Goal: Task Accomplishment & Management: Manage account settings

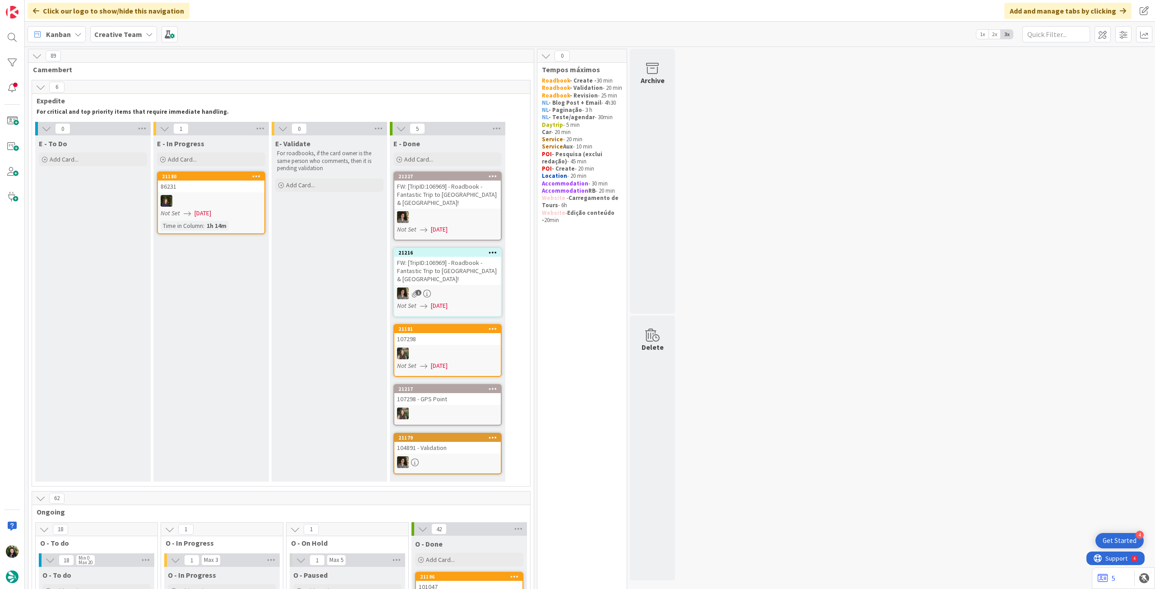
click at [115, 30] on b "Creative Team" at bounding box center [118, 34] width 48 height 9
click at [154, 131] on h4 "Creative Team - Análise" at bounding box center [162, 129] width 123 height 9
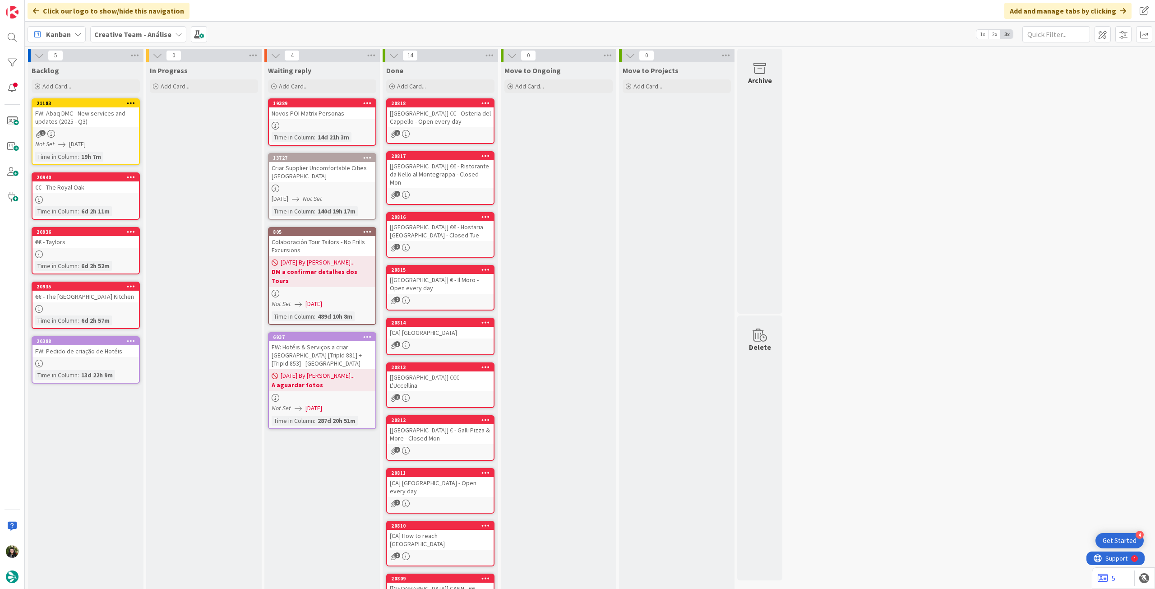
click at [138, 28] on div "Creative Team - Análise" at bounding box center [138, 34] width 96 height 16
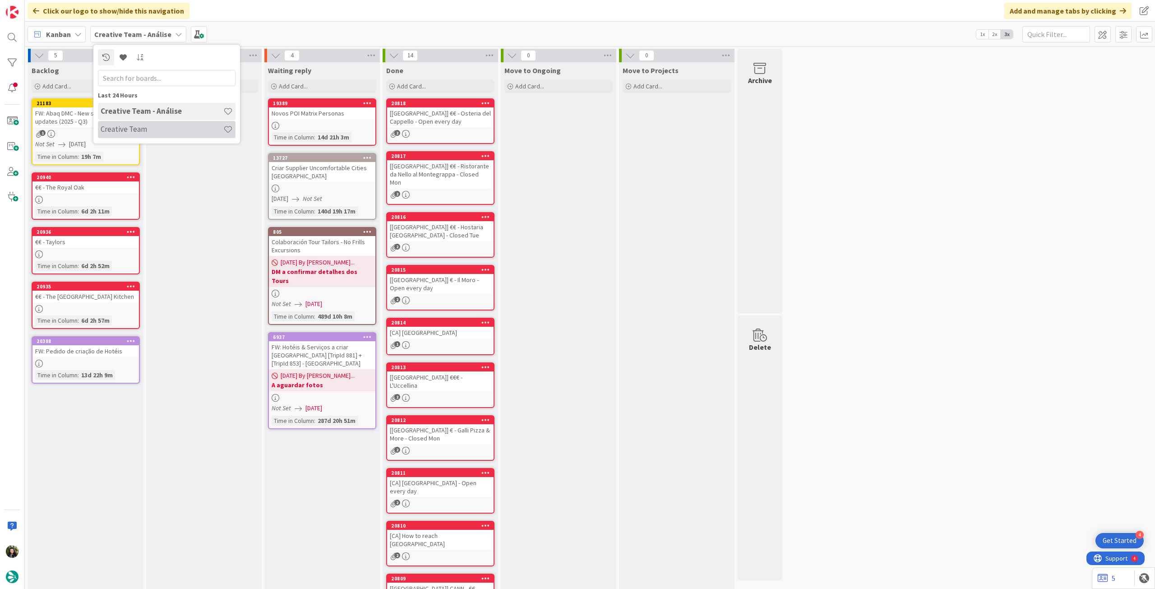
click at [144, 133] on h4 "Creative Team" at bounding box center [162, 129] width 123 height 9
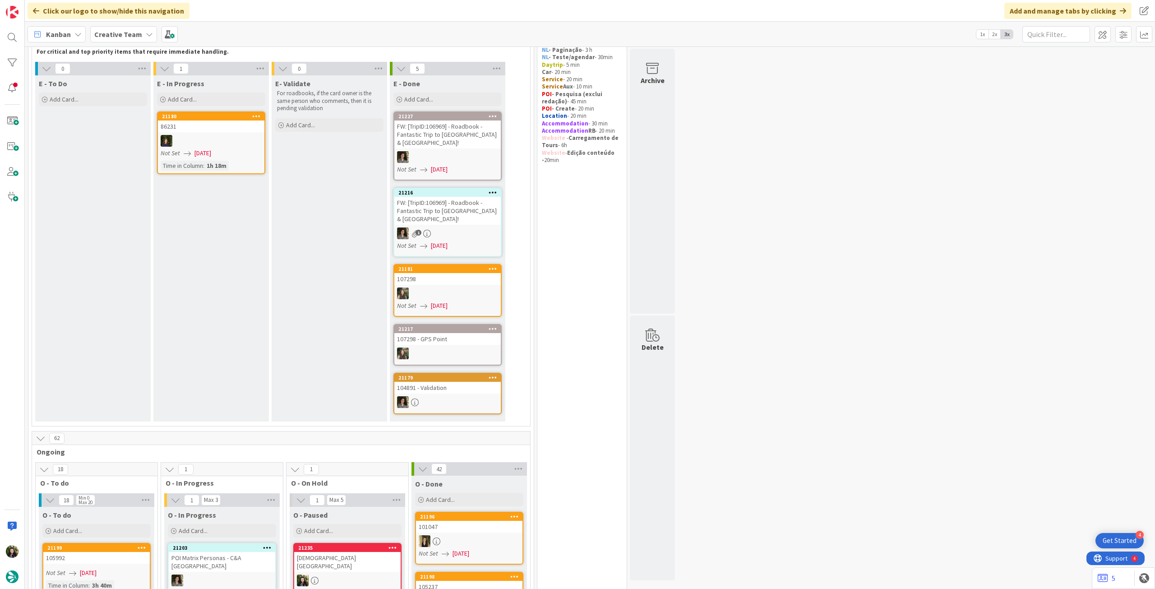
scroll to position [301, 0]
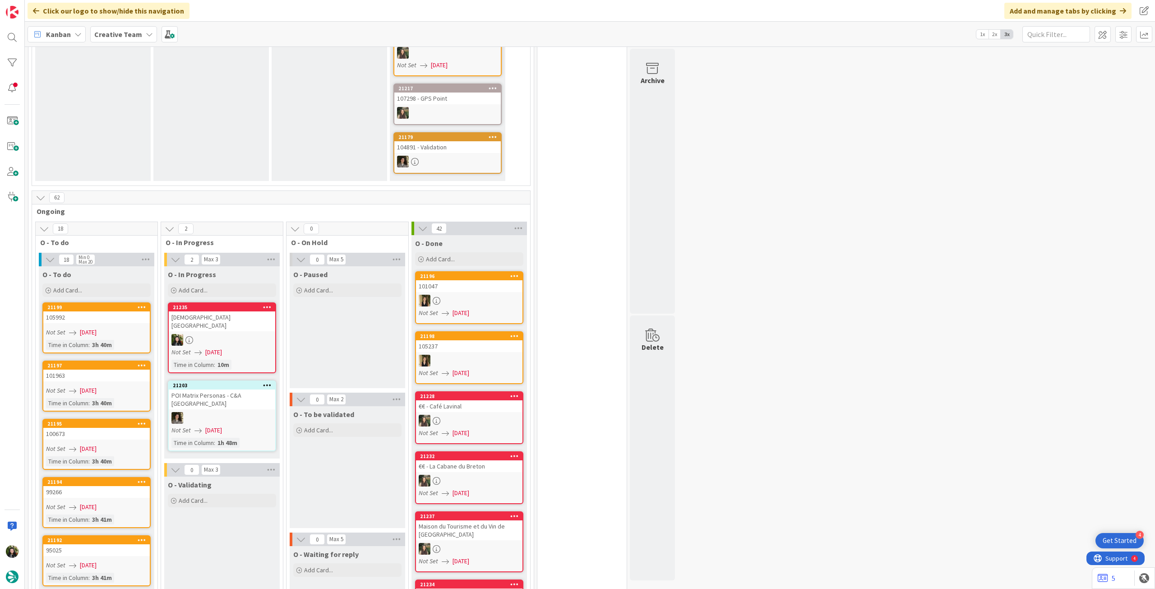
click at [146, 31] on icon at bounding box center [149, 34] width 7 height 7
click at [155, 132] on h4 "Creative Team - Análise" at bounding box center [162, 129] width 123 height 9
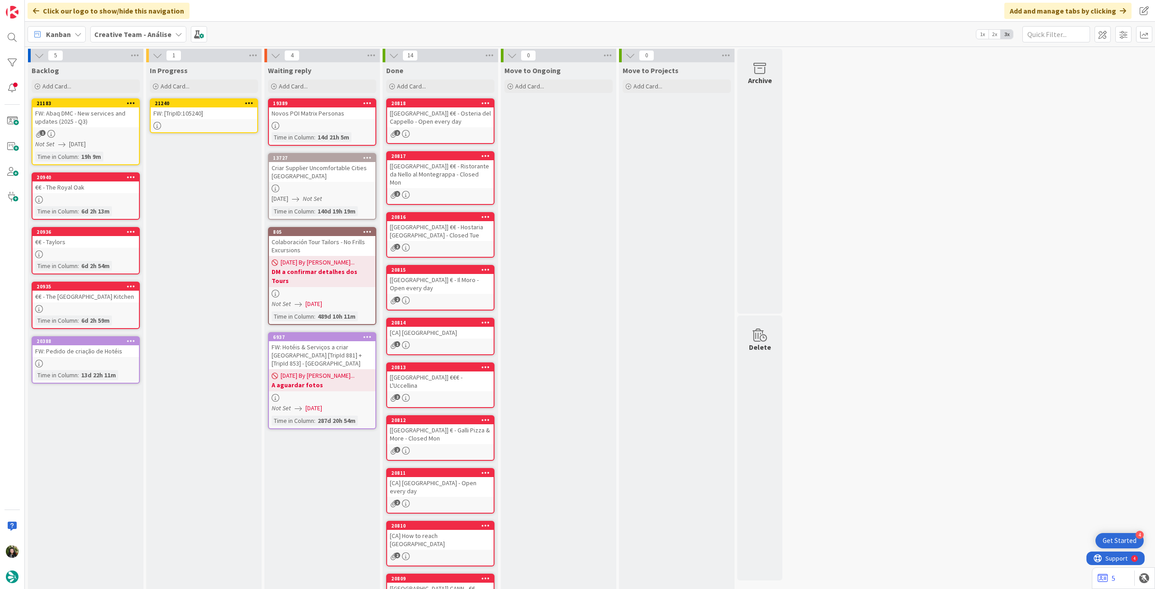
click at [194, 116] on div "FW: [TripID:105240]" at bounding box center [204, 113] width 107 height 12
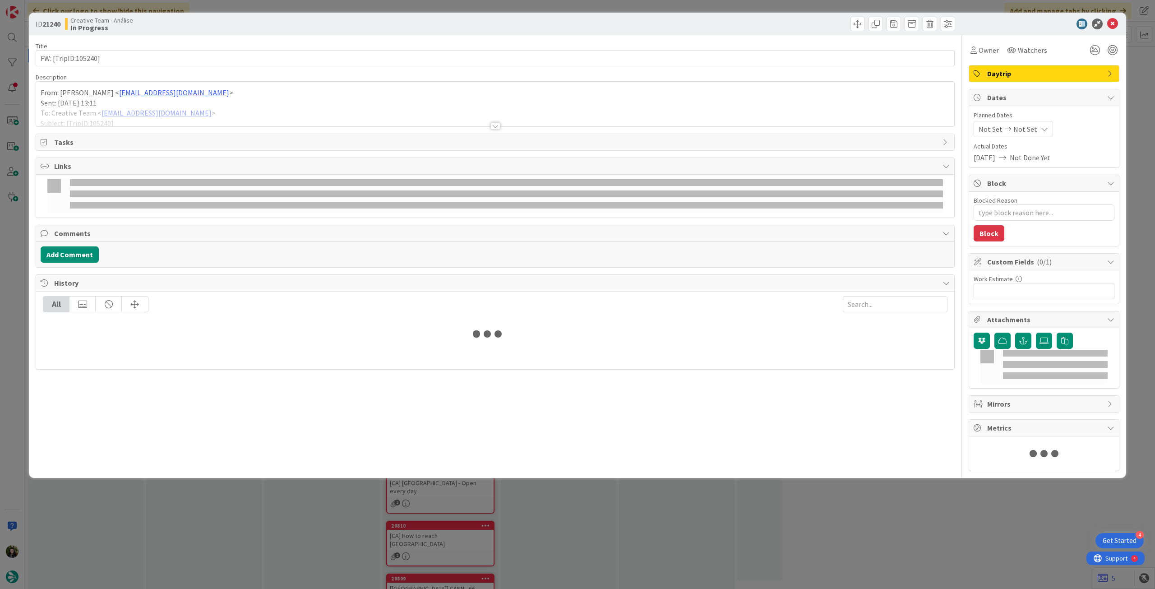
click at [1030, 130] on span "Not Set" at bounding box center [1026, 129] width 24 height 11
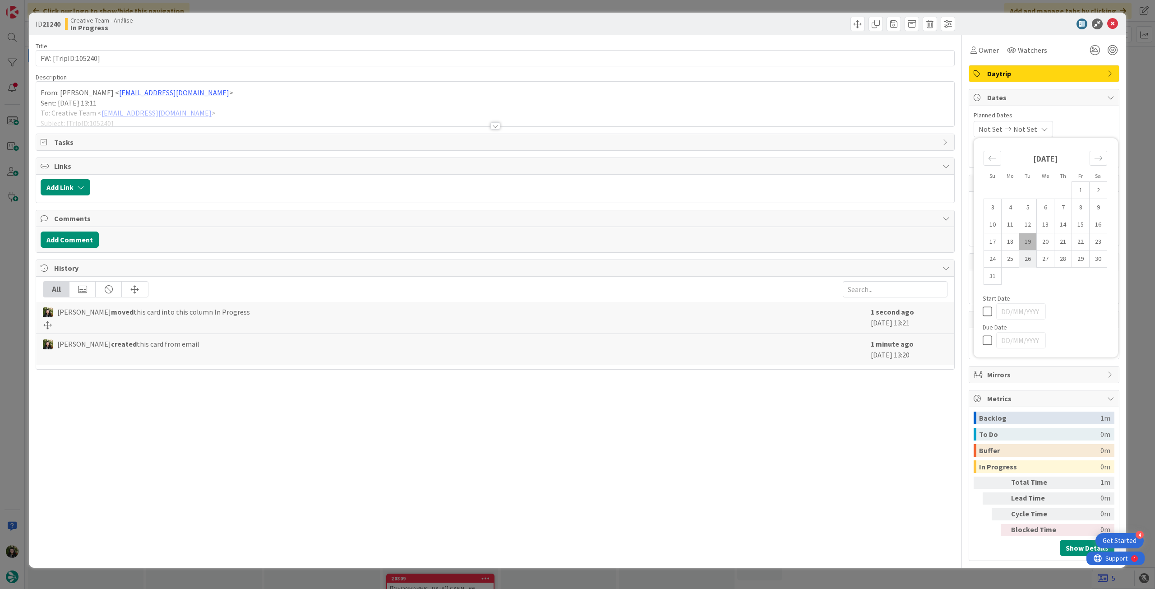
type textarea "x"
click at [988, 339] on icon at bounding box center [990, 340] width 14 height 11
type input "[DATE]"
type textarea "x"
click at [104, 101] on div "From: Sebastião Oliveira < sebastiao.oliveira@tourtailors.com > Sent: Tuesday, …" at bounding box center [495, 104] width 919 height 45
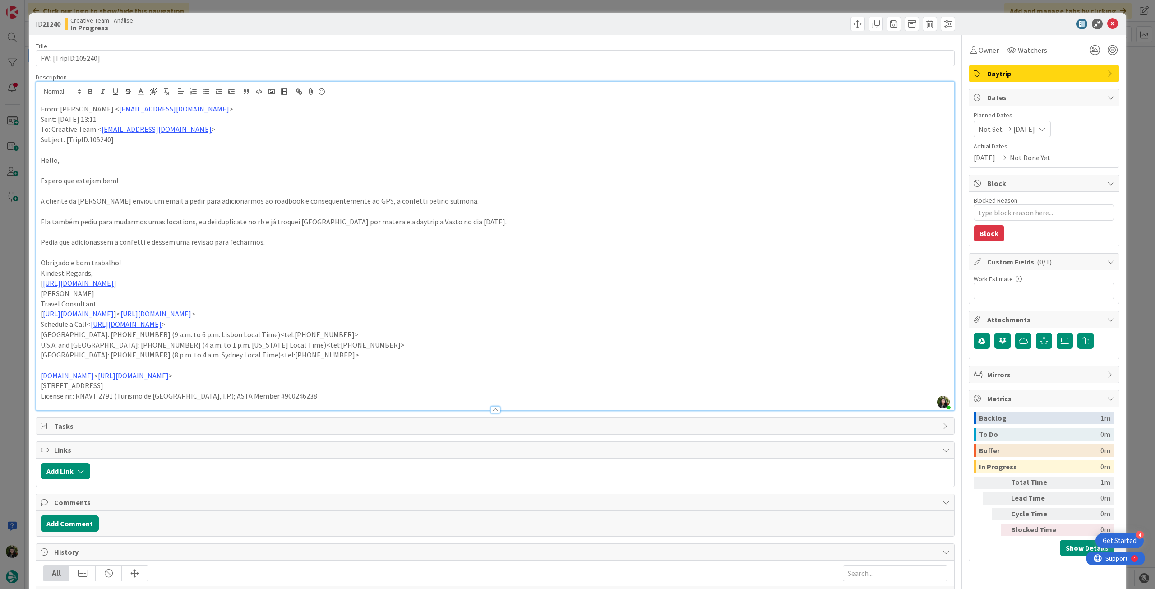
click at [40, 110] on div "From: Sebastião Oliveira < sebastiao.oliveira@tourtailors.com > Sent: Tuesday, …" at bounding box center [495, 256] width 919 height 308
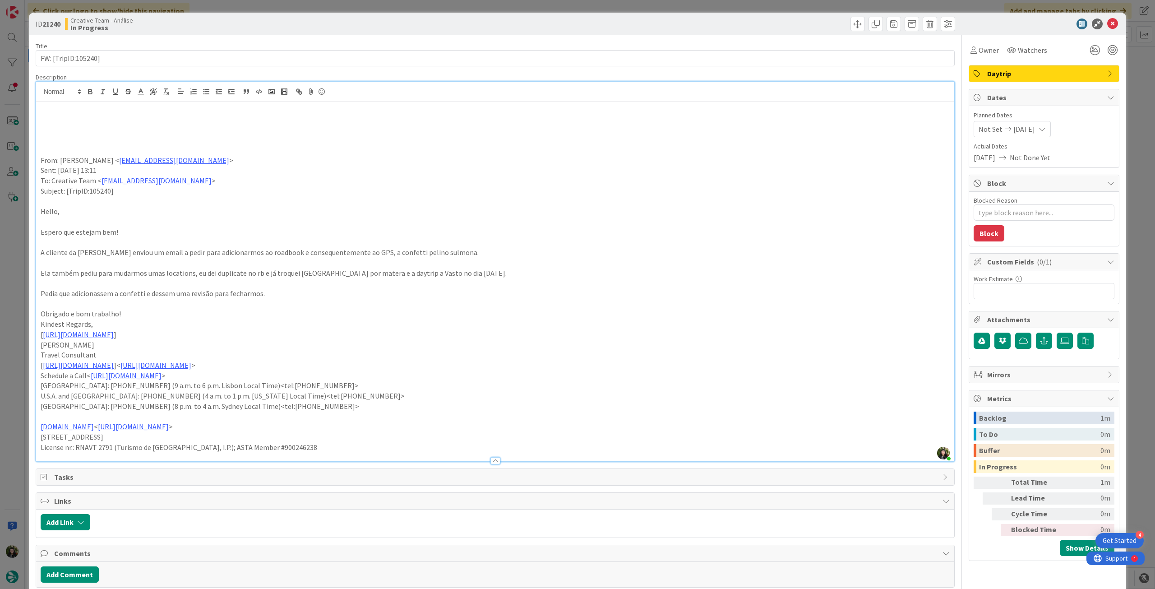
click at [60, 122] on p at bounding box center [495, 119] width 909 height 10
click at [60, 122] on p "POI pode ser Custom" at bounding box center [495, 119] width 909 height 10
click at [88, 95] on button "button" at bounding box center [90, 91] width 13 height 11
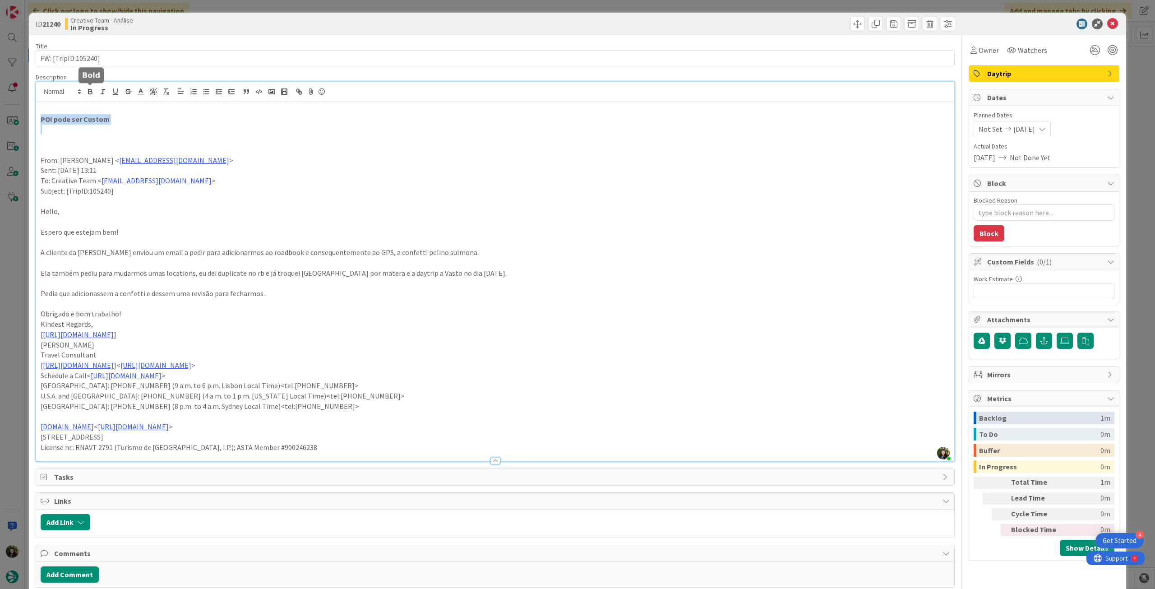
click at [110, 130] on p at bounding box center [495, 129] width 909 height 10
click at [353, 255] on p "A cliente da ines enviou um email a pedir para adicionarmos ao roadbook e conse…" at bounding box center [495, 252] width 909 height 10
click at [359, 253] on p "A cliente da ines enviou um email a pedir para adicionarmos ao roadbook e conse…" at bounding box center [495, 252] width 909 height 10
drag, startPoint x: 357, startPoint y: 253, endPoint x: 427, endPoint y: 253, distance: 69.5
click at [427, 253] on p "A cliente da ines enviou um email a pedir para adicionarmos ao roadbook e conse…" at bounding box center [495, 252] width 909 height 10
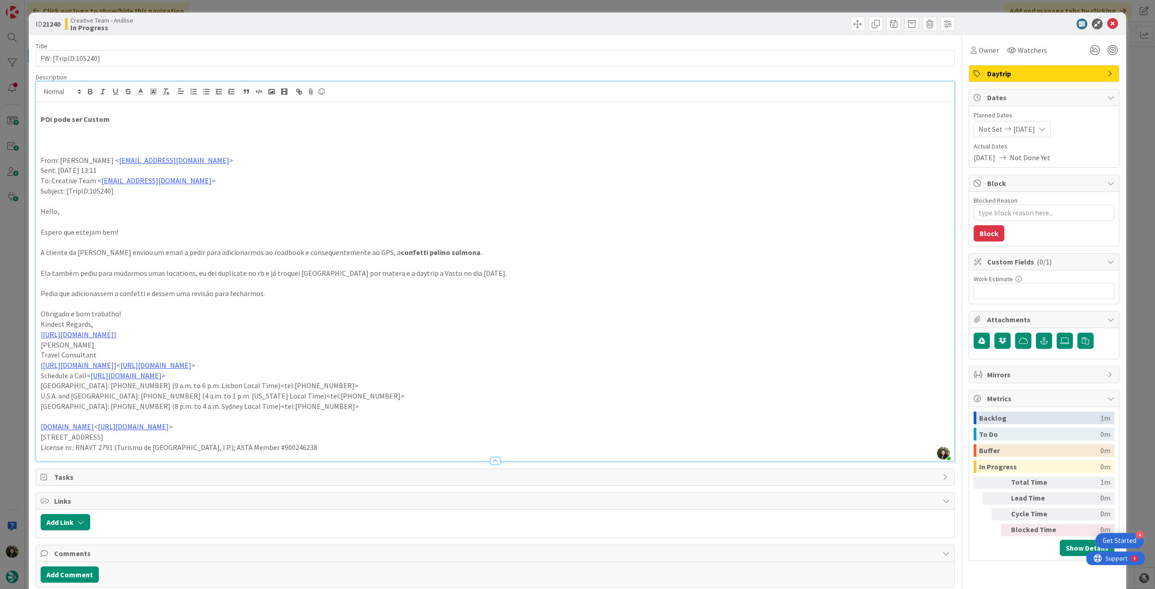
click at [450, 269] on p "Ela também pediu para mudarmos umas locations, eu dei duplicate no rb e já troq…" at bounding box center [495, 273] width 909 height 10
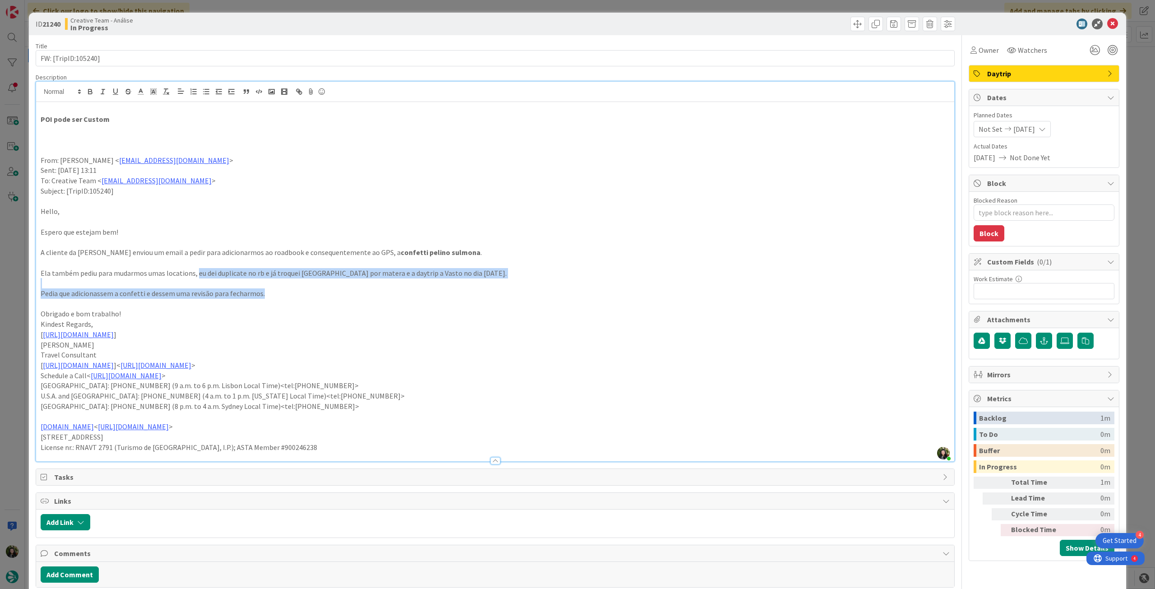
drag, startPoint x: 196, startPoint y: 277, endPoint x: 523, endPoint y: 290, distance: 327.5
click at [523, 290] on div "POI pode ser Custom From: Sebastião Oliveira < sebastiao.oliveira@tourtailors.c…" at bounding box center [495, 281] width 919 height 359
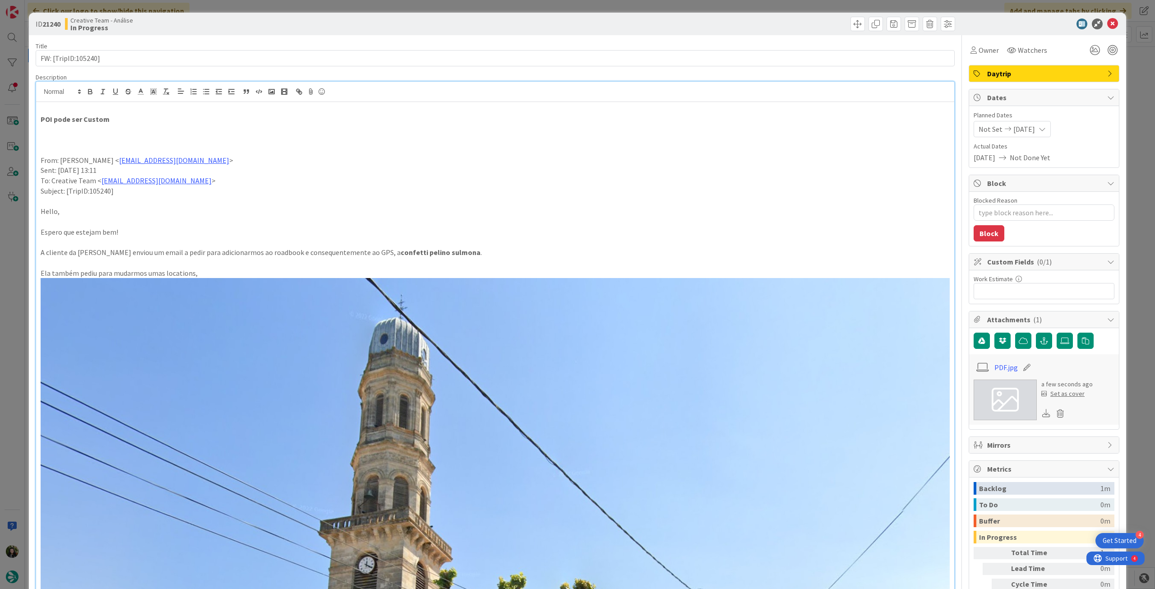
scroll to position [318, 0]
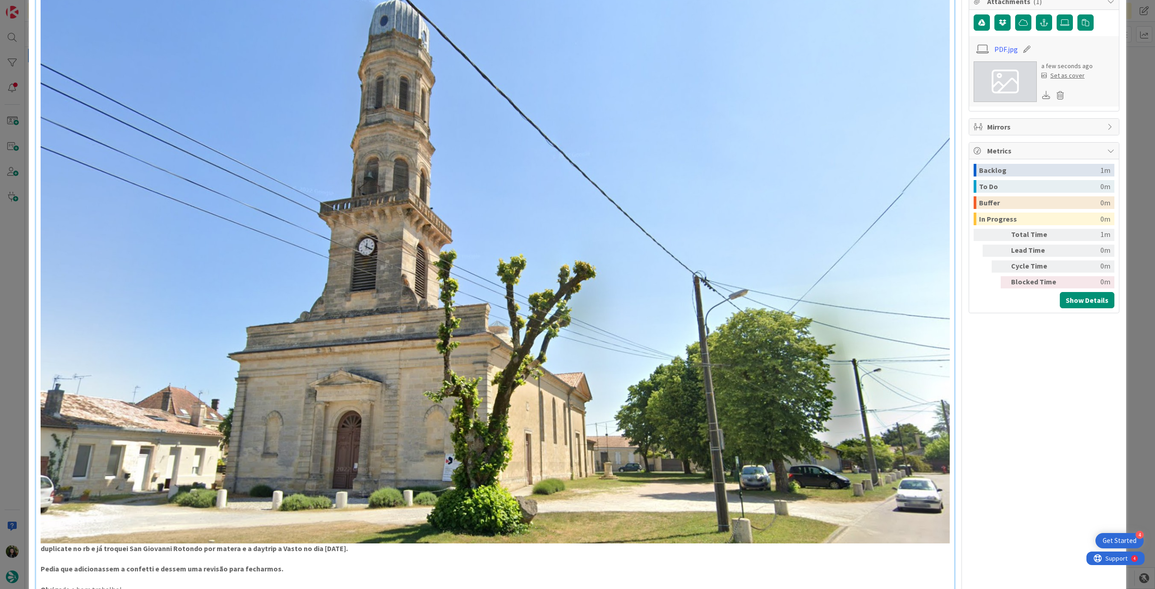
click at [509, 285] on img at bounding box center [495, 252] width 909 height 584
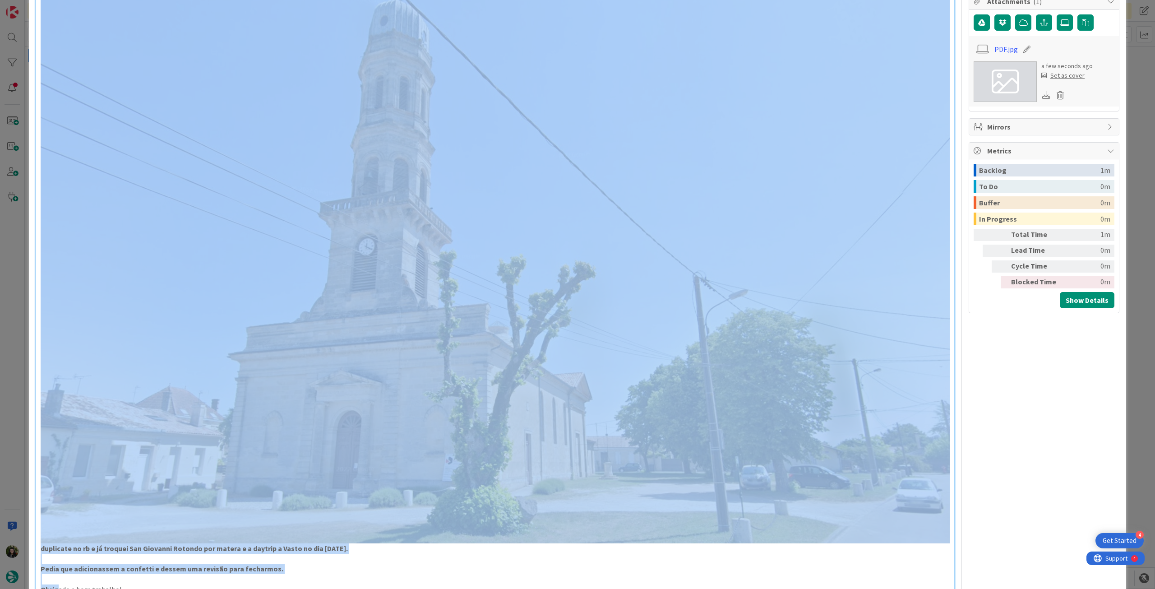
click at [499, 275] on img at bounding box center [495, 252] width 909 height 584
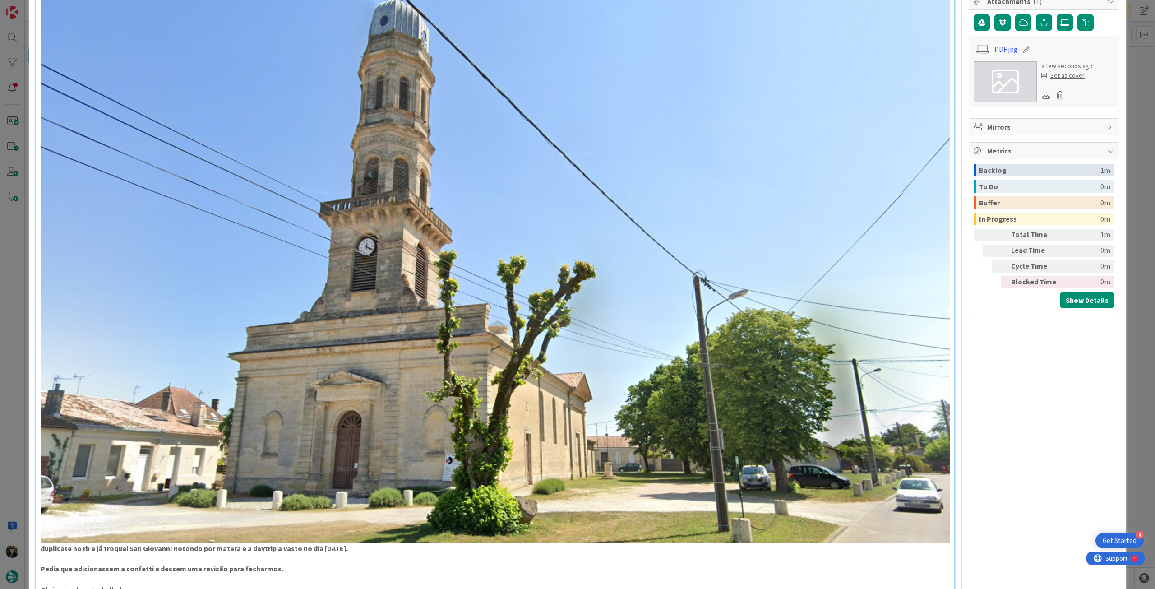
scroll to position [277, 0]
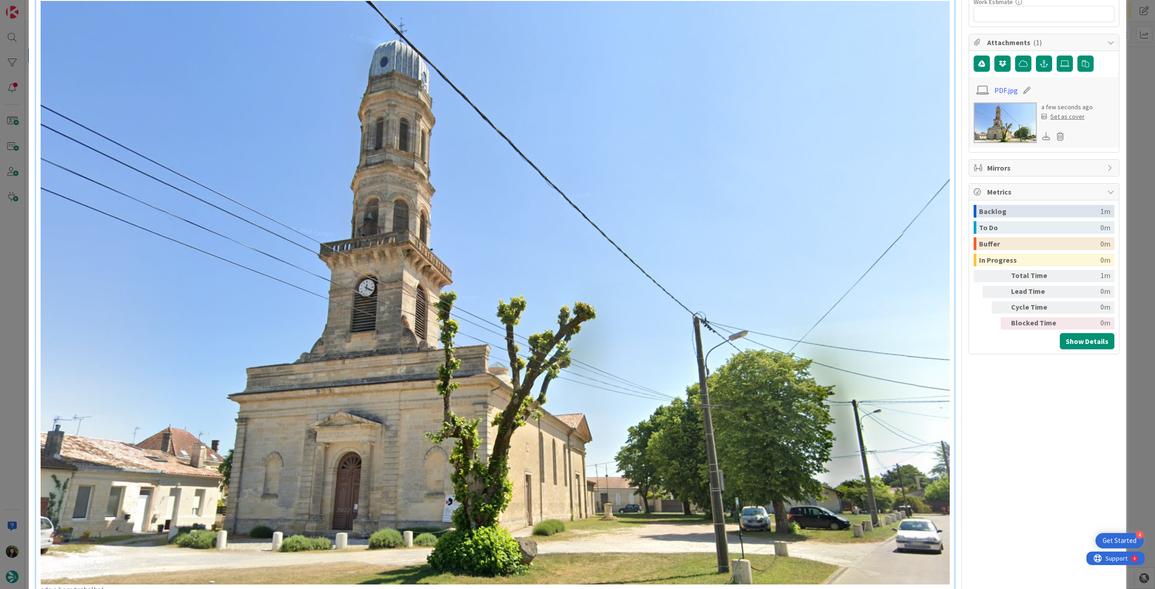
click at [499, 275] on img at bounding box center [495, 293] width 909 height 584
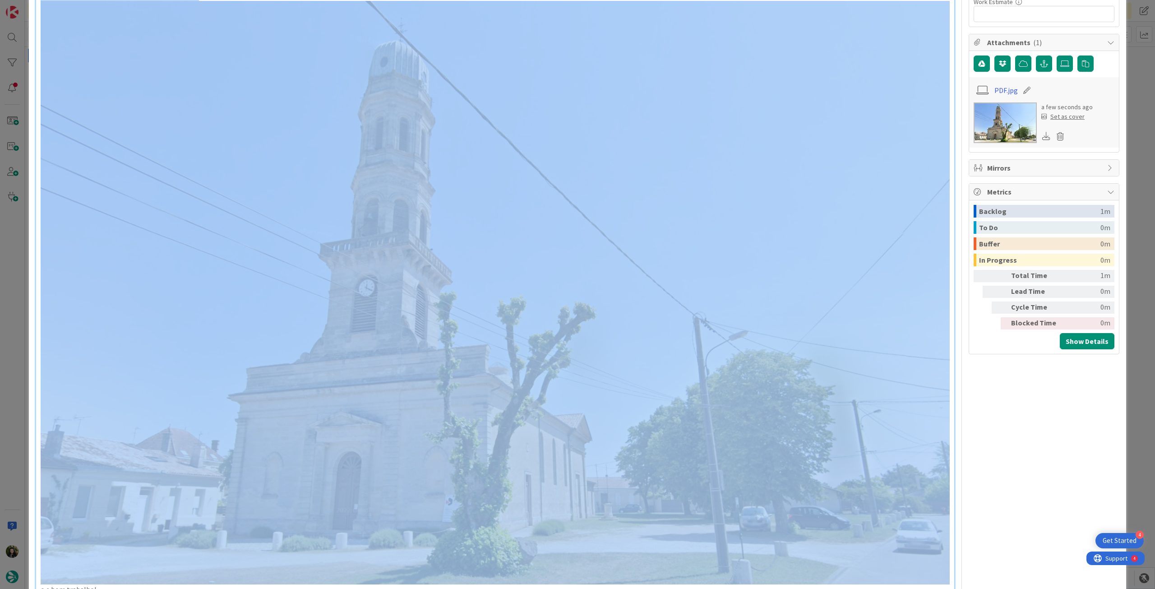
drag, startPoint x: 498, startPoint y: 275, endPoint x: 506, endPoint y: 273, distance: 8.3
click at [506, 274] on img at bounding box center [495, 293] width 909 height 584
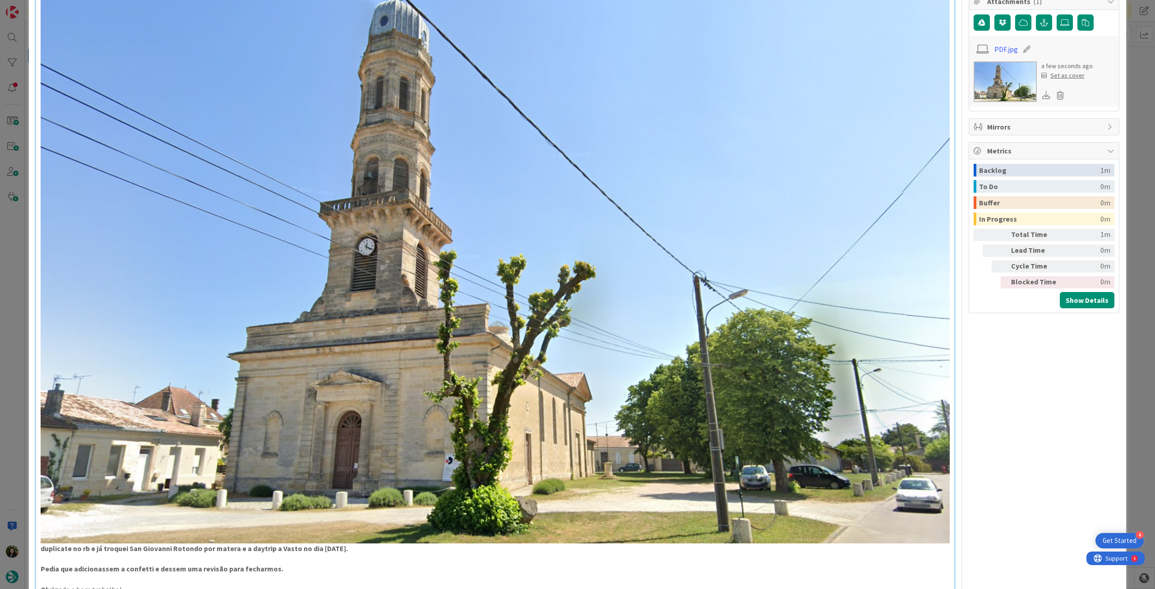
scroll to position [132, 0]
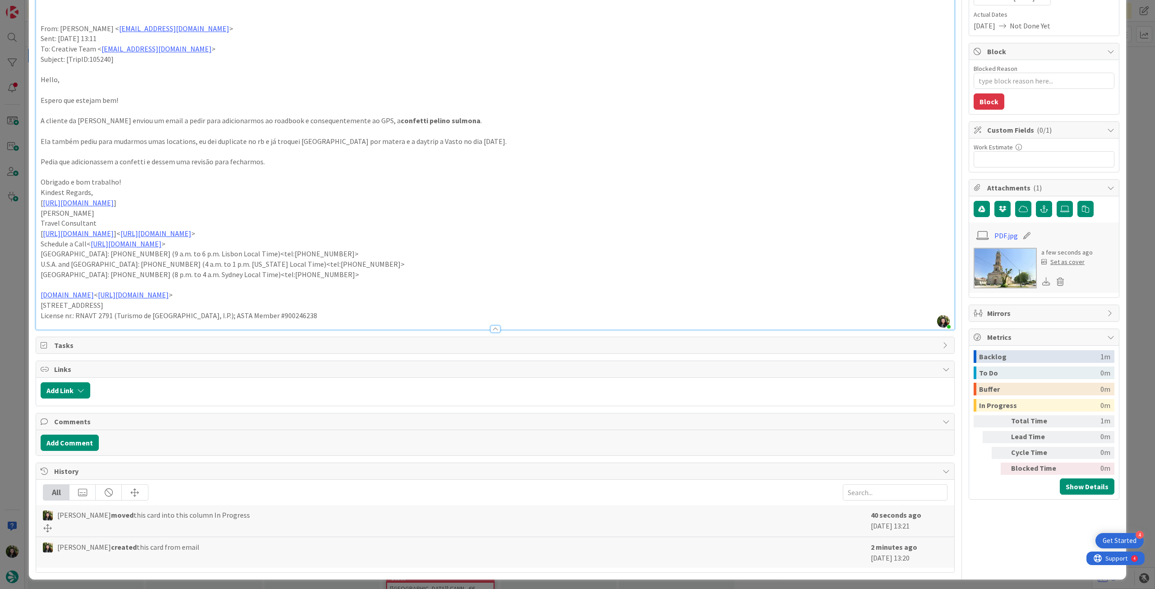
click at [343, 214] on p "Sebastião Oliveira" at bounding box center [495, 213] width 909 height 10
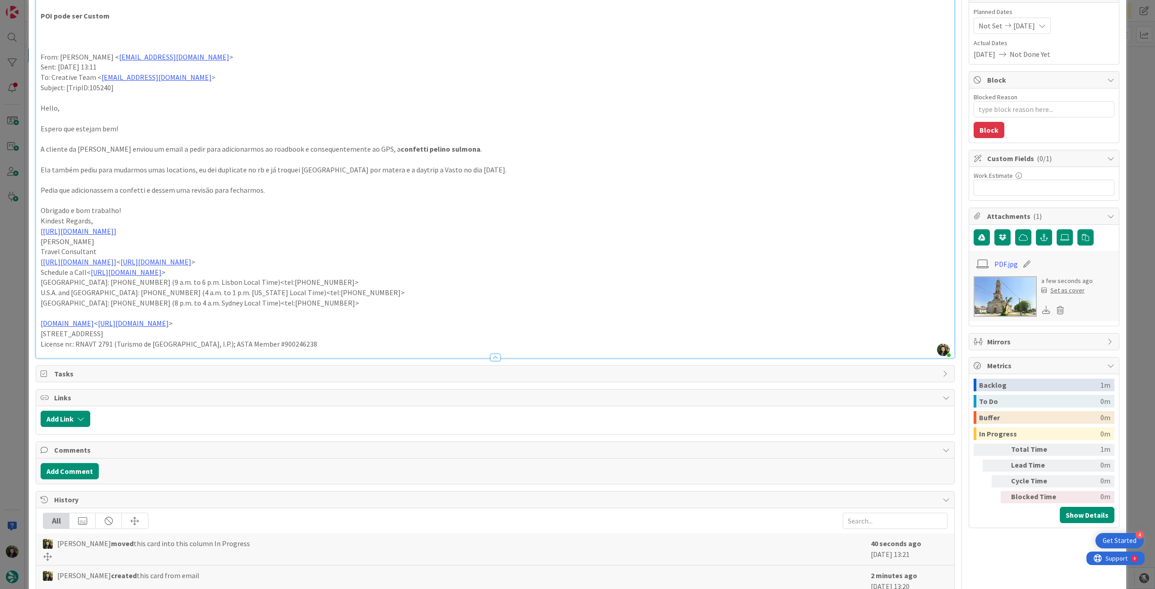
scroll to position [71, 0]
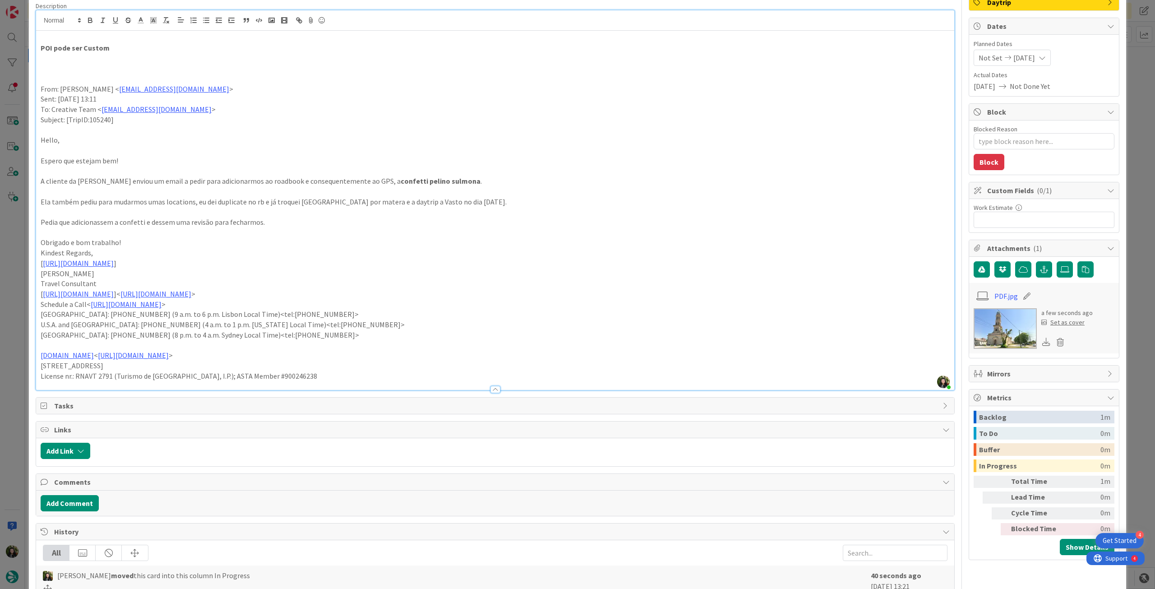
drag, startPoint x: 534, startPoint y: 196, endPoint x: 194, endPoint y: 205, distance: 340.4
click at [194, 205] on p "Ela também pediu para mudarmos umas locations, eu dei duplicate no rb e já troq…" at bounding box center [495, 202] width 909 height 10
click at [89, 20] on icon "button" at bounding box center [90, 21] width 4 height 2
drag, startPoint x: 269, startPoint y: 224, endPoint x: 37, endPoint y: 221, distance: 232.0
click at [37, 221] on div "POI pode ser Custom From: Sebastião Oliveira < sebastiao.oliveira@tourtailors.c…" at bounding box center [495, 210] width 919 height 359
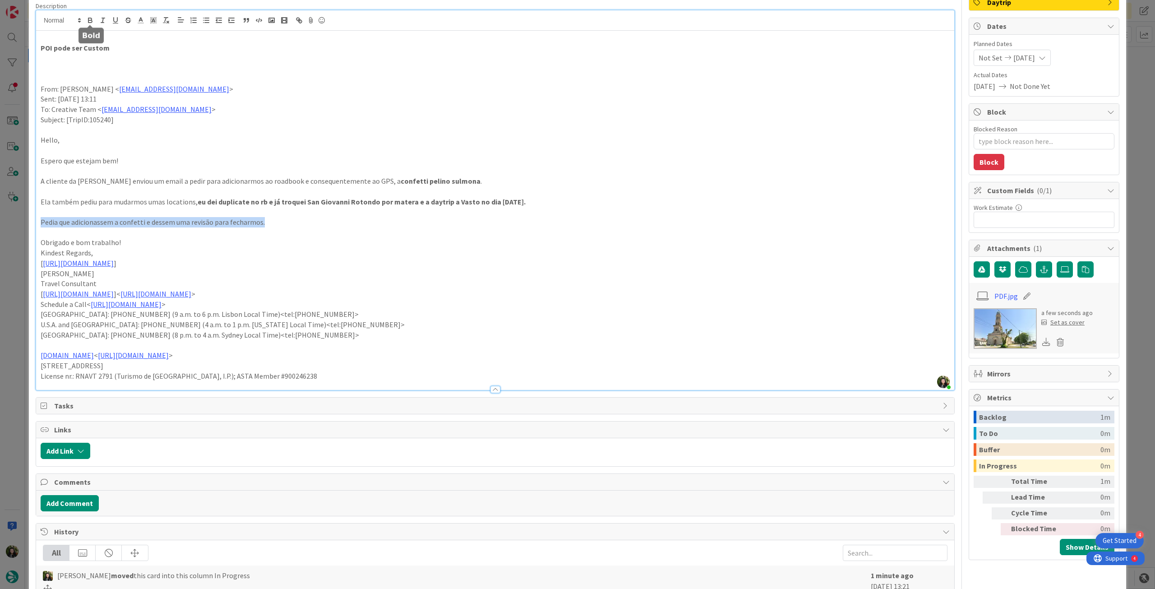
click at [88, 19] on icon "button" at bounding box center [89, 19] width 3 height 2
click at [380, 251] on p "Kindest Regards," at bounding box center [495, 253] width 909 height 10
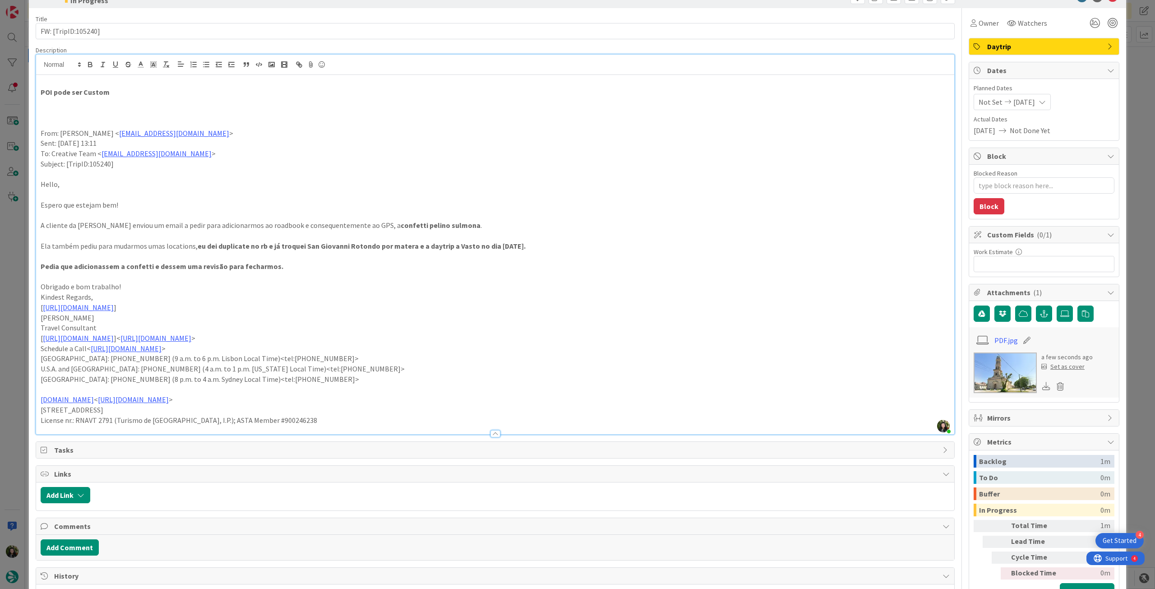
scroll to position [0, 0]
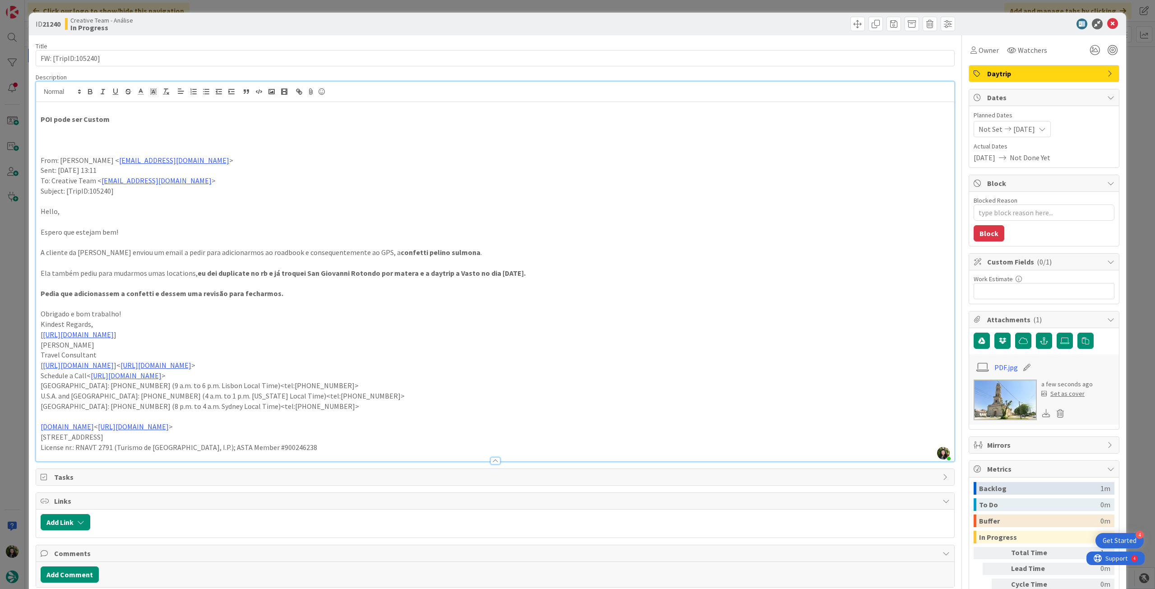
click at [41, 121] on strong "POI pode ser Custom" at bounding box center [75, 119] width 69 height 9
click at [1108, 25] on icon at bounding box center [1113, 24] width 11 height 11
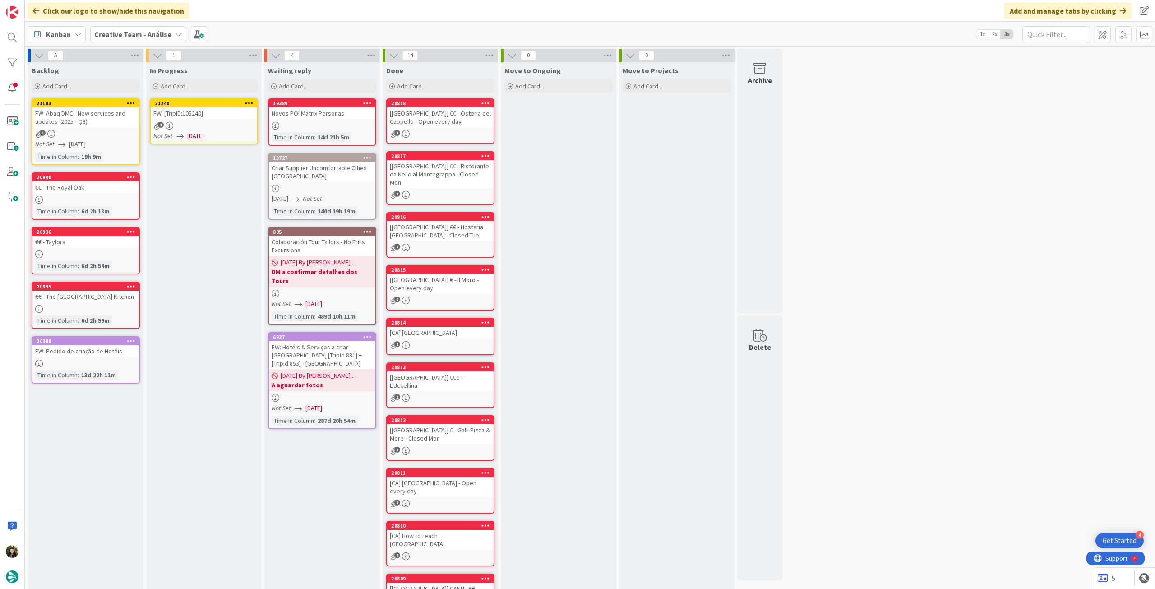
click at [249, 101] on icon at bounding box center [249, 103] width 9 height 6
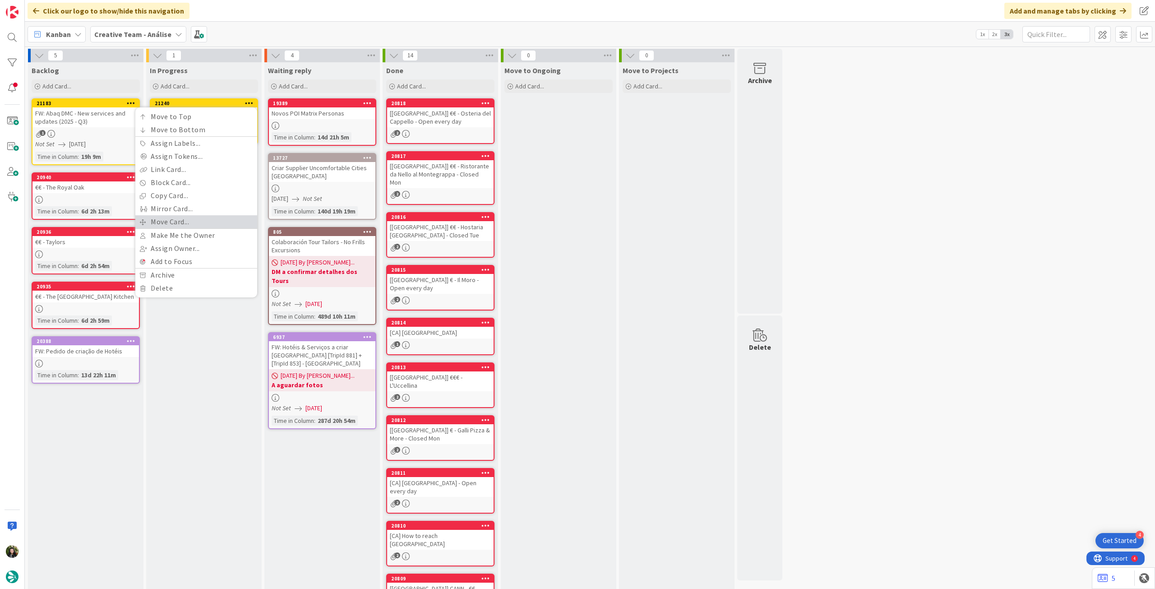
click at [197, 222] on link "Move Card..." at bounding box center [196, 221] width 122 height 13
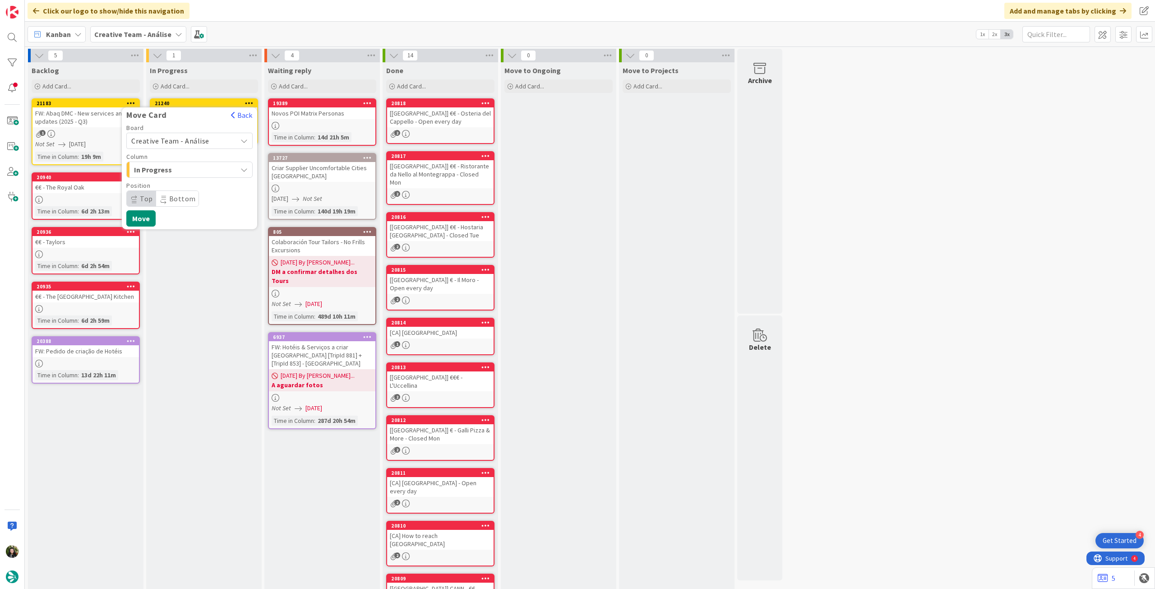
click at [179, 136] on span "Creative Team - Análise" at bounding box center [170, 140] width 78 height 9
click at [172, 179] on span "Creative Team" at bounding box center [195, 183] width 105 height 14
click at [171, 197] on span "Daytrip" at bounding box center [189, 198] width 87 height 13
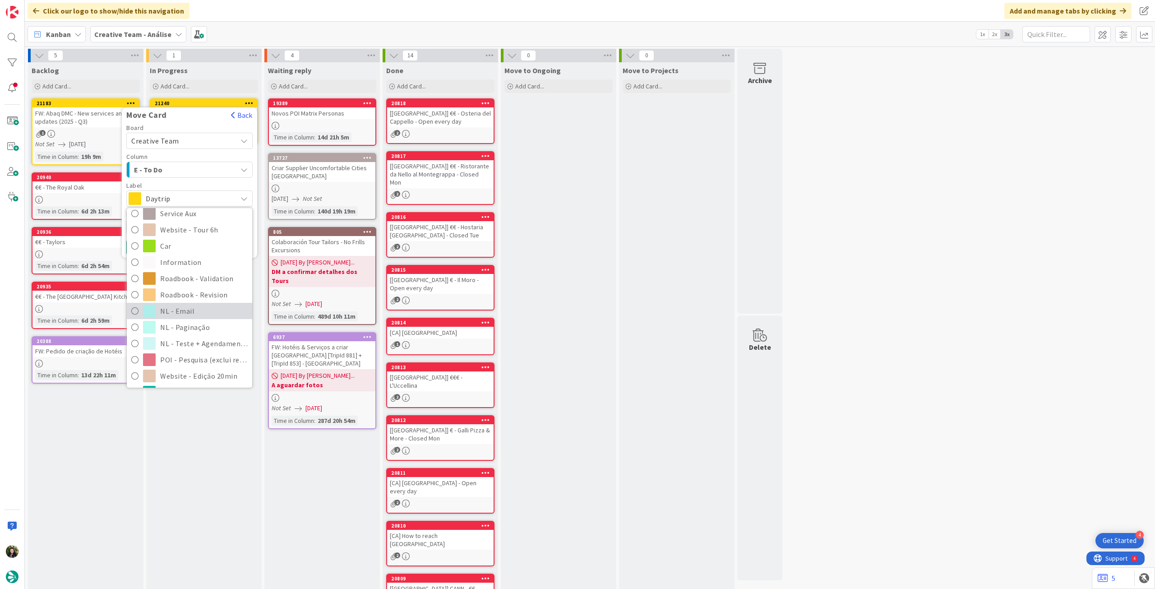
scroll to position [181, 0]
click at [201, 284] on span "Roadbook - Revision" at bounding box center [204, 283] width 88 height 14
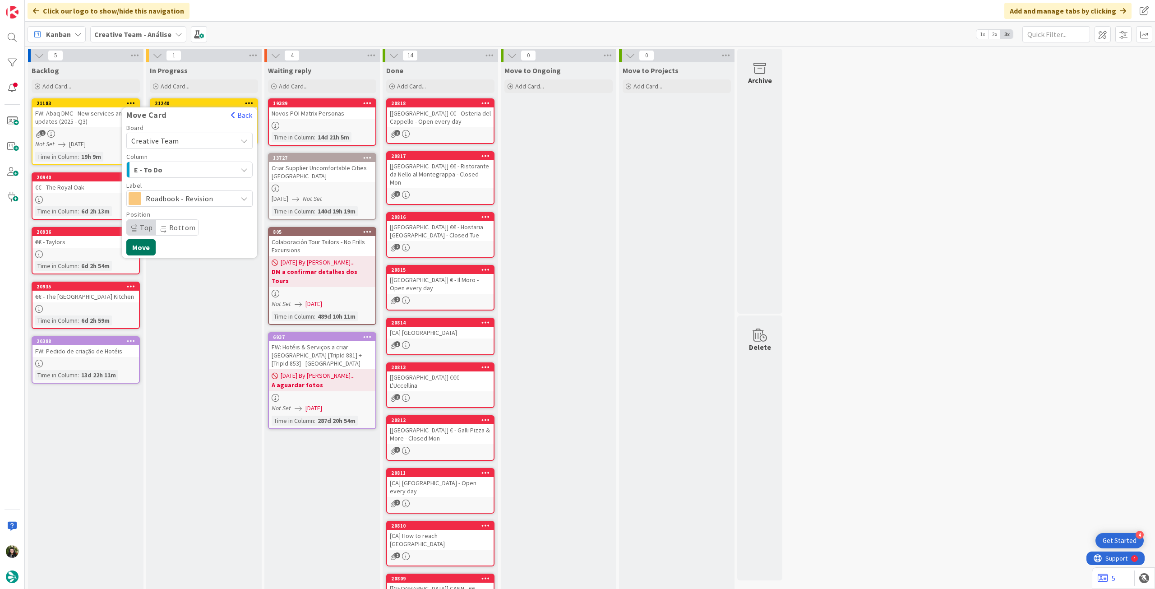
click at [146, 248] on button "Move" at bounding box center [140, 247] width 29 height 16
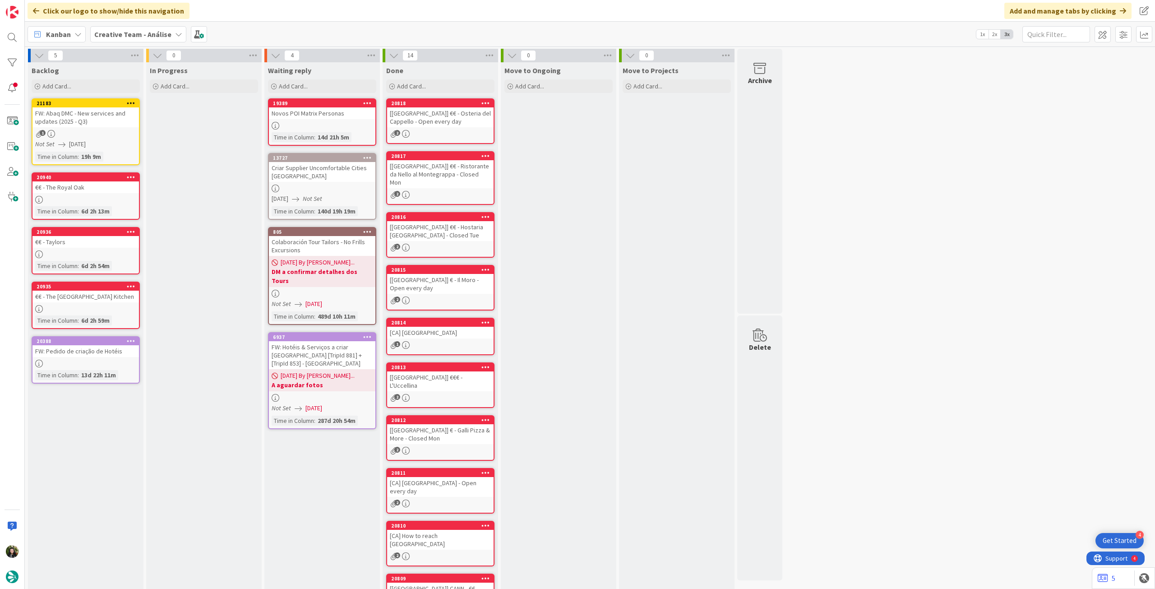
click at [115, 34] on b "Creative Team - Análise" at bounding box center [132, 34] width 77 height 9
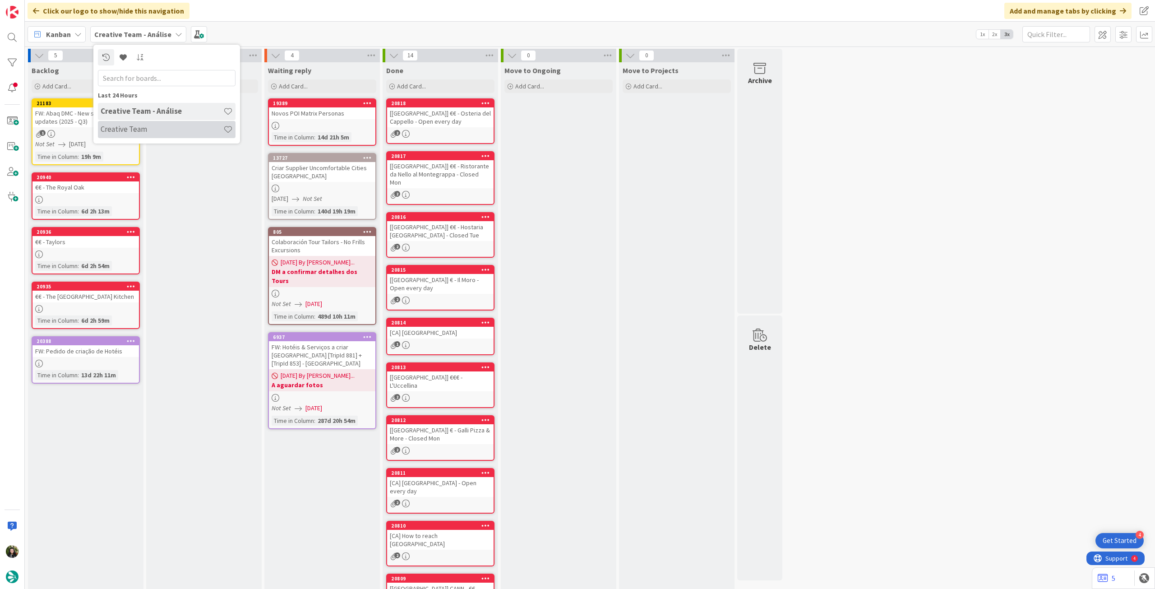
click at [146, 127] on h4 "Creative Team" at bounding box center [162, 129] width 123 height 9
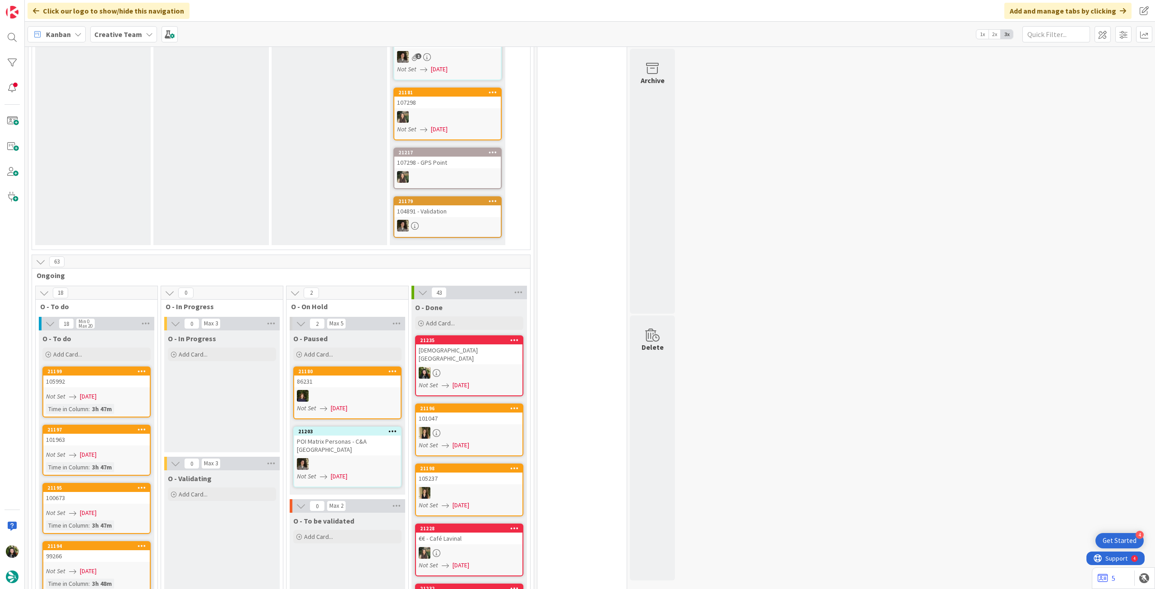
scroll to position [481, 0]
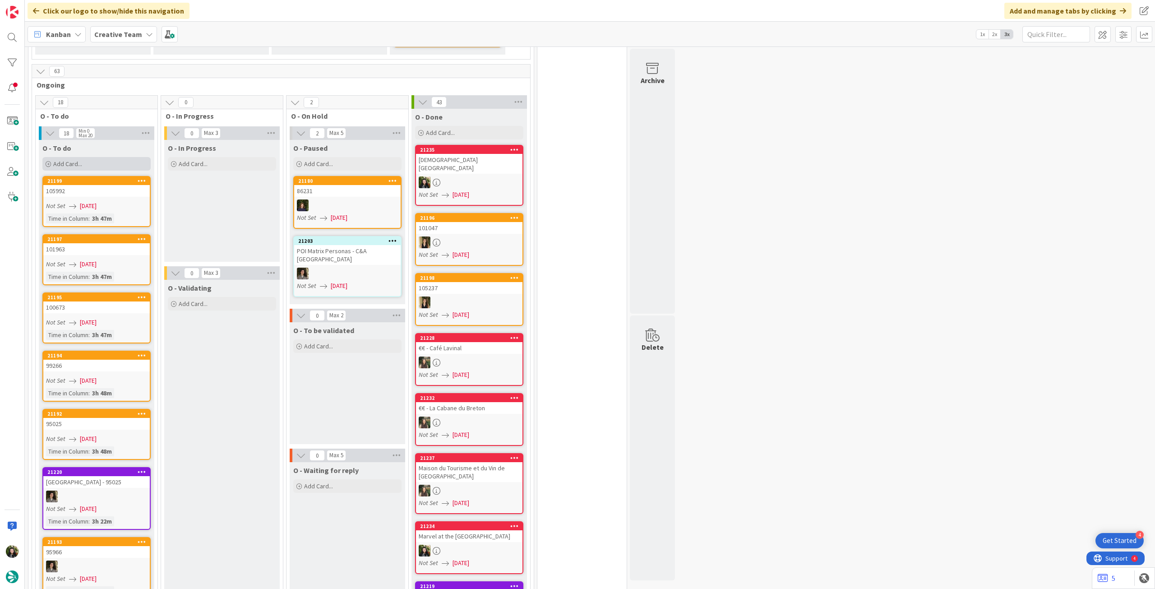
drag, startPoint x: 94, startPoint y: 141, endPoint x: 95, endPoint y: 151, distance: 9.9
click at [94, 157] on div "Add Card..." at bounding box center [96, 164] width 108 height 14
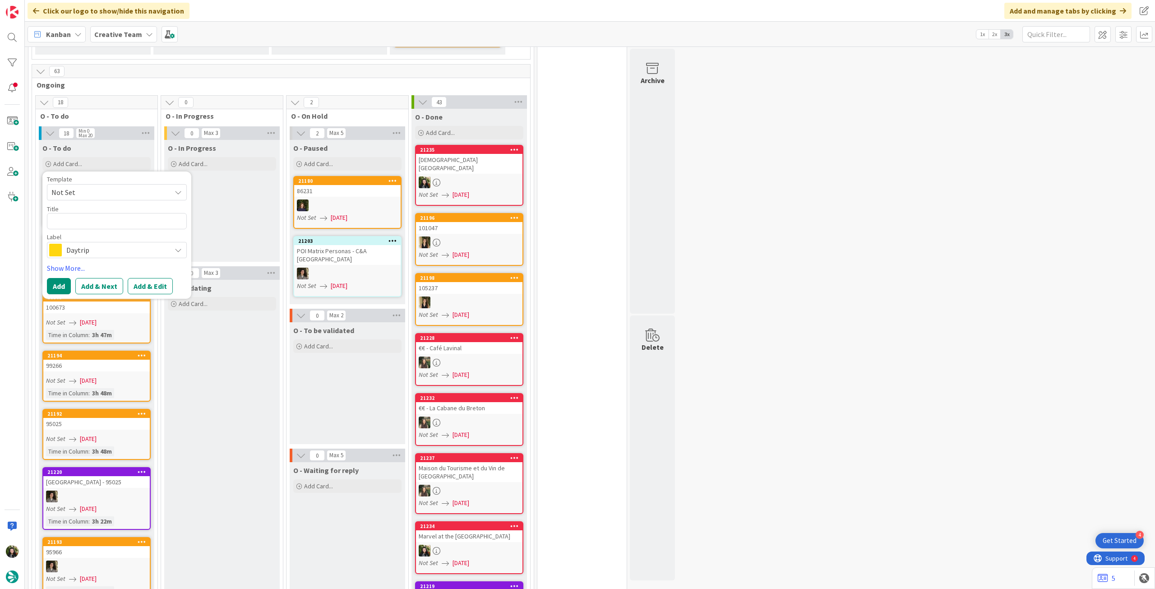
click at [106, 244] on span "Daytrip" at bounding box center [116, 250] width 100 height 13
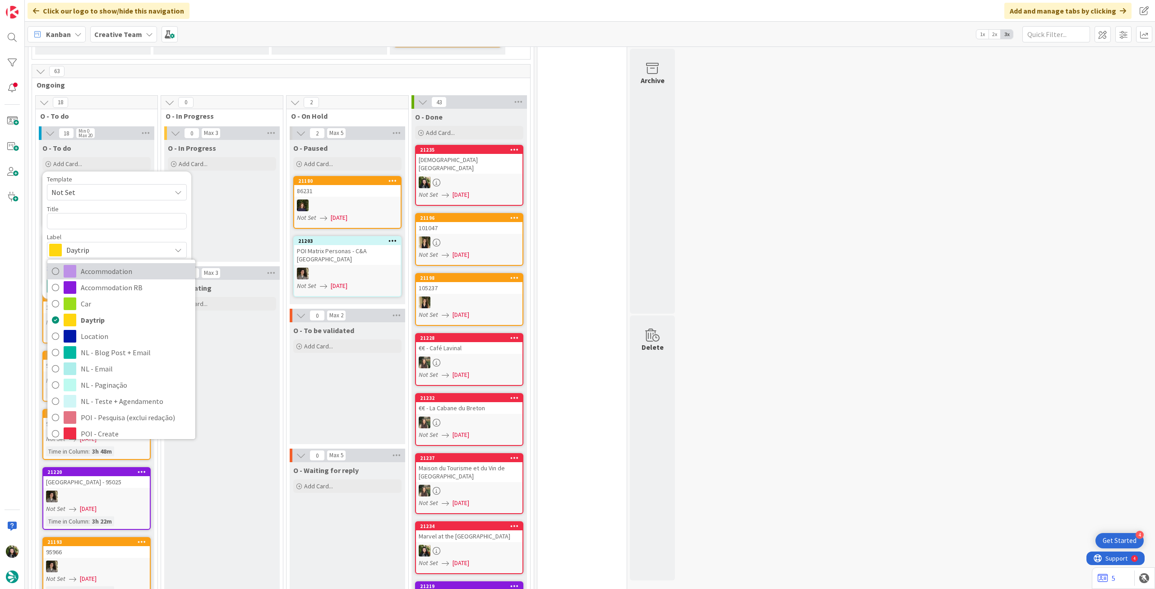
click at [125, 264] on span "Accommodation" at bounding box center [136, 271] width 110 height 14
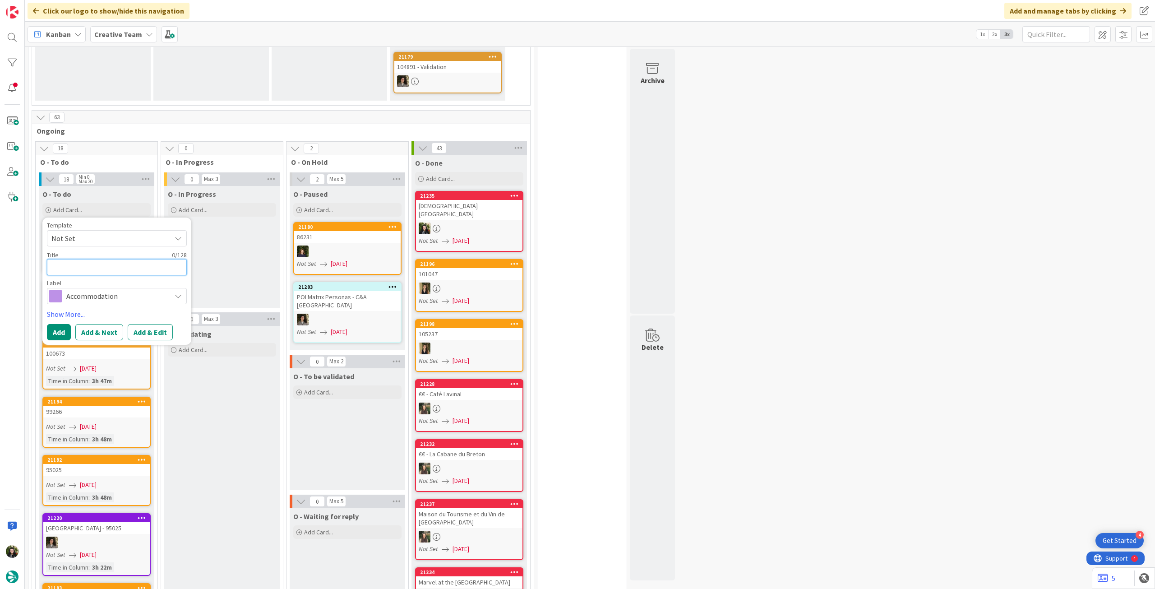
click at [111, 259] on textarea at bounding box center [117, 267] width 140 height 16
paste textarea "Langdale Chase"
type textarea "x"
type textarea "Langdale Chase"
click at [58, 324] on button "Add" at bounding box center [59, 332] width 24 height 16
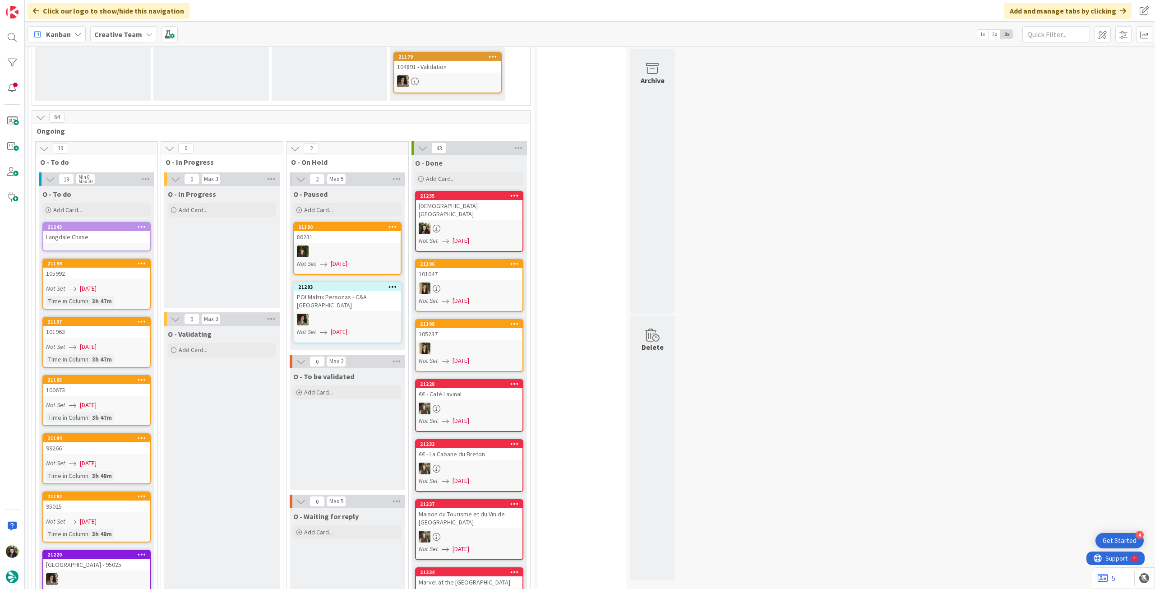
click at [94, 226] on link "21243 Langdale Chase" at bounding box center [96, 236] width 108 height 29
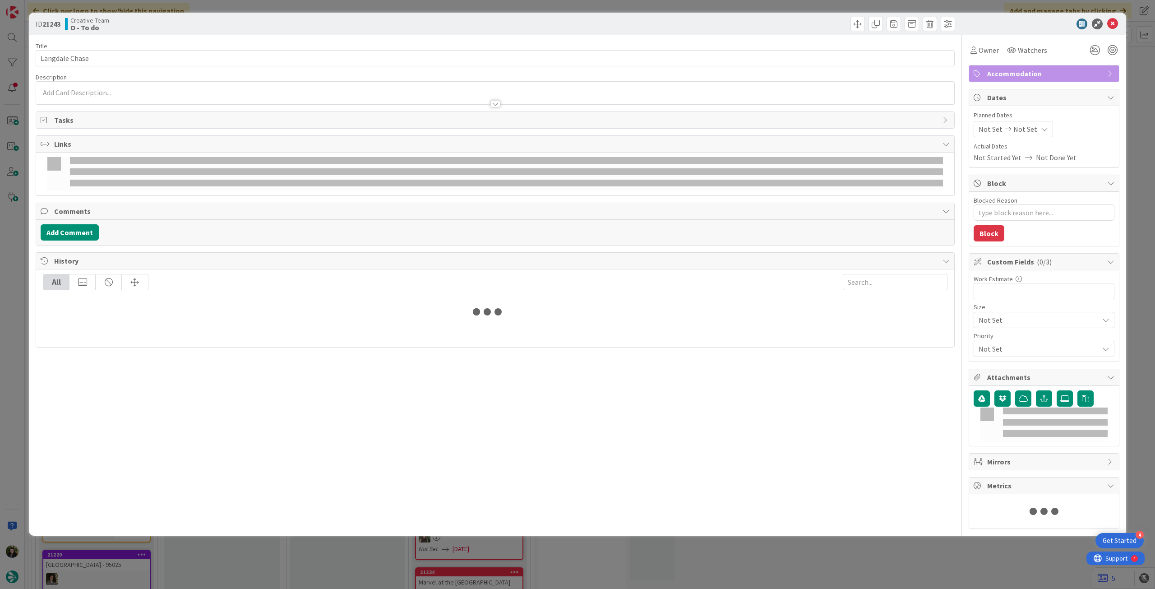
click at [129, 97] on div at bounding box center [495, 99] width 919 height 9
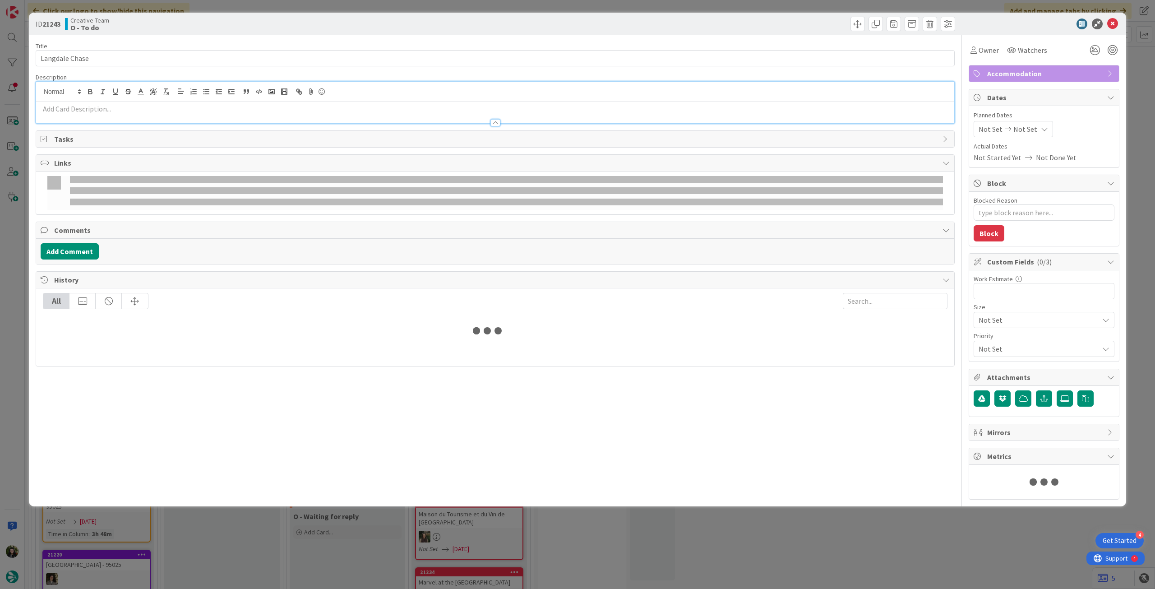
type textarea "x"
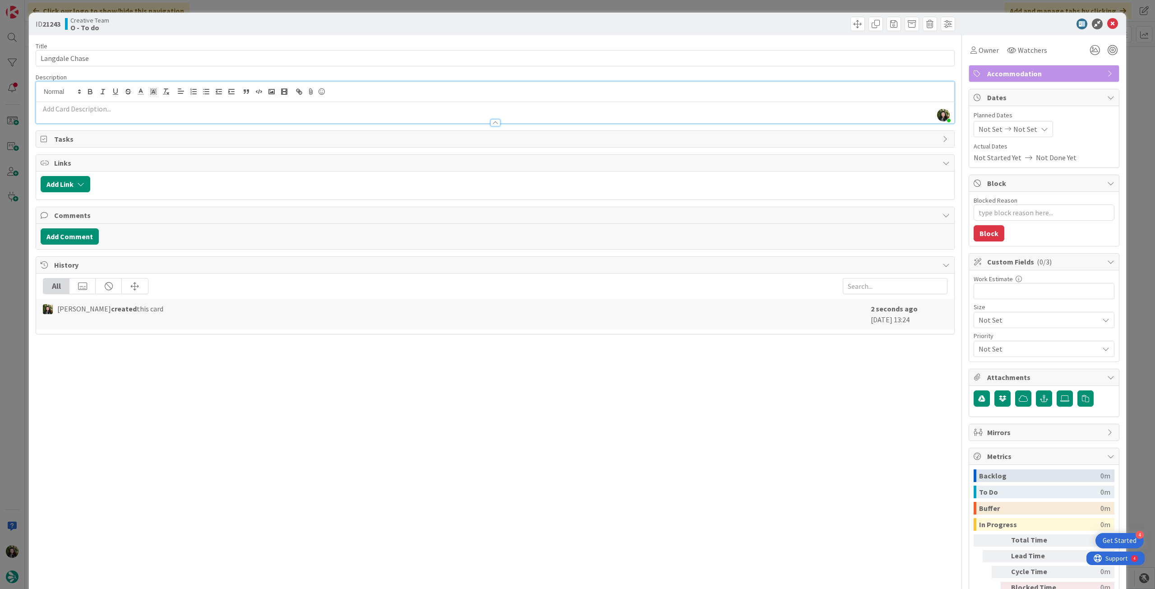
click at [122, 111] on p at bounding box center [495, 109] width 909 height 10
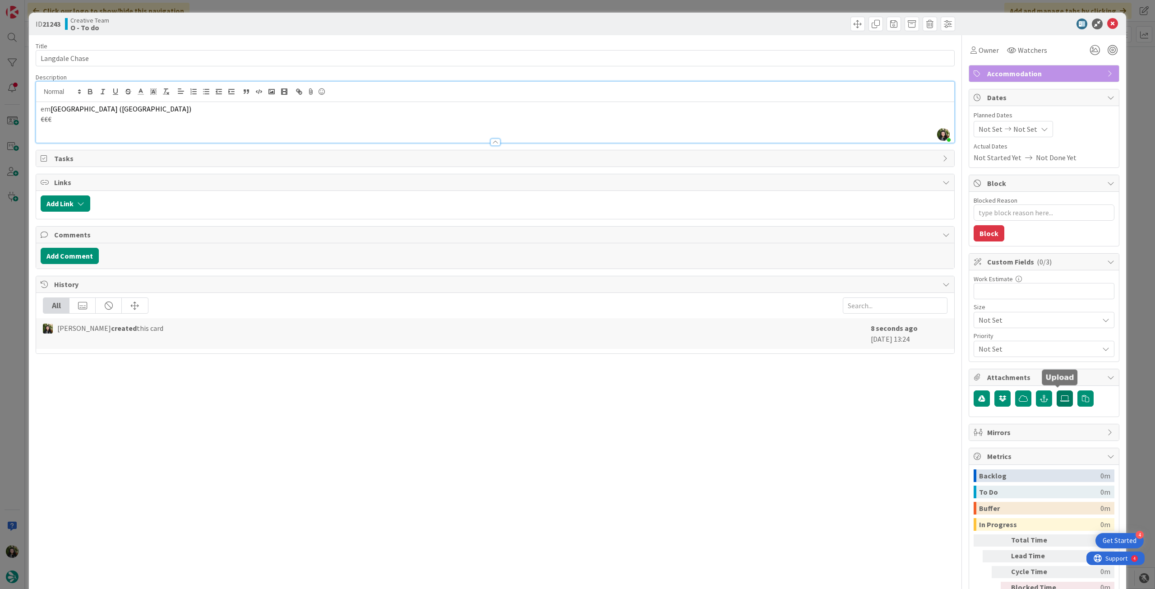
click at [1061, 395] on icon at bounding box center [1065, 398] width 9 height 7
click at [1057, 390] on input "file" at bounding box center [1057, 390] width 0 height 0
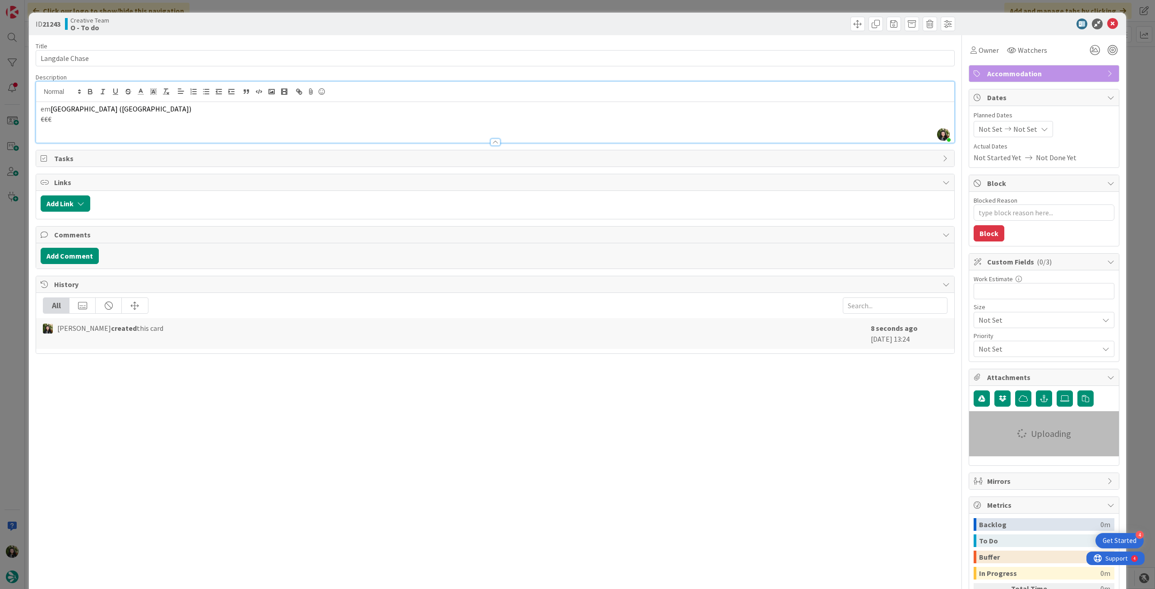
click at [217, 121] on p "€€€" at bounding box center [495, 119] width 909 height 10
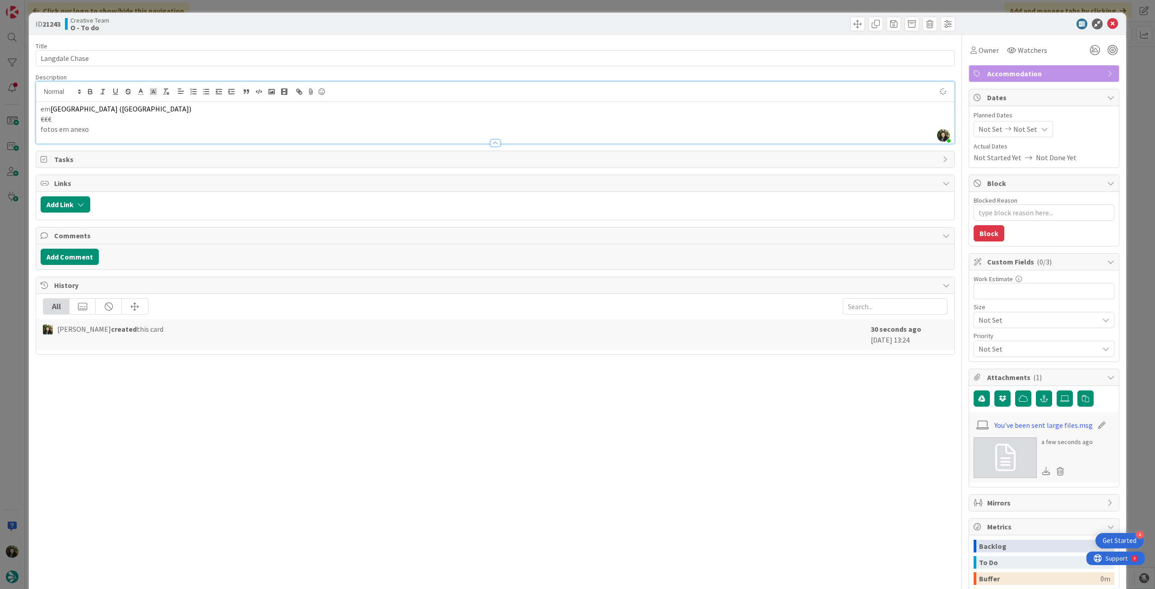
type textarea "x"
click at [1019, 452] on link at bounding box center [1005, 457] width 63 height 41
click at [1030, 122] on div "Not Set Not Set" at bounding box center [1013, 129] width 79 height 16
click at [983, 338] on icon at bounding box center [990, 340] width 14 height 11
type input "[DATE]"
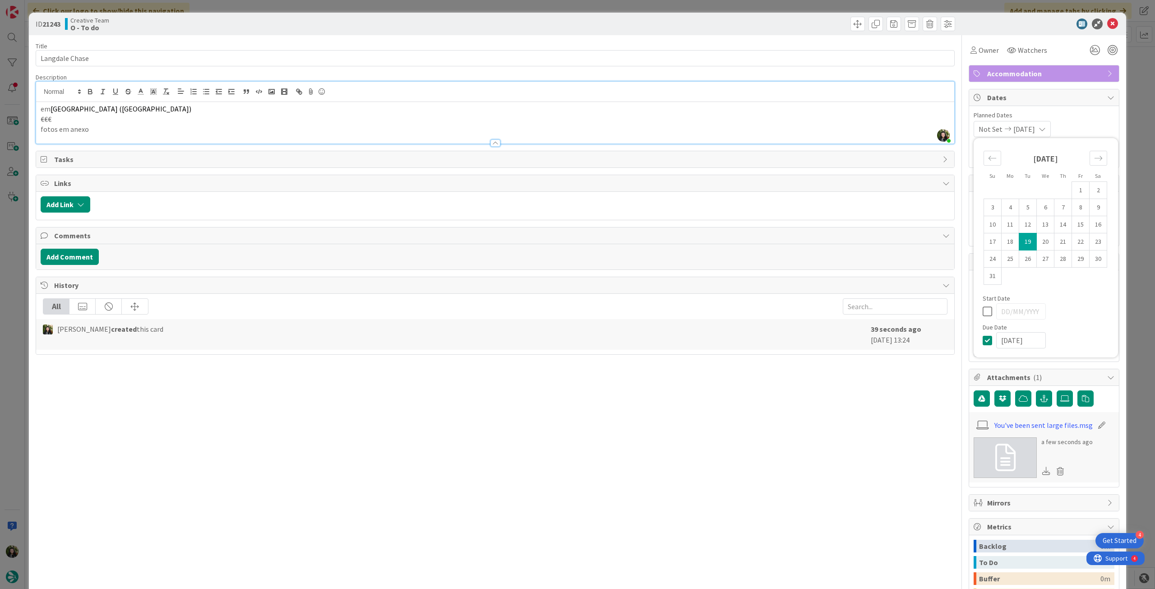
click at [1108, 23] on icon at bounding box center [1113, 24] width 11 height 11
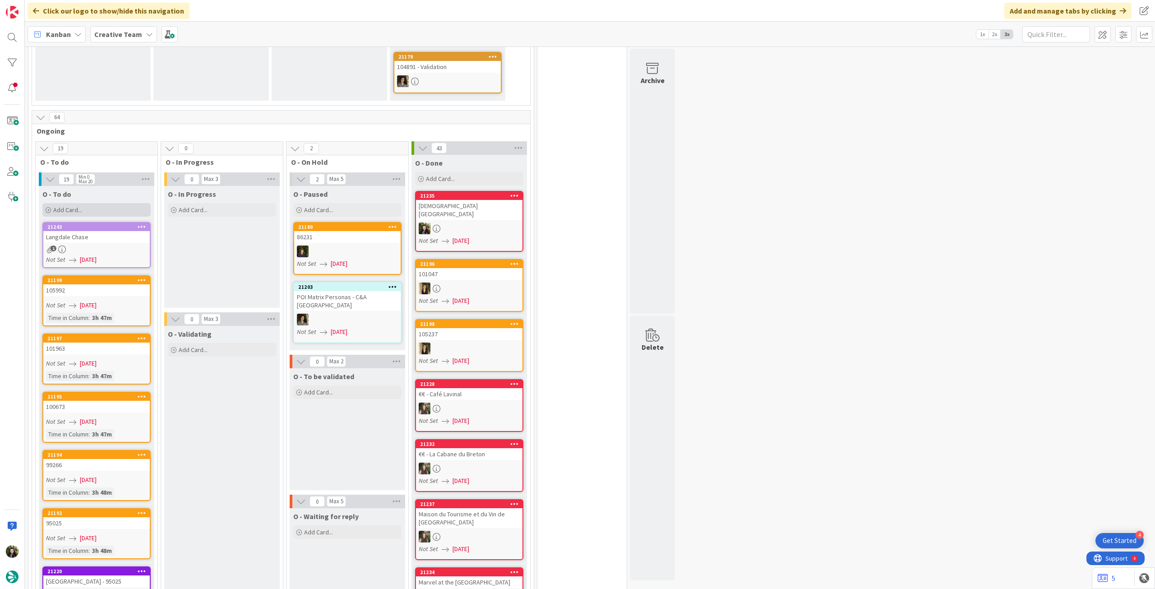
click at [83, 203] on div "Add Card..." at bounding box center [96, 210] width 108 height 14
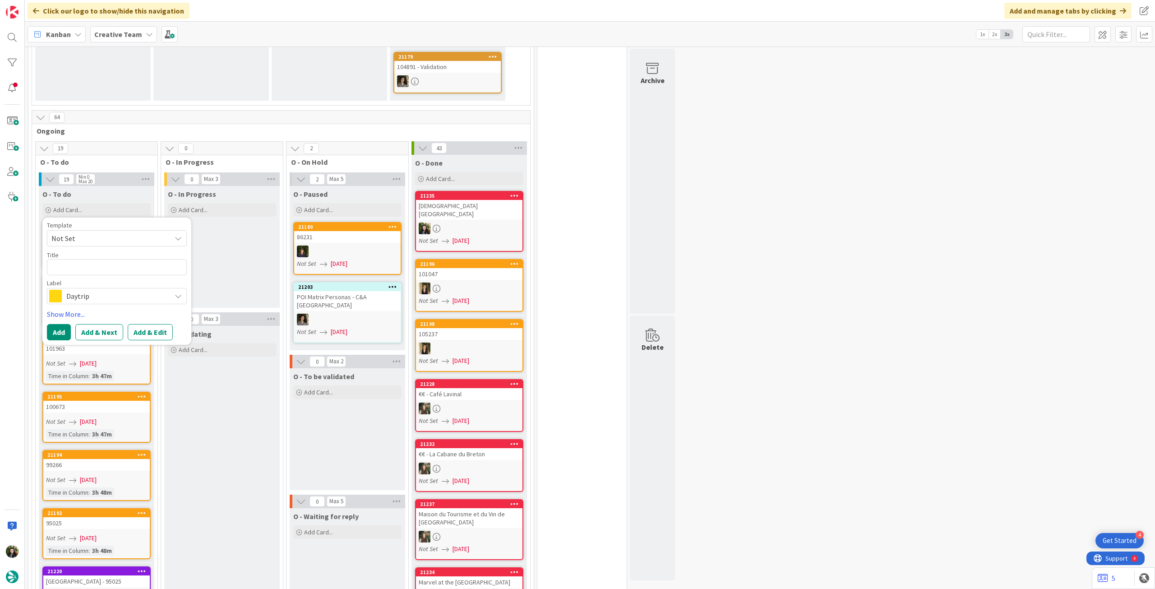
click at [88, 290] on span "Daytrip" at bounding box center [116, 296] width 100 height 13
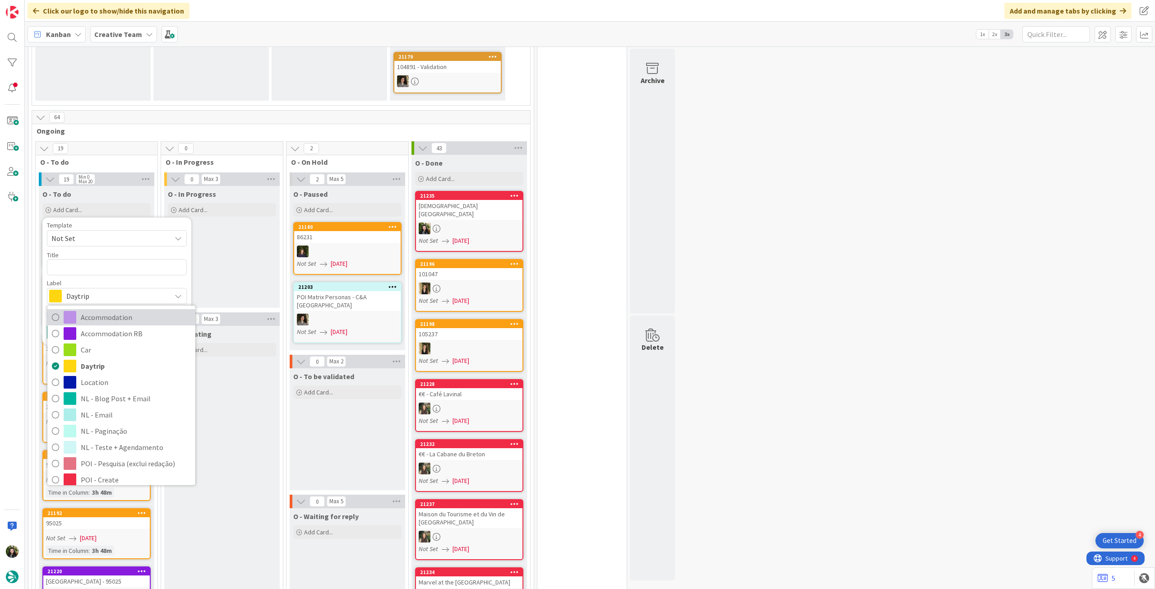
click at [77, 309] on link "Accommodation" at bounding box center [121, 317] width 148 height 16
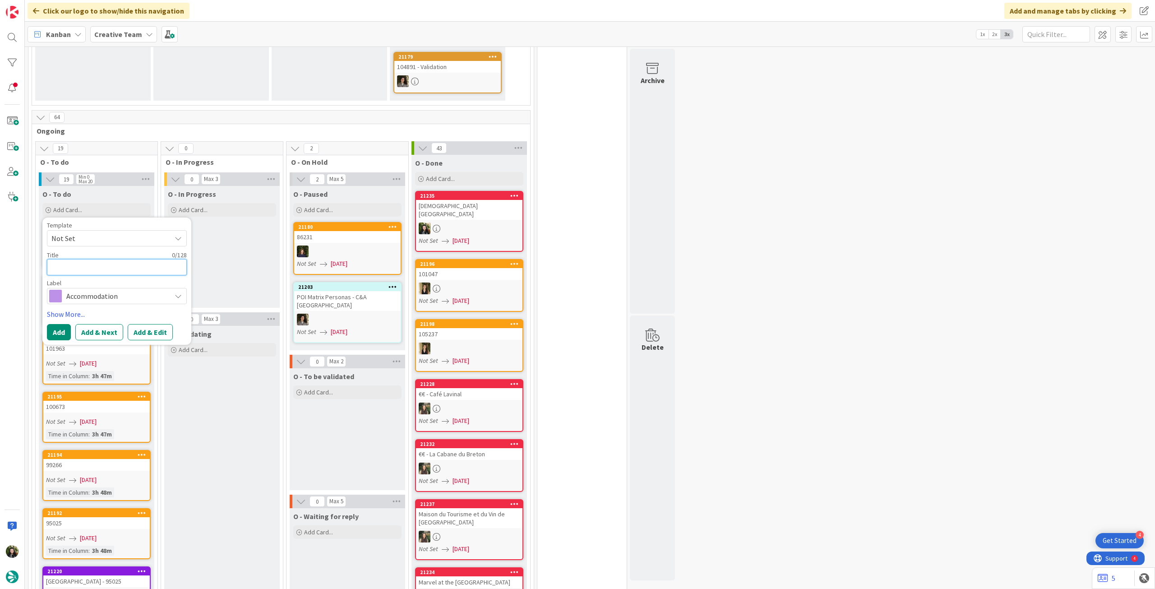
click at [83, 259] on textarea at bounding box center [117, 267] width 140 height 16
paste textarea "Linthwaite House"
type textarea "x"
type textarea "Linthwaite House"
click at [56, 324] on button "Add" at bounding box center [59, 332] width 24 height 16
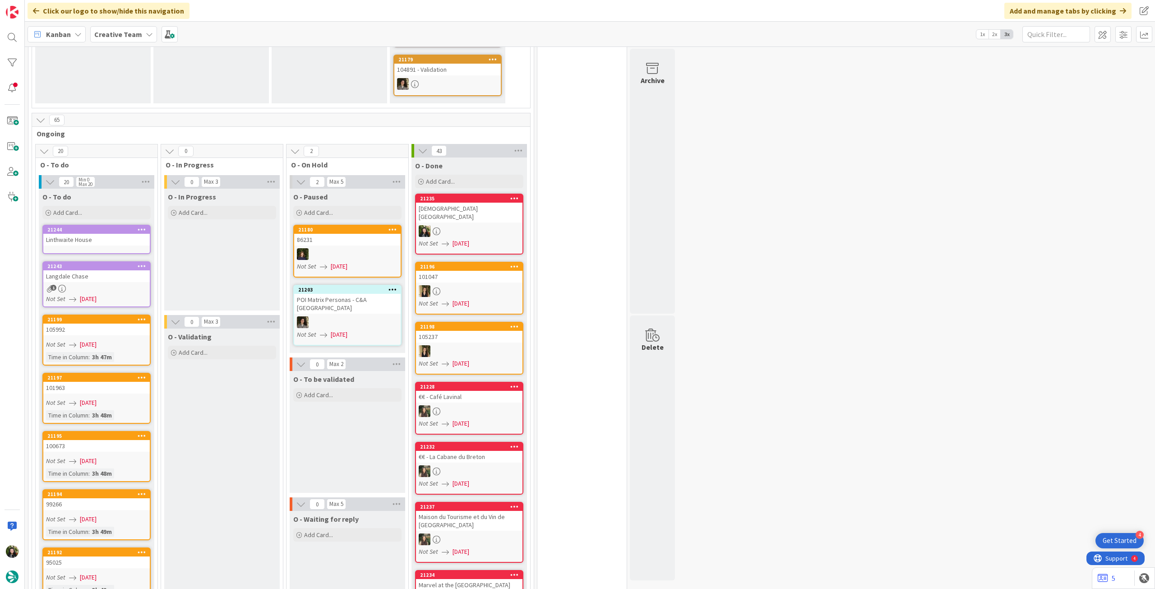
click at [78, 234] on div "Linthwaite House" at bounding box center [96, 240] width 107 height 12
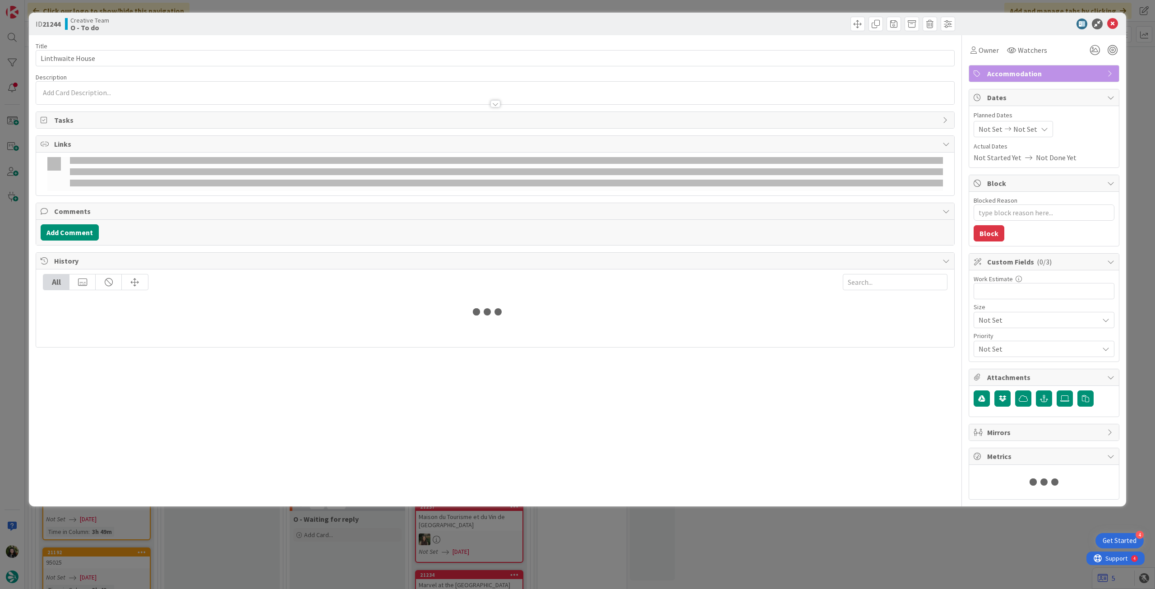
type textarea "x"
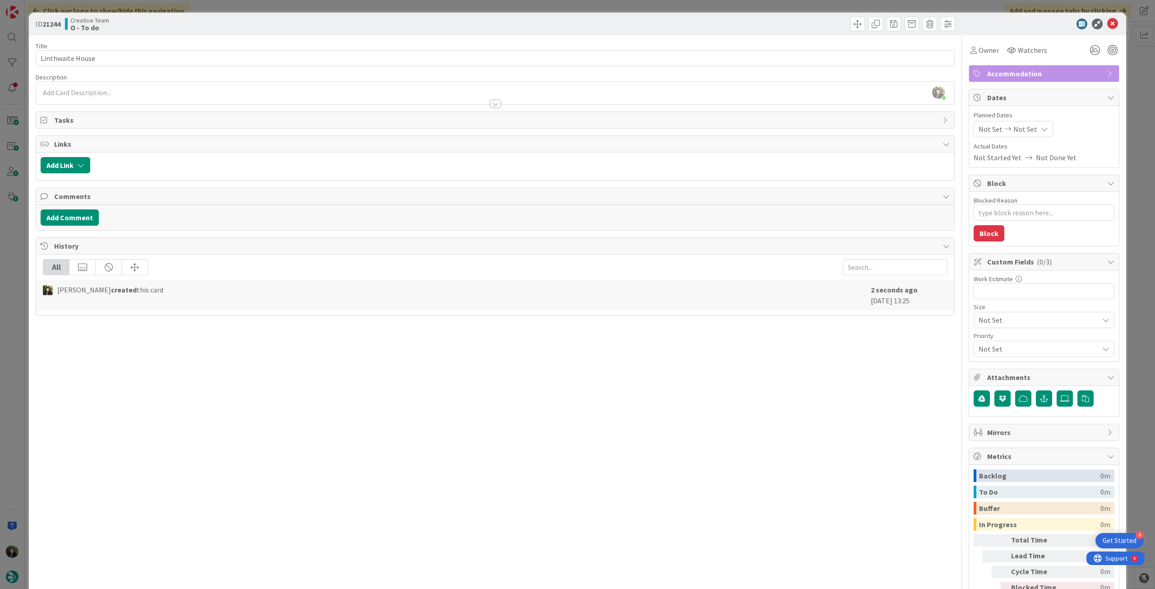
click at [90, 97] on div at bounding box center [495, 99] width 919 height 9
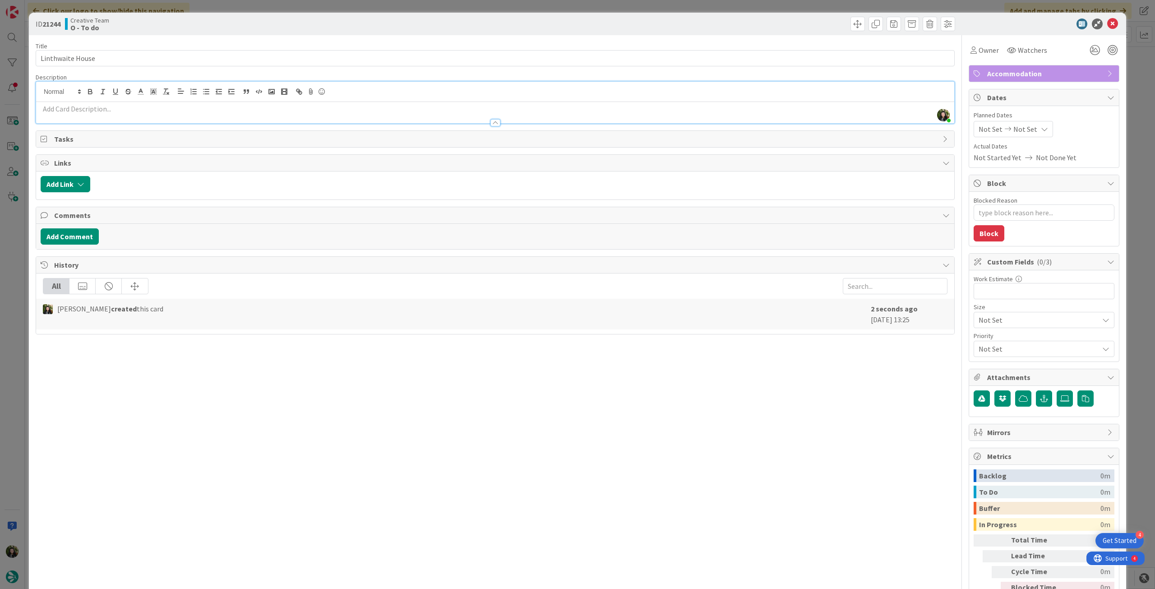
click at [90, 106] on p at bounding box center [495, 109] width 909 height 10
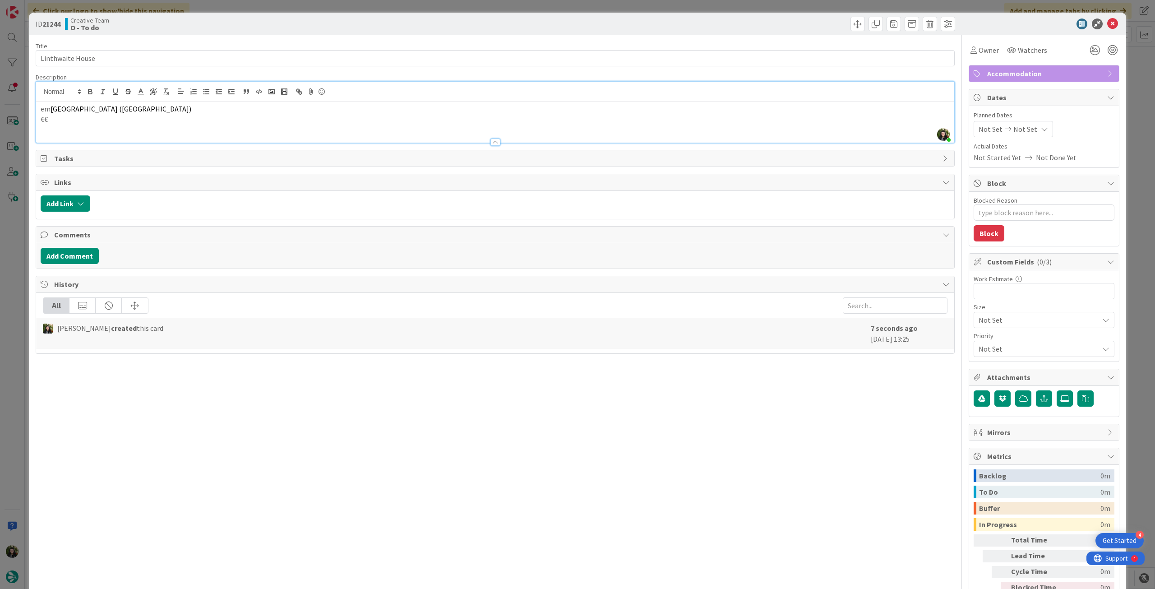
click at [152, 127] on div "em Windermere (Lake district) €€" at bounding box center [495, 122] width 919 height 41
click at [1026, 128] on span "Not Set" at bounding box center [1026, 129] width 24 height 11
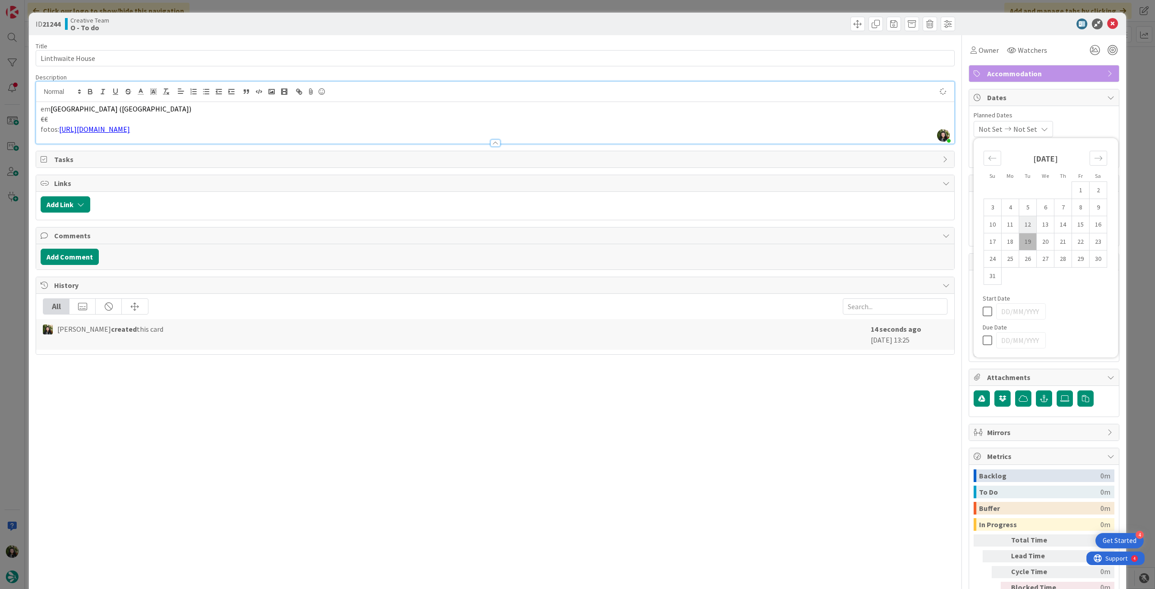
type textarea "x"
click at [983, 340] on icon at bounding box center [990, 340] width 14 height 11
type input "[DATE]"
click at [1108, 28] on icon at bounding box center [1113, 24] width 11 height 11
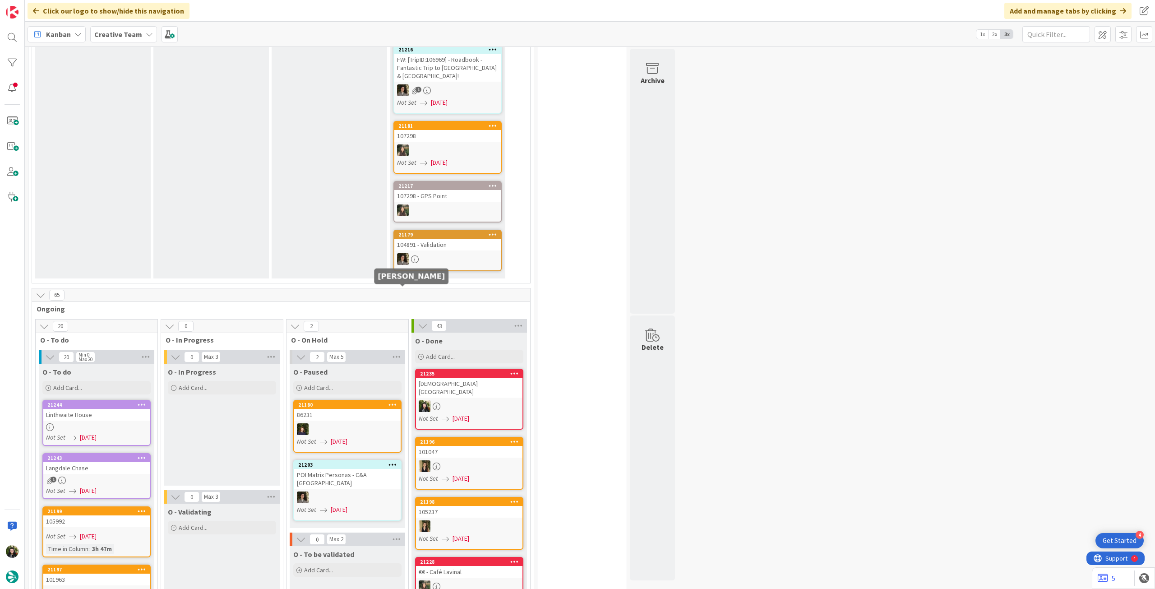
scroll to position [361, 0]
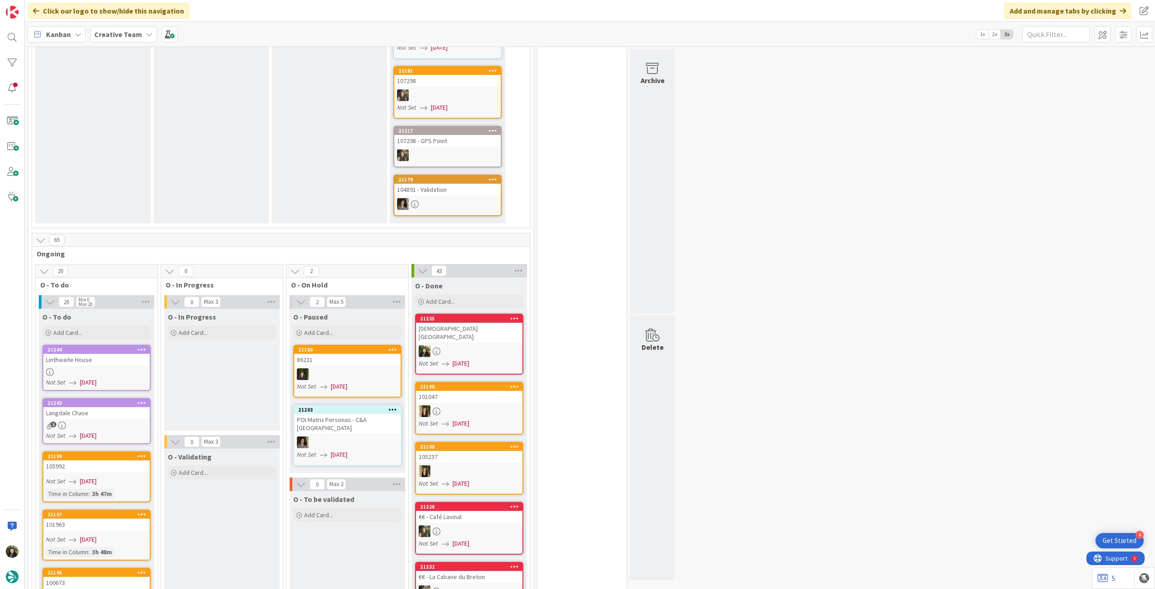
drag, startPoint x: 125, startPoint y: 37, endPoint x: 126, endPoint y: 45, distance: 8.6
click at [125, 37] on b "Creative Team" at bounding box center [118, 34] width 48 height 9
click at [132, 126] on h4 "Creative Team - Análise" at bounding box center [162, 129] width 123 height 9
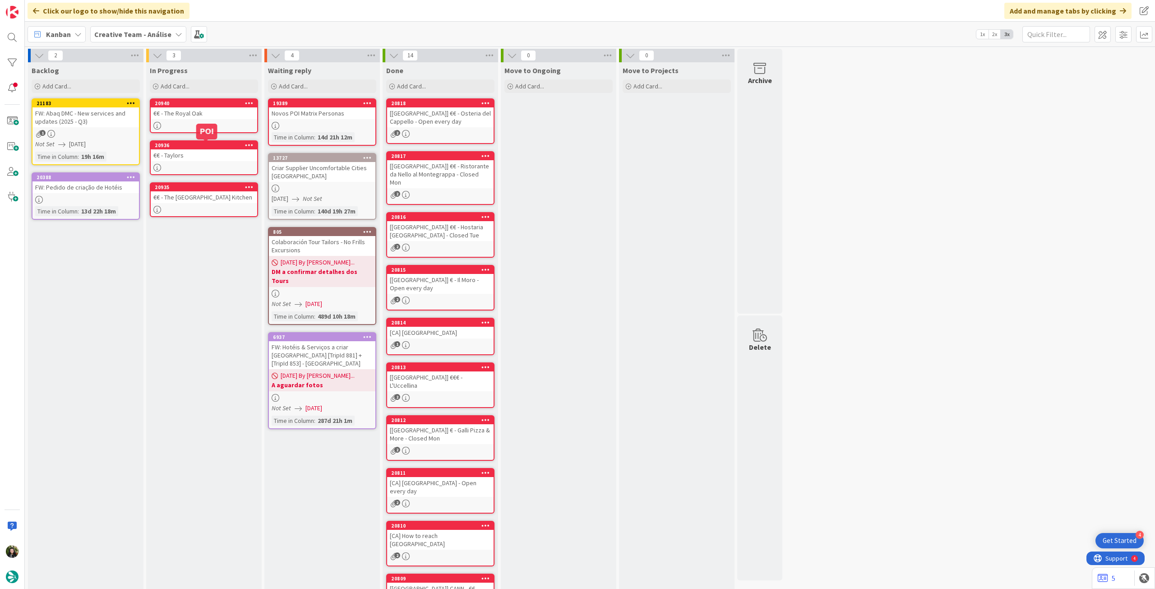
click at [216, 126] on div at bounding box center [204, 126] width 107 height 8
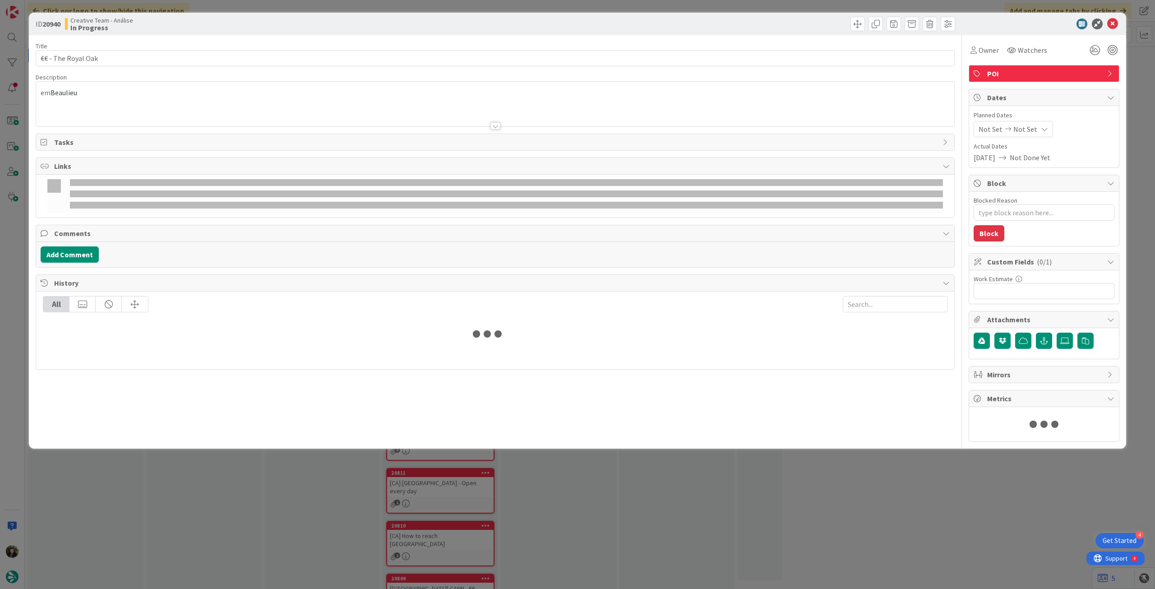
type textarea "x"
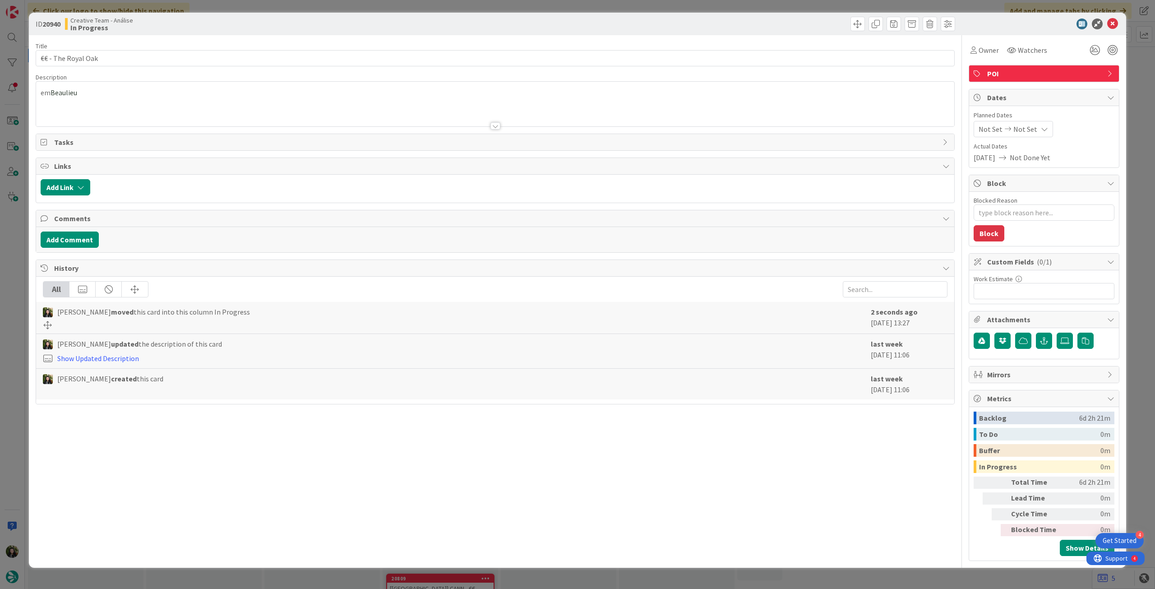
click at [1027, 126] on span "Not Set" at bounding box center [1026, 129] width 24 height 11
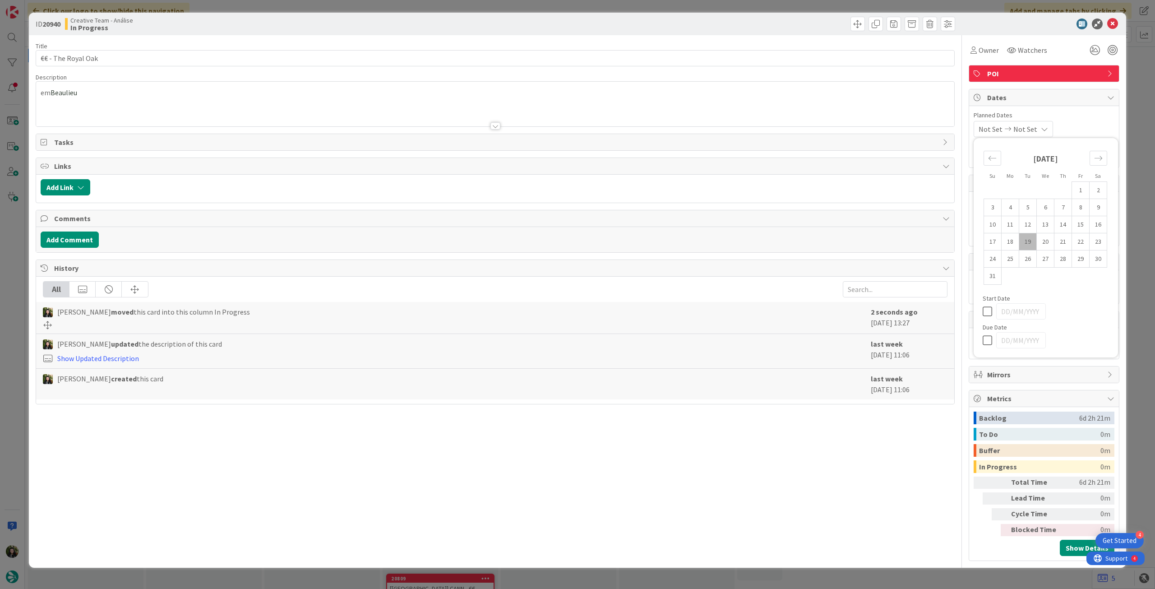
click at [990, 343] on icon at bounding box center [990, 340] width 14 height 11
type input "[DATE]"
click at [1114, 22] on icon at bounding box center [1113, 24] width 11 height 11
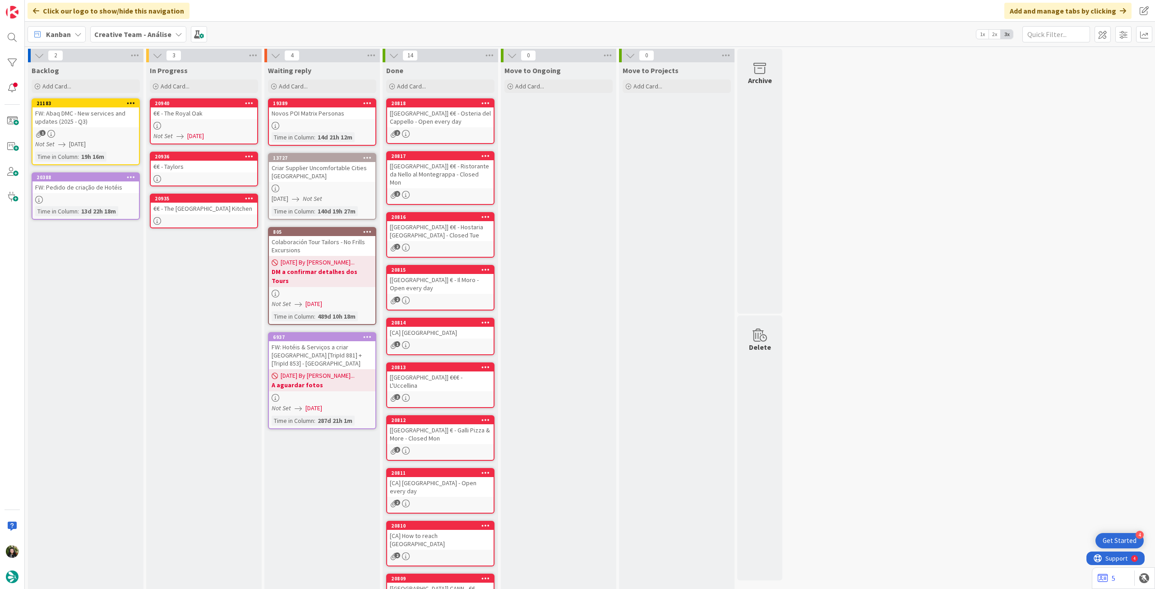
click at [242, 169] on div "€€ - Taylors" at bounding box center [204, 167] width 107 height 12
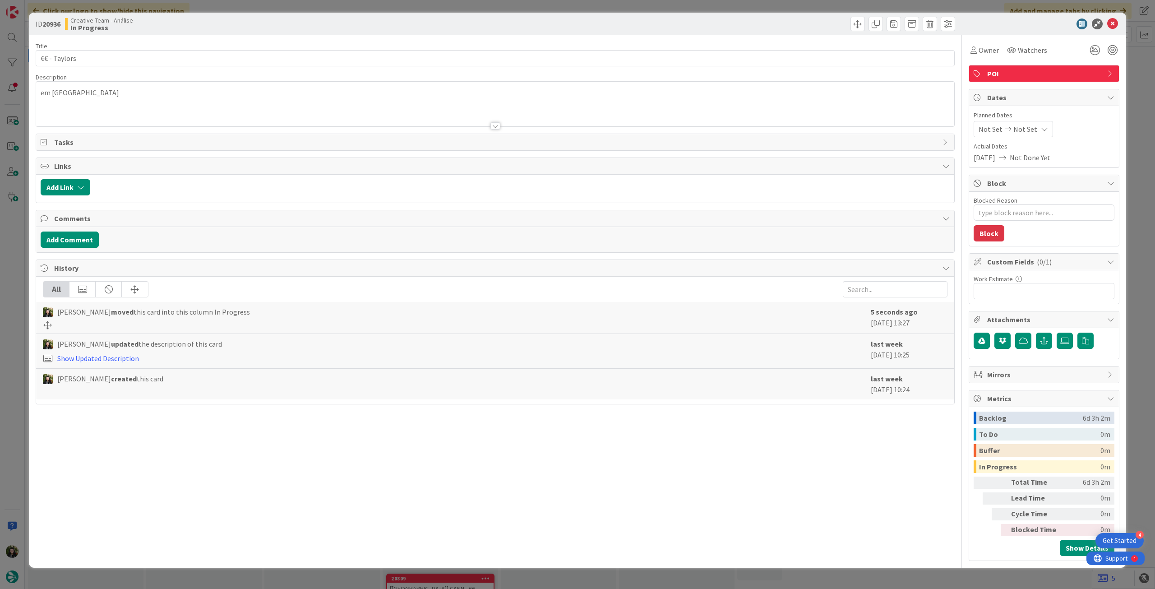
type textarea "x"
click at [1034, 128] on div "Not Set Not Set" at bounding box center [1013, 129] width 79 height 16
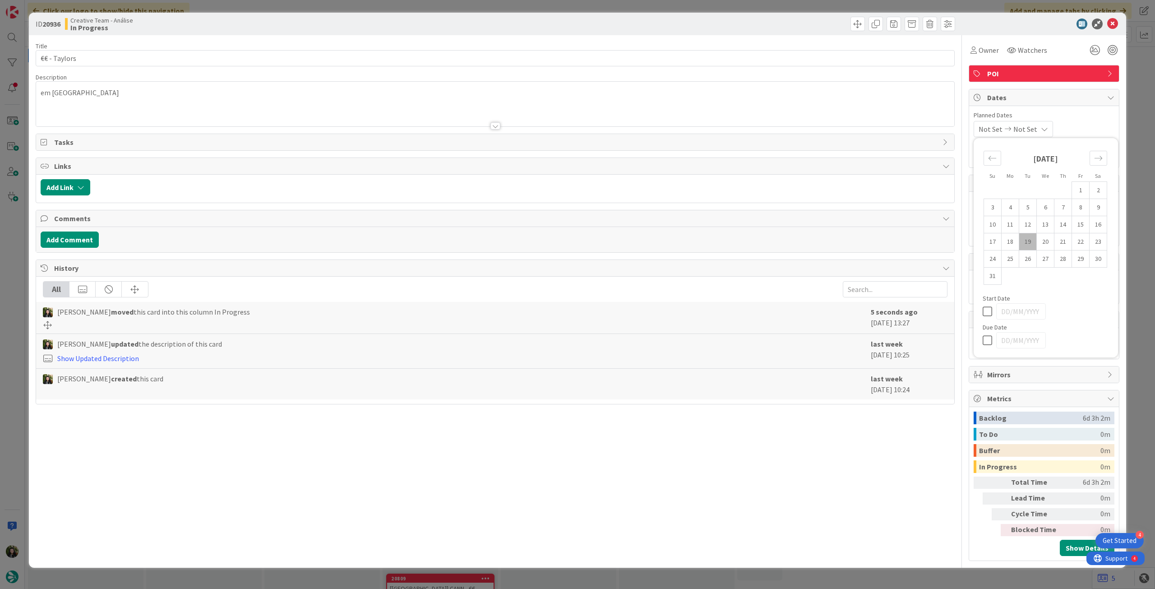
click at [988, 335] on icon at bounding box center [990, 340] width 14 height 11
type input "[DATE]"
click at [1110, 22] on icon at bounding box center [1113, 24] width 11 height 11
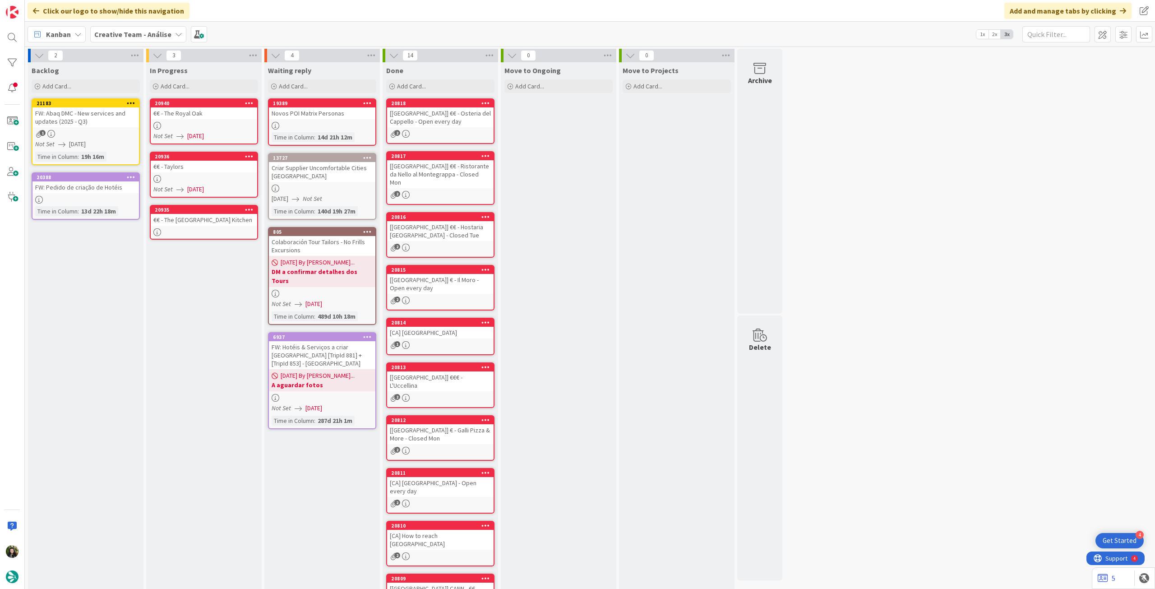
click at [203, 232] on div at bounding box center [204, 232] width 107 height 8
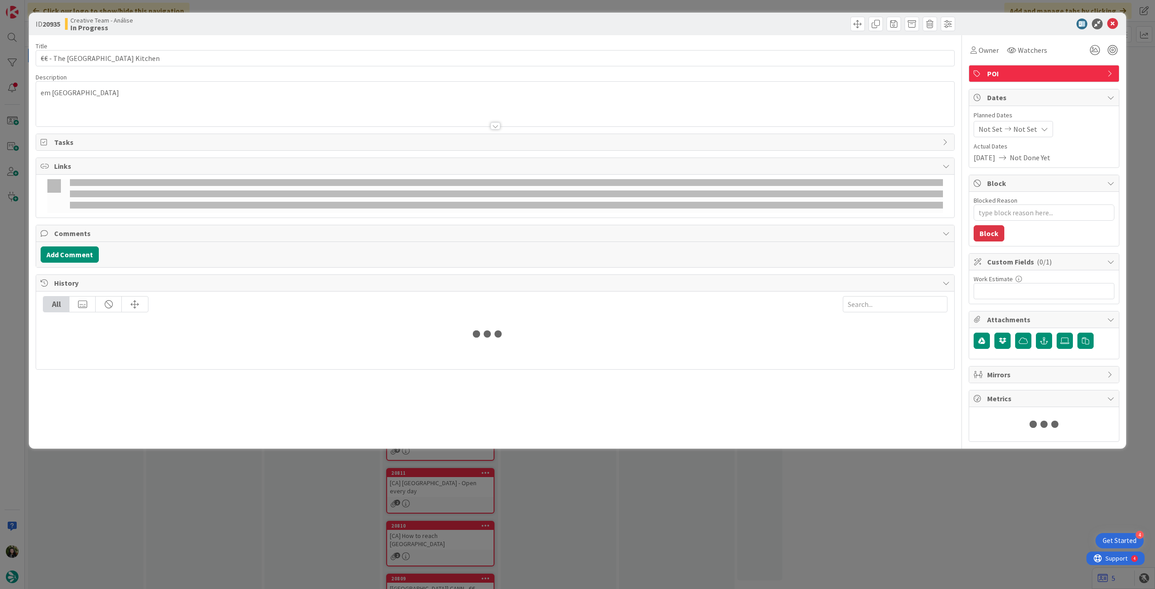
click at [1030, 126] on span "Not Set" at bounding box center [1026, 129] width 24 height 11
type textarea "x"
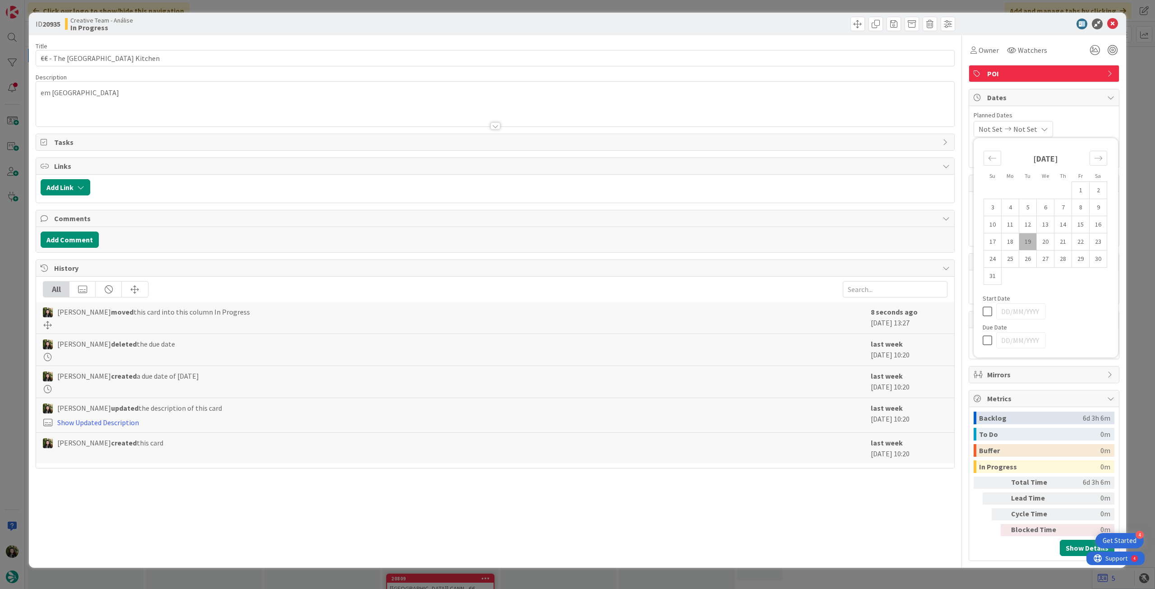
click at [992, 338] on icon at bounding box center [990, 340] width 14 height 11
type input "[DATE]"
click at [1110, 24] on icon at bounding box center [1113, 24] width 11 height 11
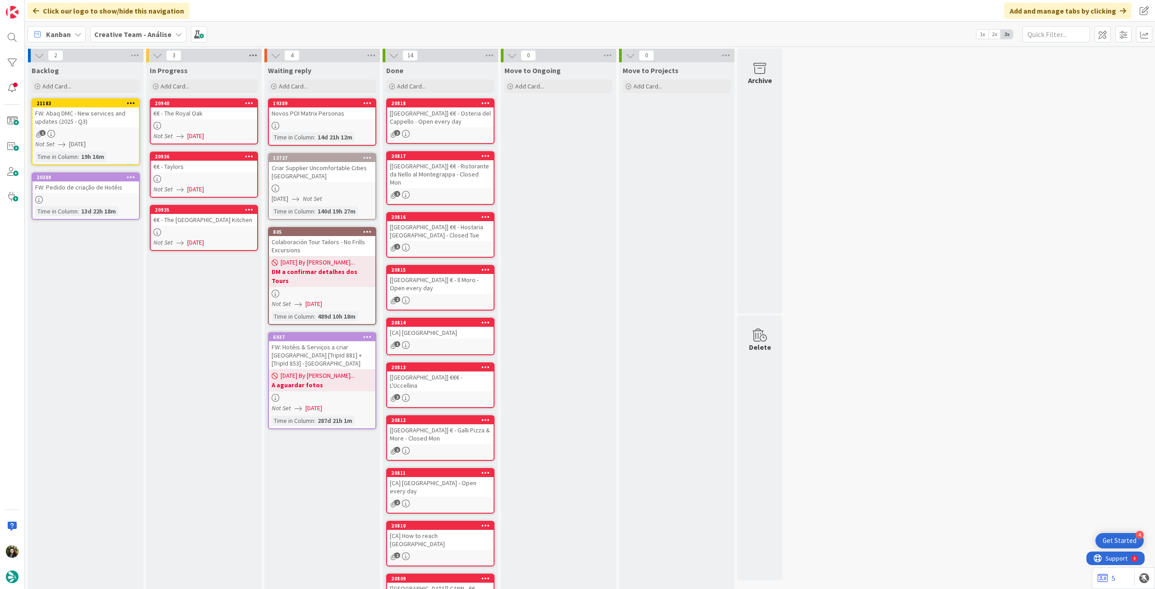
click at [249, 54] on icon at bounding box center [253, 56] width 12 height 14
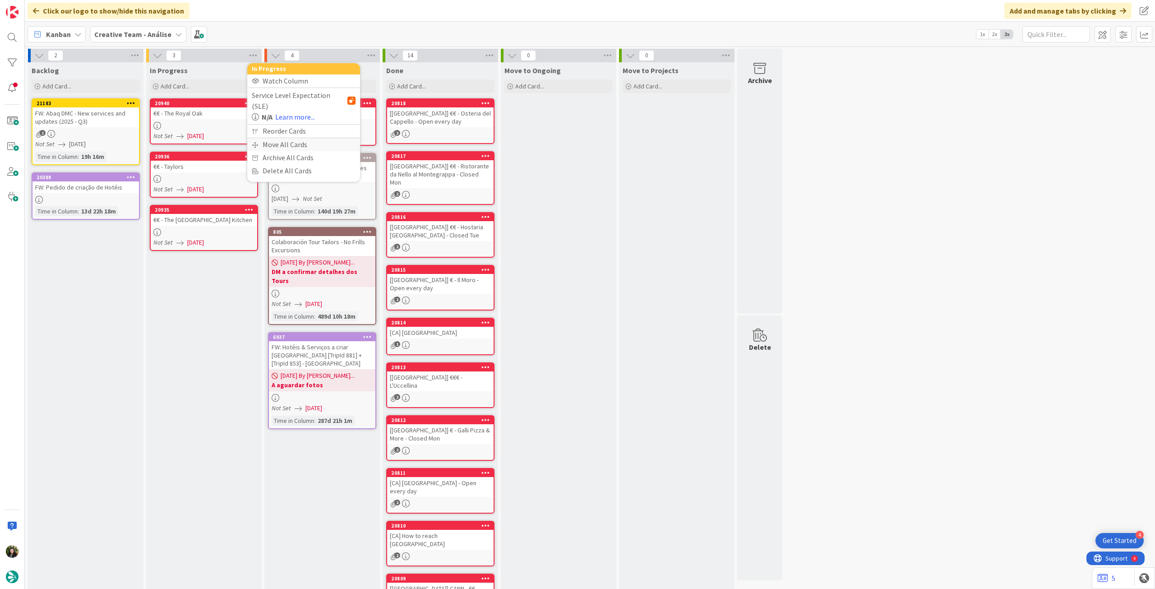
click at [279, 138] on div "Move All Cards" at bounding box center [303, 144] width 113 height 13
click at [286, 91] on div "Creative Team - Análise" at bounding box center [304, 98] width 104 height 16
click at [291, 138] on span "Creative Team" at bounding box center [310, 142] width 82 height 14
click at [298, 127] on div "Select a Column..." at bounding box center [297, 127] width 85 height 14
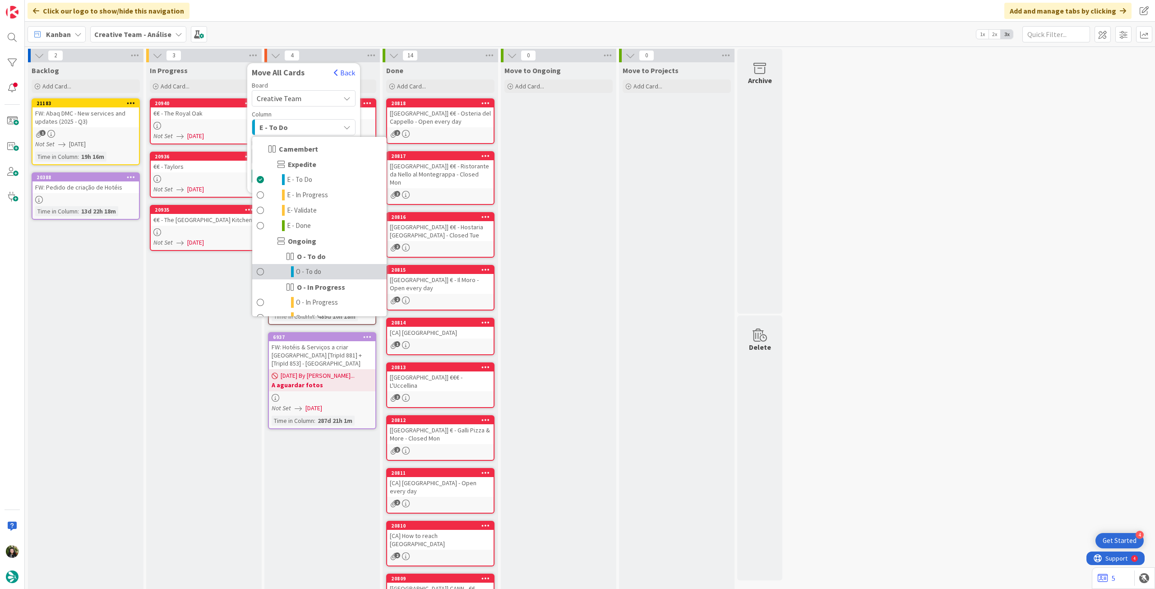
click at [313, 274] on span "O - To do" at bounding box center [308, 271] width 25 height 11
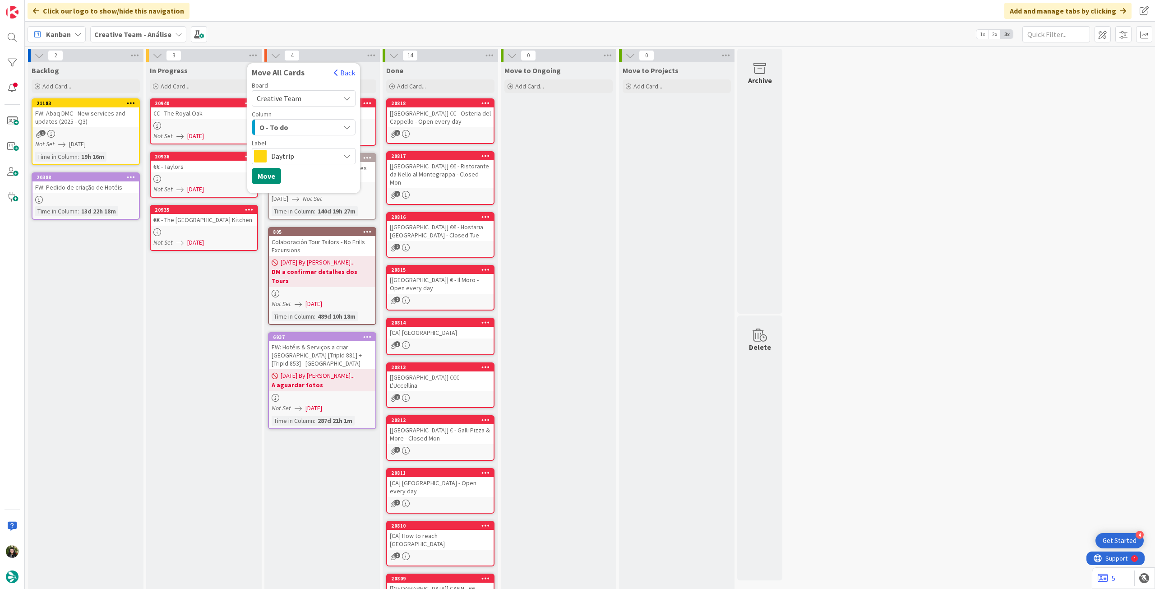
drag, startPoint x: 289, startPoint y: 152, endPoint x: 290, endPoint y: 159, distance: 7.3
click at [289, 152] on span "Daytrip" at bounding box center [303, 156] width 64 height 13
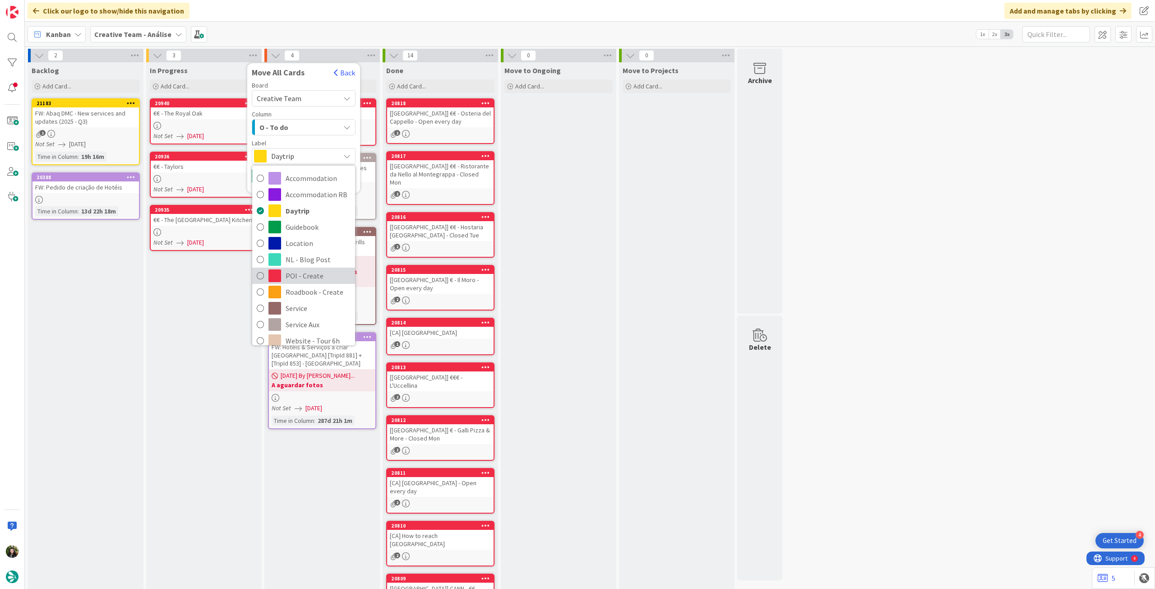
click at [286, 272] on span "POI - Create" at bounding box center [318, 276] width 65 height 14
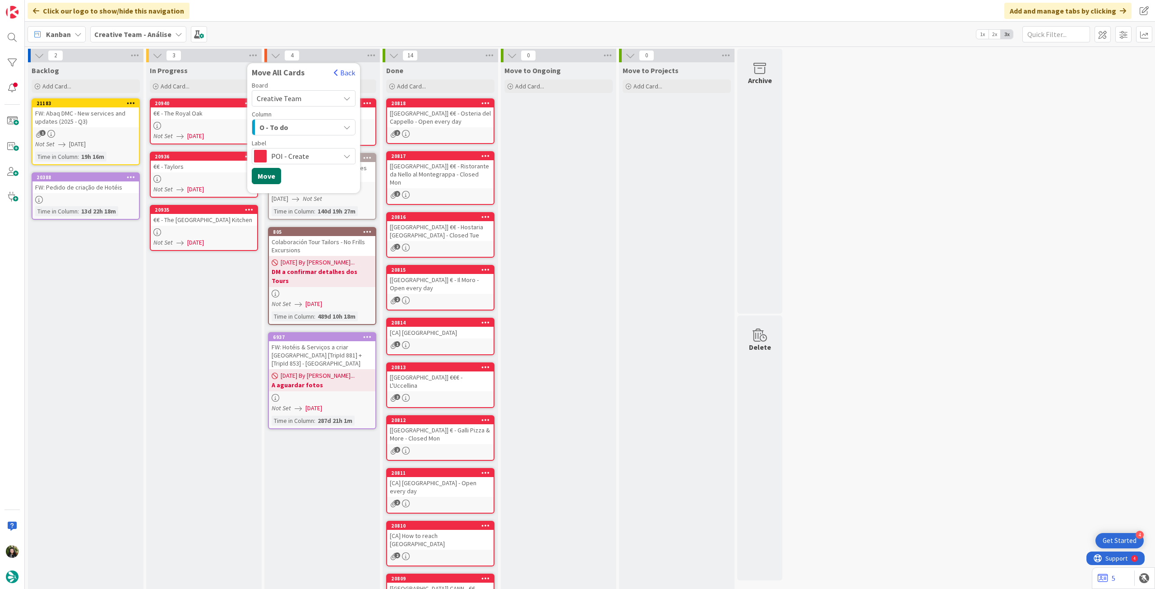
click at [270, 174] on button "Move" at bounding box center [266, 176] width 29 height 16
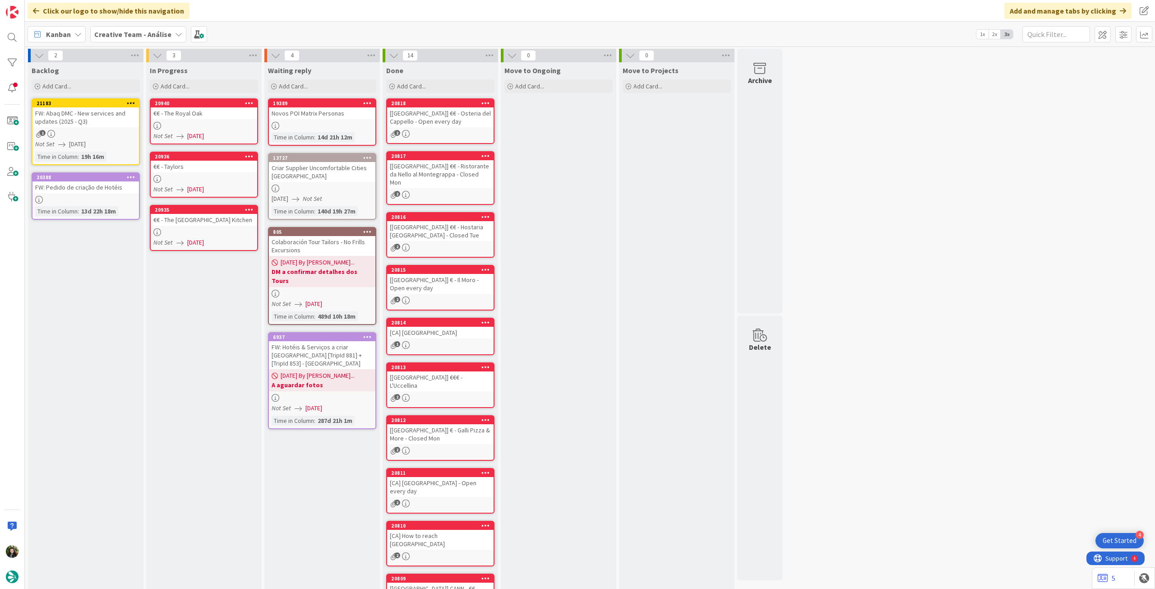
click at [125, 20] on div "Click our logo to show/hide this navigation Add and manage tabs by clicking" at bounding box center [590, 11] width 1131 height 22
click at [125, 32] on b "Creative Team - Análise" at bounding box center [132, 34] width 77 height 9
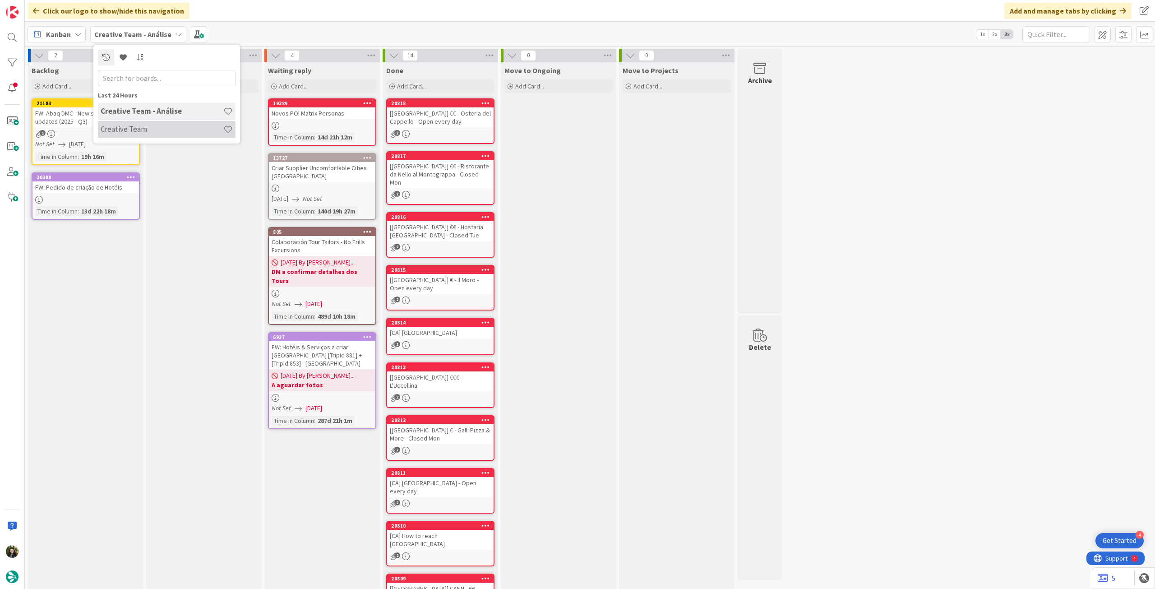
click at [128, 125] on h4 "Creative Team" at bounding box center [162, 129] width 123 height 9
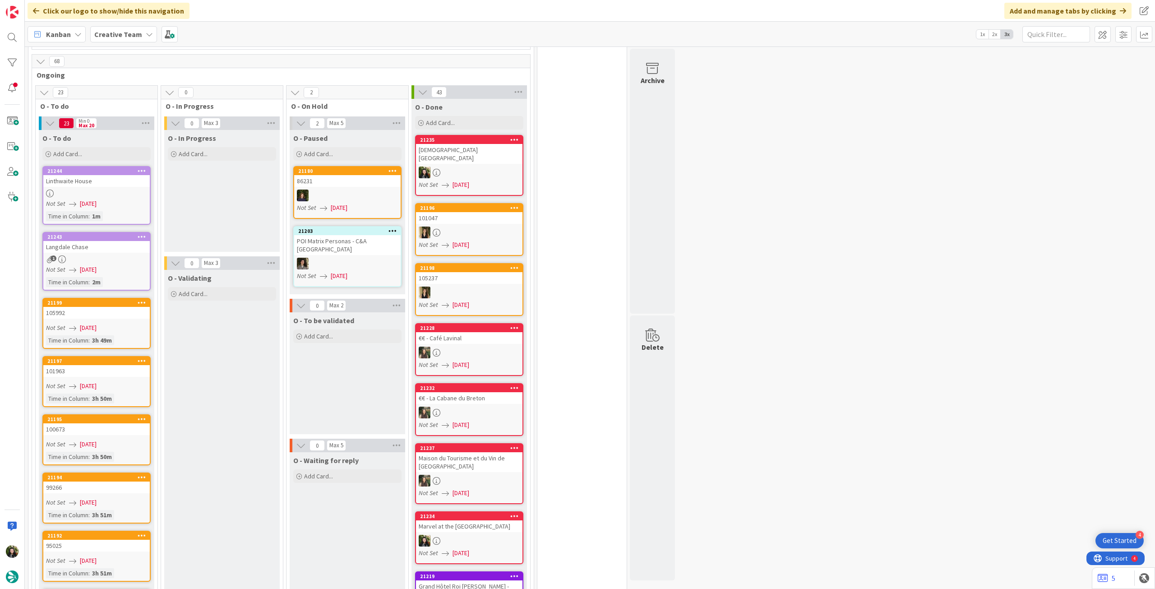
scroll to position [416, 0]
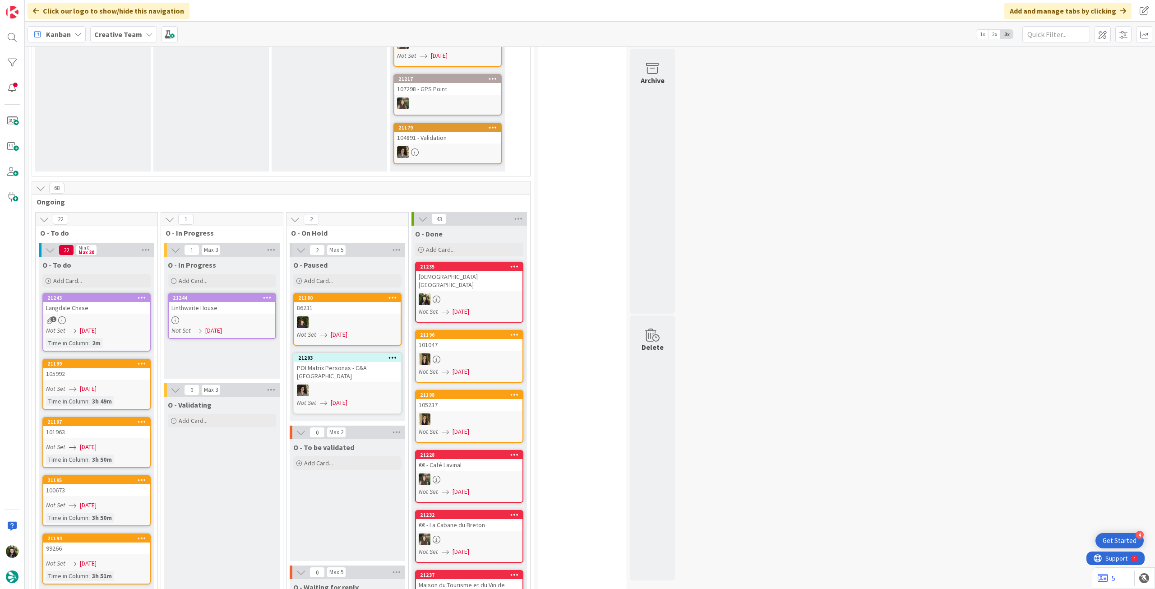
click at [213, 298] on link "21244 Linthwaite House Not Set 19/08/2025" at bounding box center [222, 316] width 108 height 46
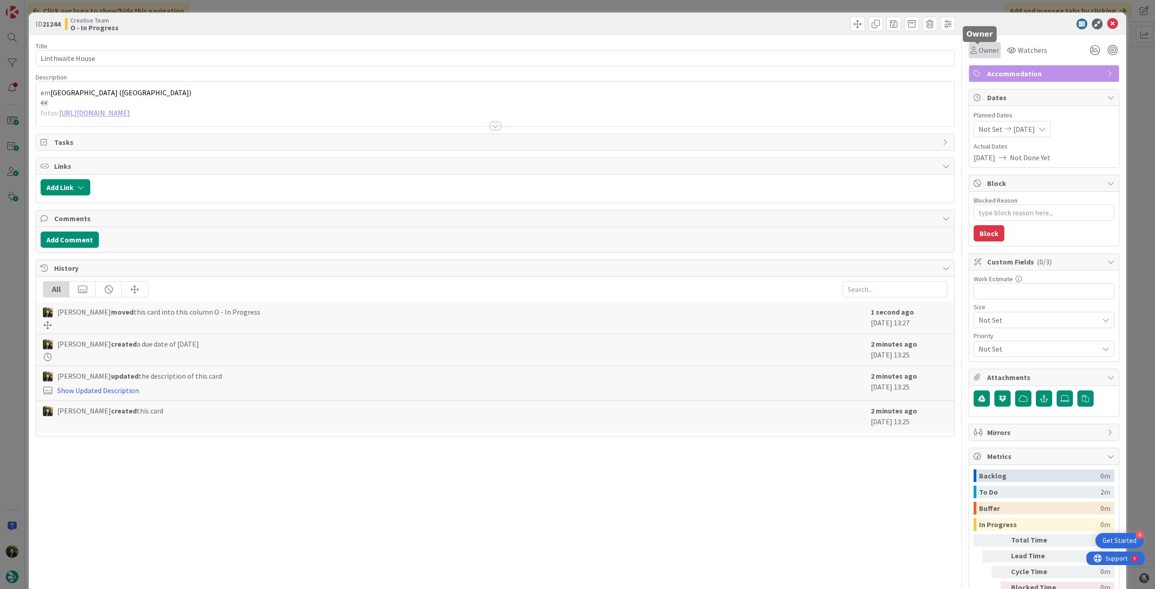
click at [985, 49] on span "Owner" at bounding box center [989, 50] width 20 height 11
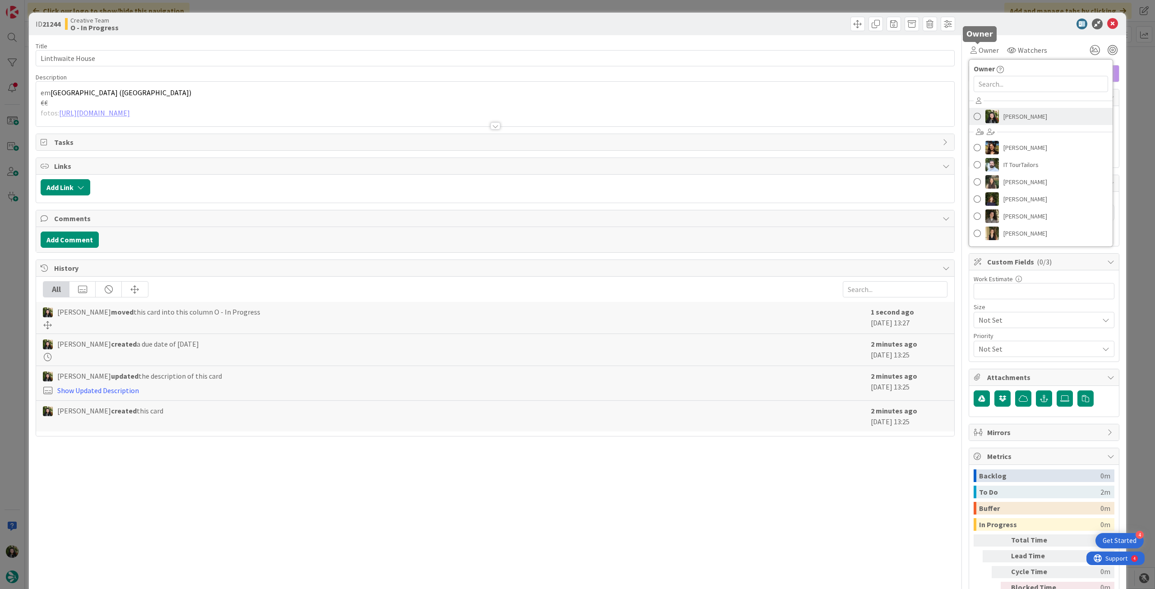
click at [1004, 120] on span "[PERSON_NAME]" at bounding box center [1026, 117] width 44 height 14
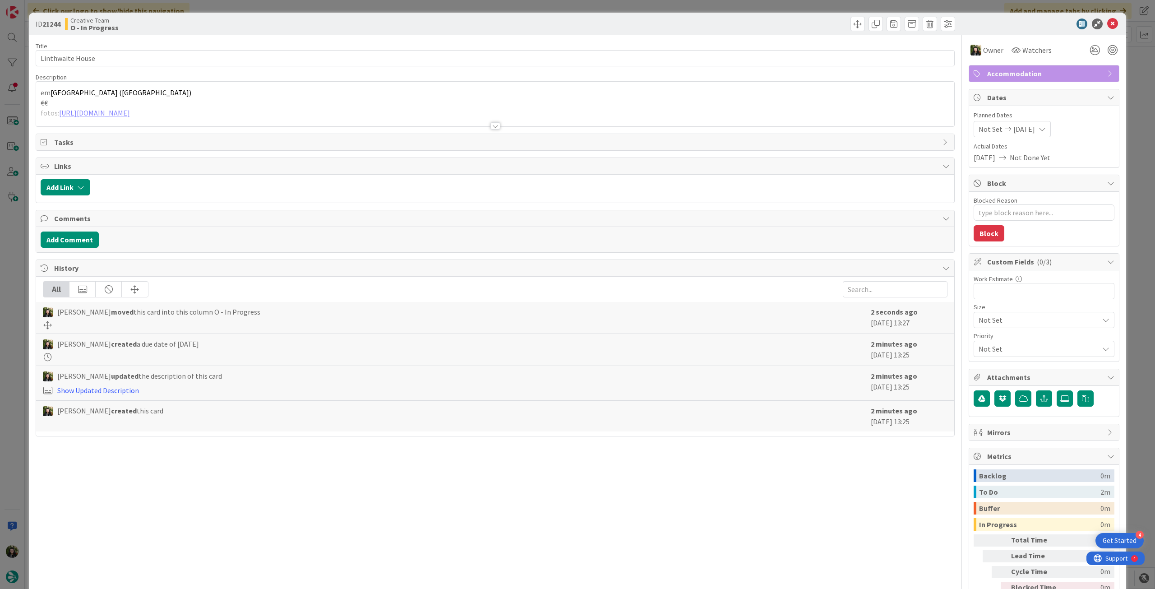
type textarea "x"
click at [1108, 22] on icon at bounding box center [1113, 24] width 11 height 11
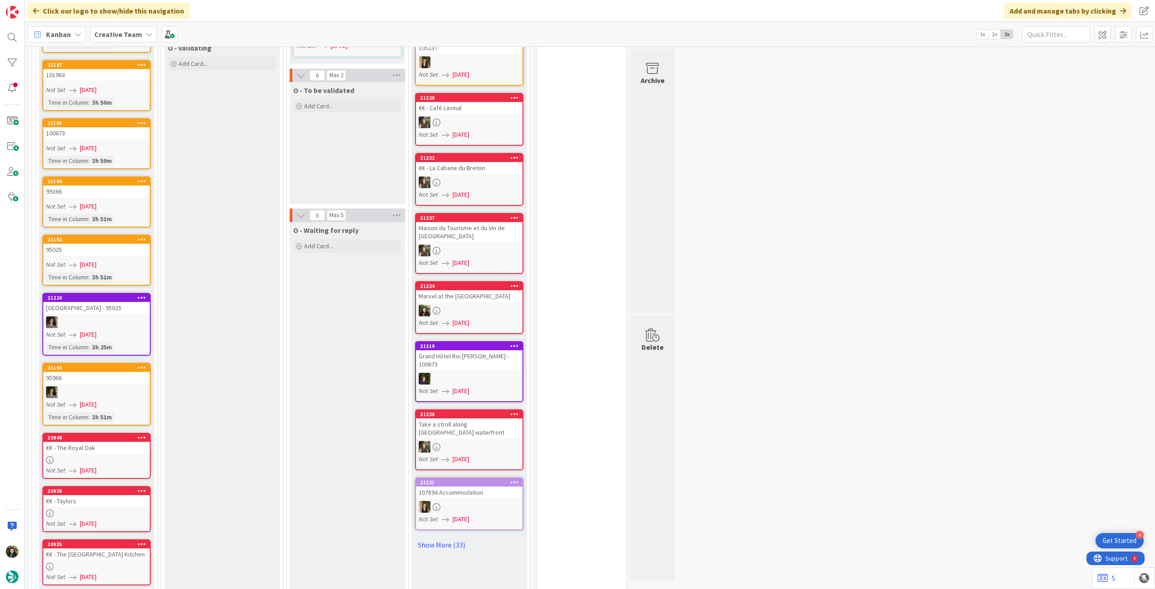
scroll to position [292, 0]
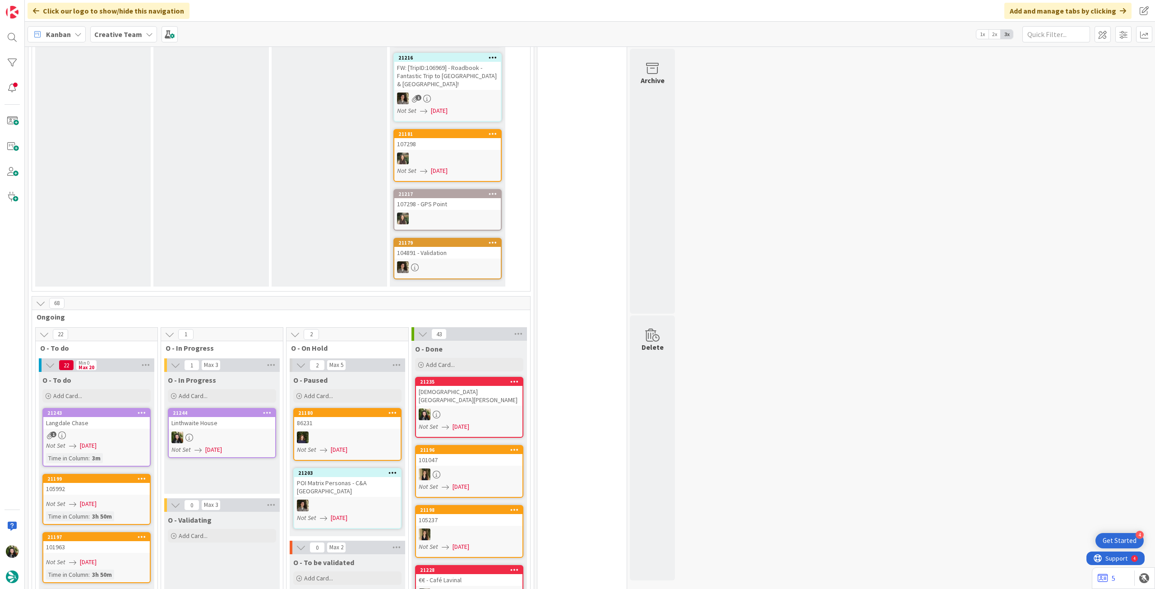
scroll to position [60, 0]
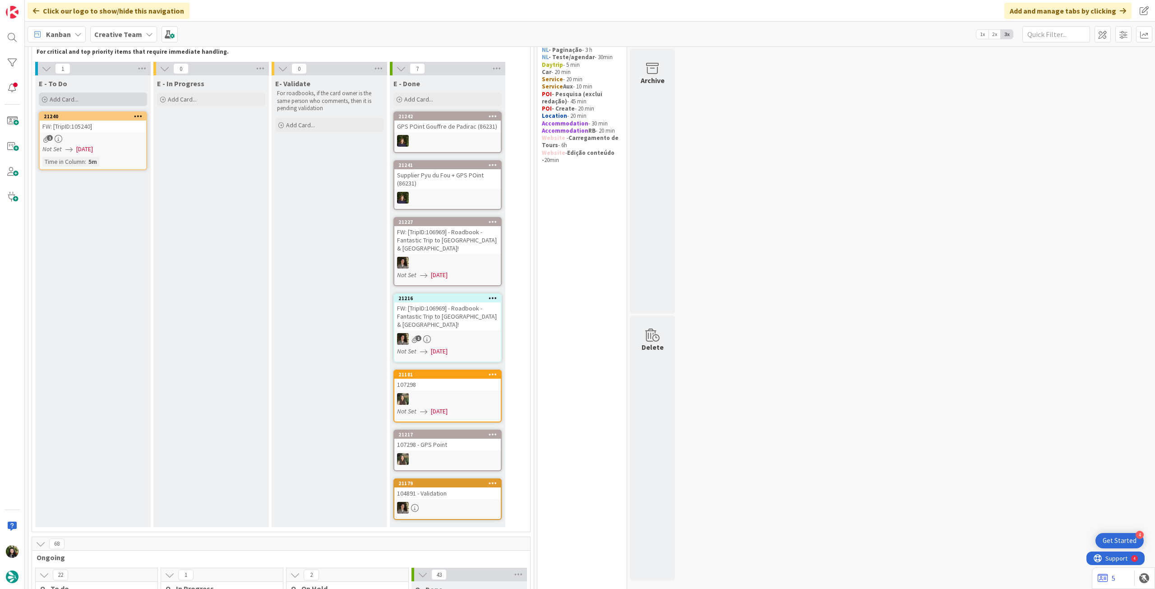
click at [85, 101] on div "Add Card..." at bounding box center [93, 100] width 108 height 14
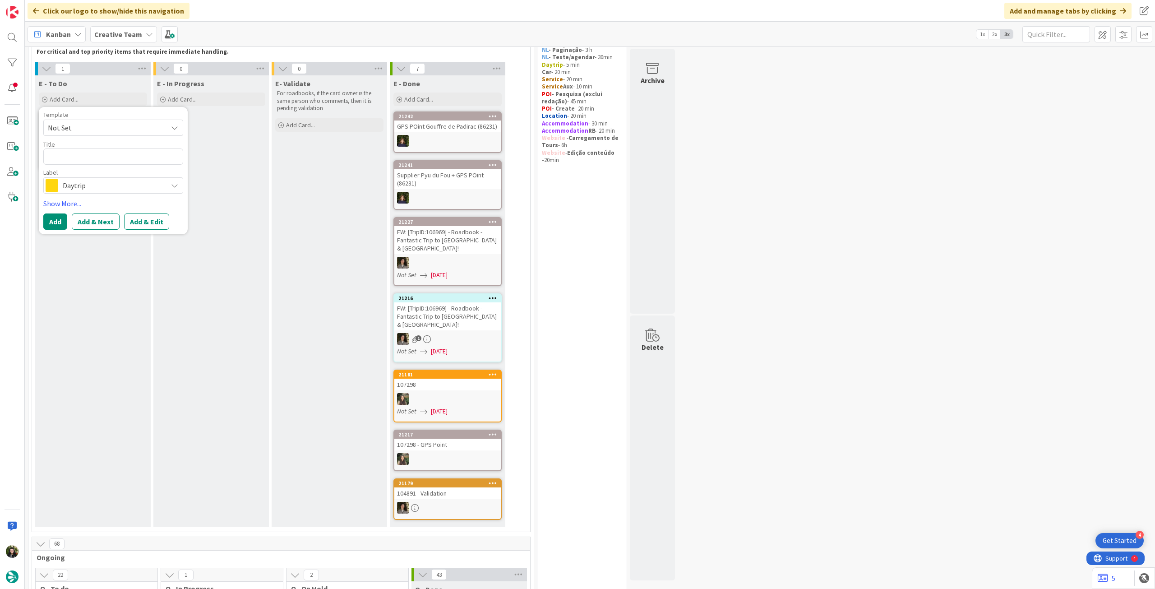
click at [80, 186] on span "Daytrip" at bounding box center [113, 185] width 100 height 13
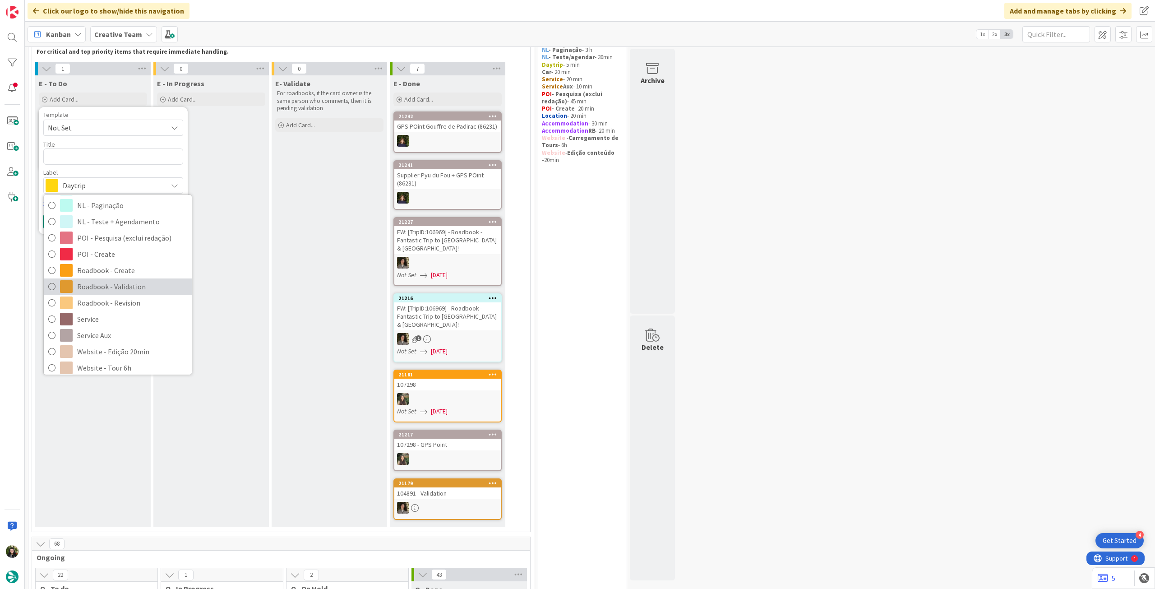
scroll to position [120, 0]
click at [116, 266] on span "Roadbook - Create" at bounding box center [132, 266] width 110 height 14
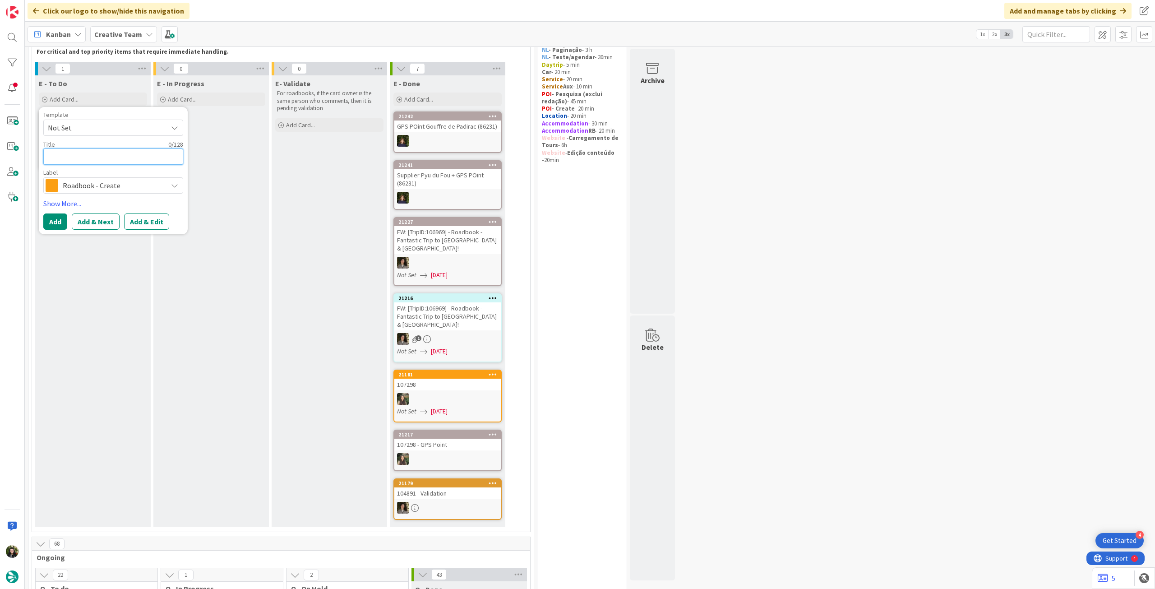
click at [100, 158] on textarea at bounding box center [113, 156] width 140 height 16
paste textarea "108562"
type textarea "x"
type textarea "108562"
click at [52, 219] on button "Add" at bounding box center [55, 221] width 24 height 16
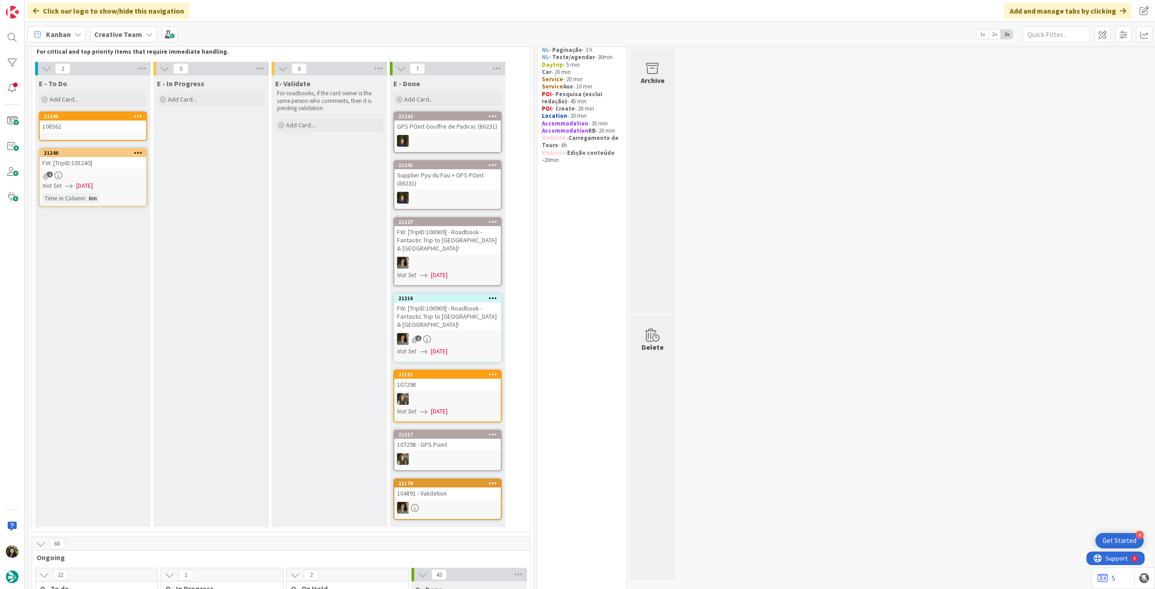
click at [84, 131] on div "108562" at bounding box center [93, 127] width 107 height 12
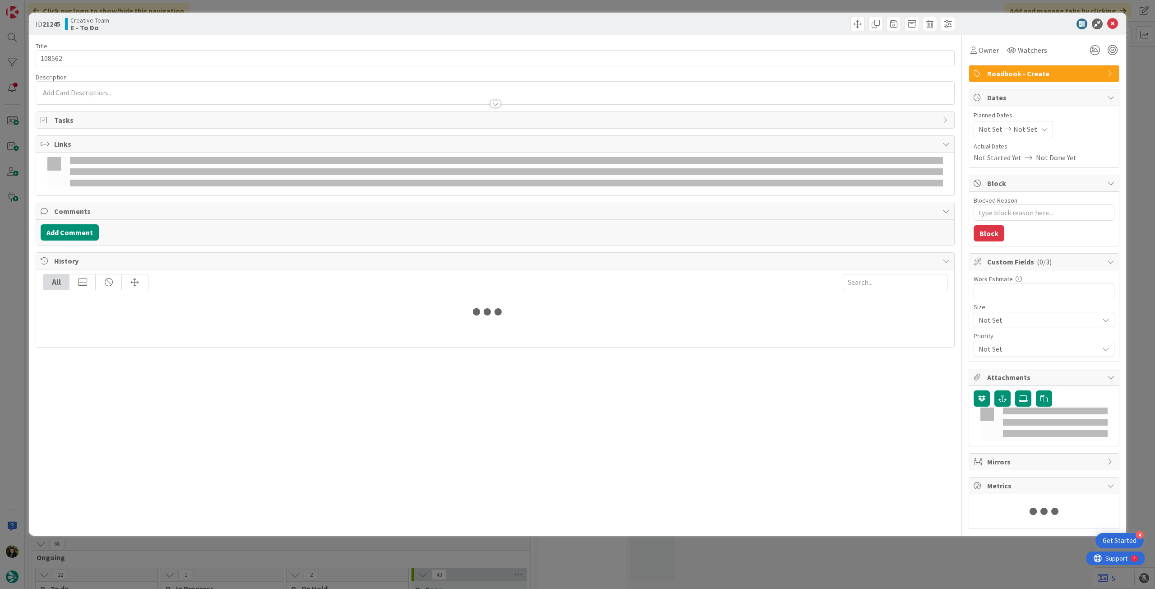
click at [1026, 127] on span "Not Set" at bounding box center [1026, 129] width 24 height 11
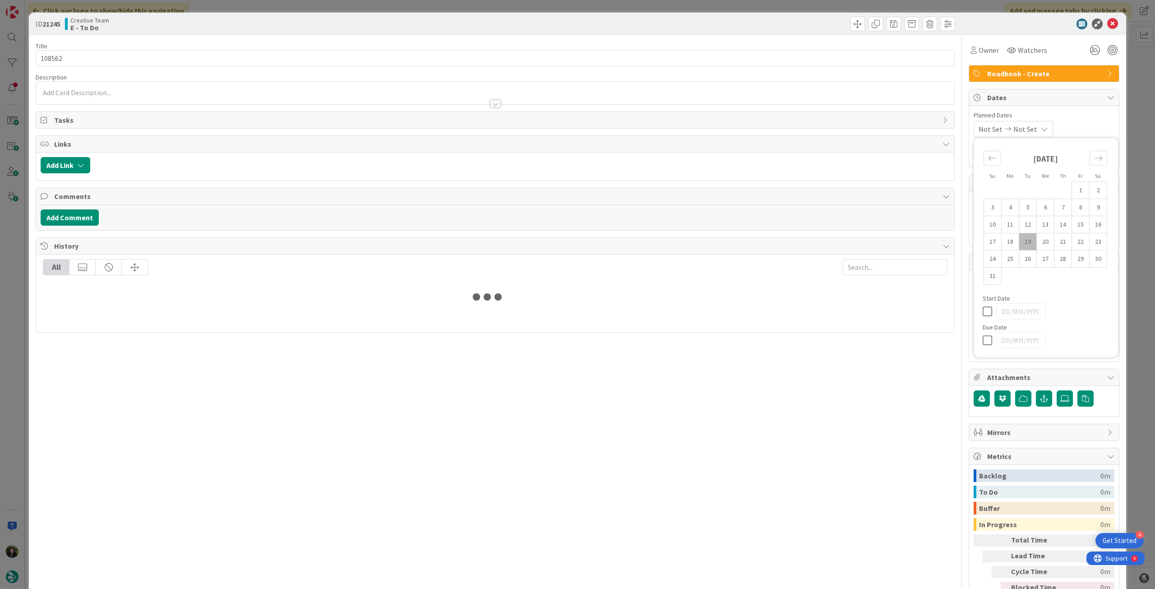
type textarea "x"
click at [983, 344] on icon at bounding box center [990, 340] width 14 height 11
type input "[DATE]"
click at [1108, 23] on icon at bounding box center [1113, 24] width 11 height 11
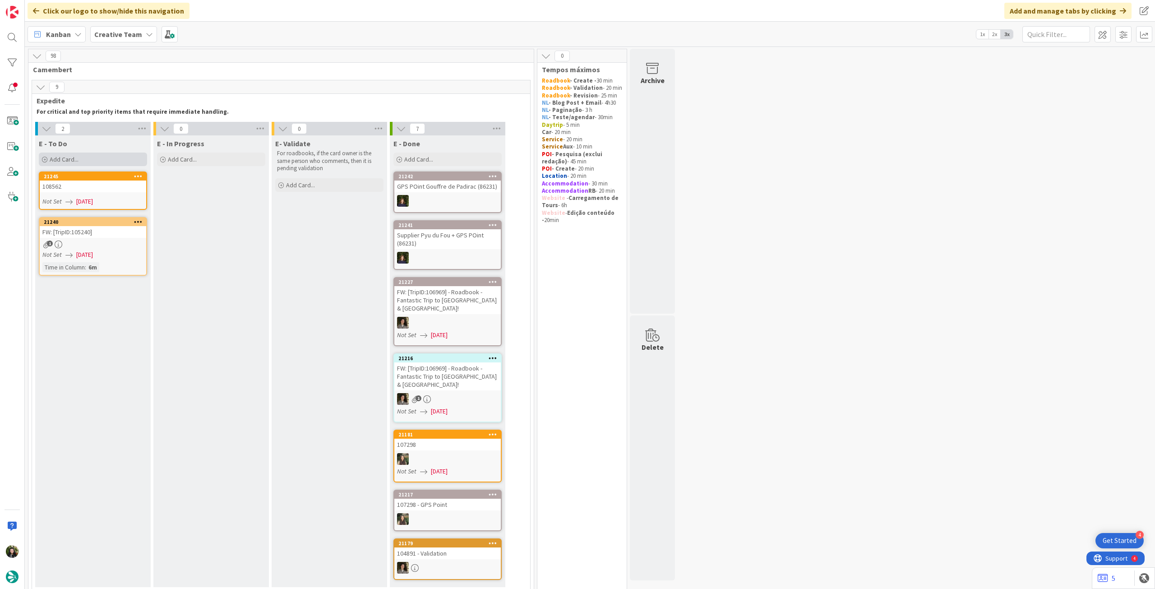
click at [114, 158] on div "Add Card..." at bounding box center [93, 160] width 108 height 14
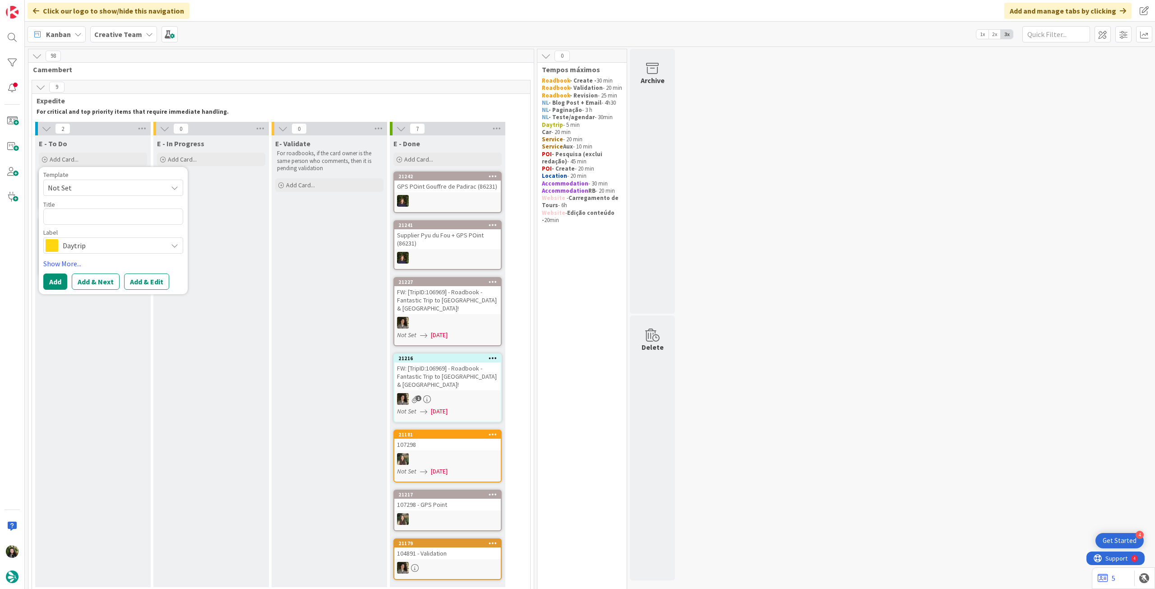
click at [126, 245] on span "Daytrip" at bounding box center [113, 245] width 100 height 13
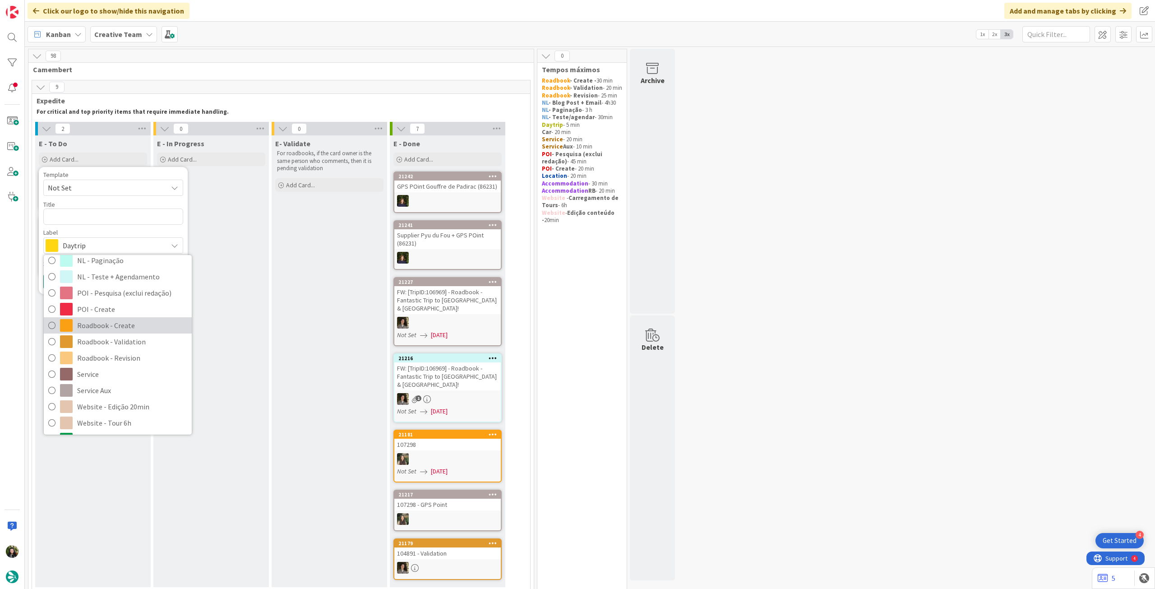
click at [133, 326] on span "Roadbook - Create" at bounding box center [132, 326] width 110 height 14
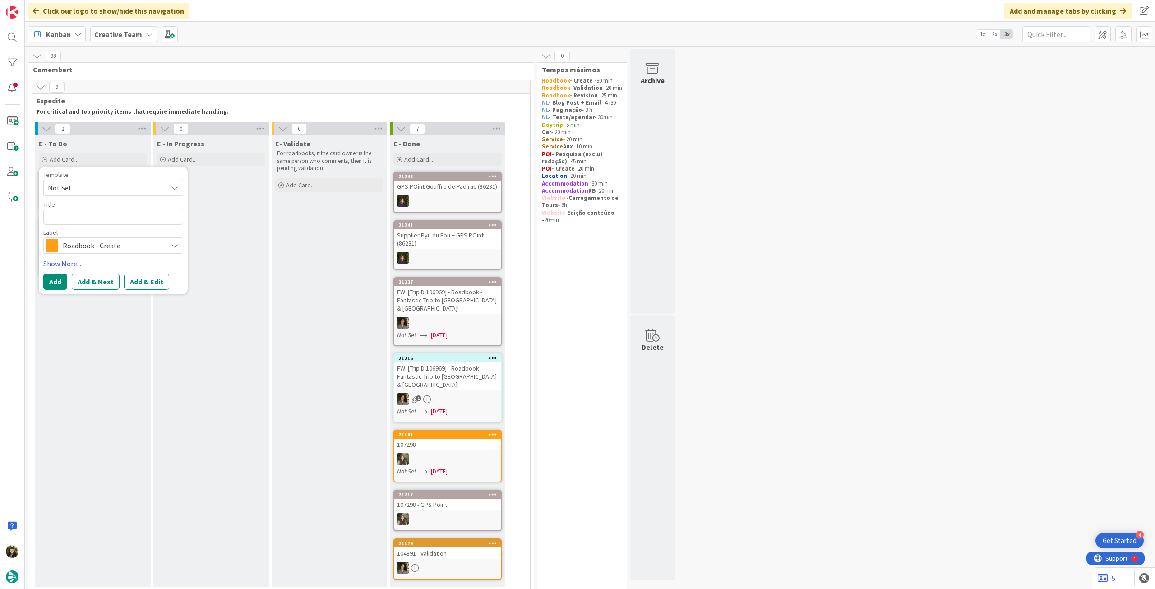
click at [84, 203] on div "Title 0 / 128" at bounding box center [113, 204] width 140 height 8
click at [80, 217] on textarea at bounding box center [113, 217] width 140 height 16
paste textarea "77342"
type textarea "x"
type textarea "77342"
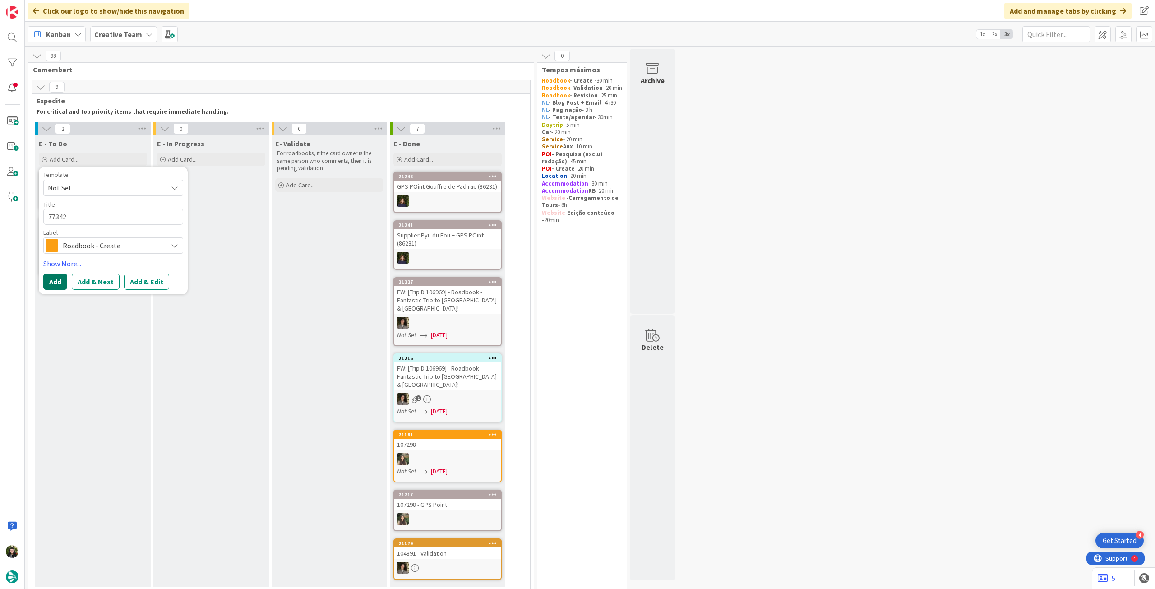
click at [51, 278] on button "Add" at bounding box center [55, 282] width 24 height 16
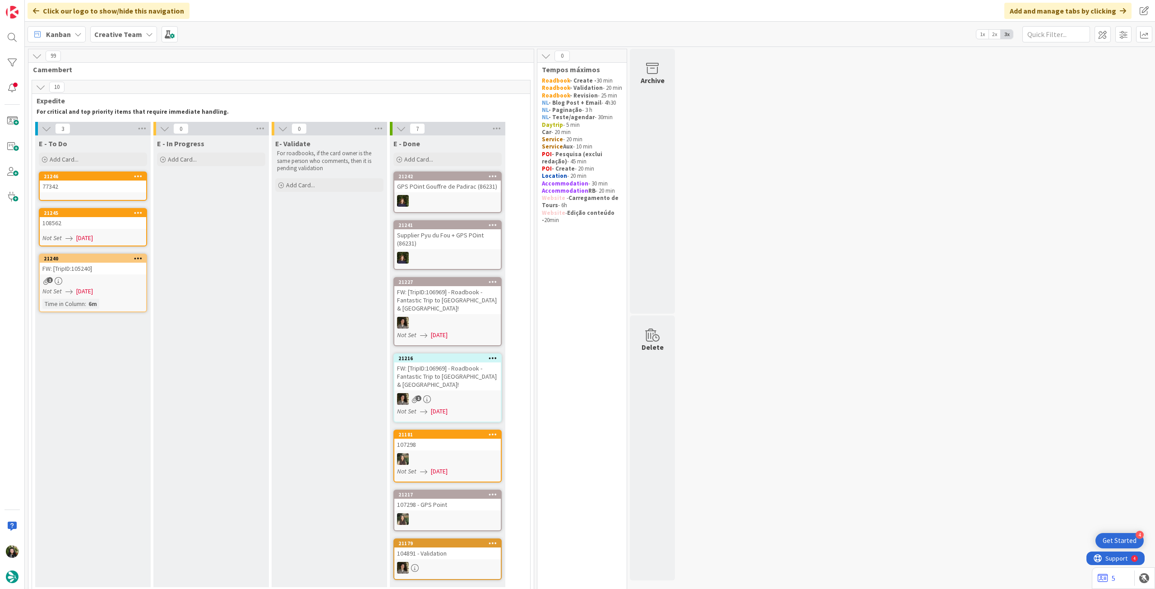
click at [84, 185] on div "77342" at bounding box center [93, 187] width 107 height 12
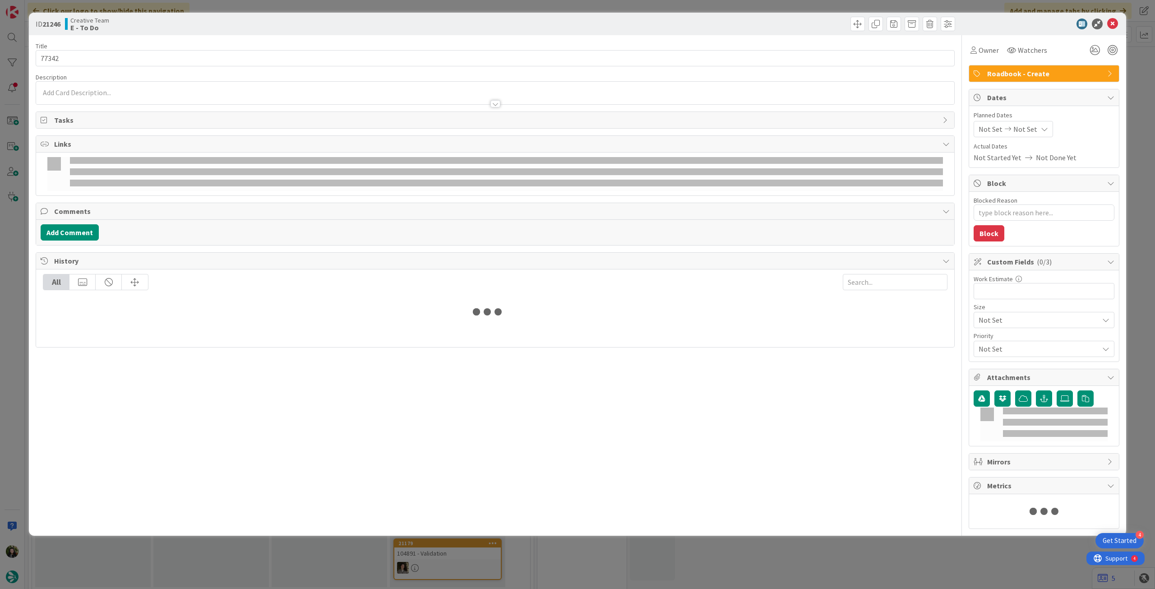
click at [1030, 130] on span "Not Set" at bounding box center [1026, 129] width 24 height 11
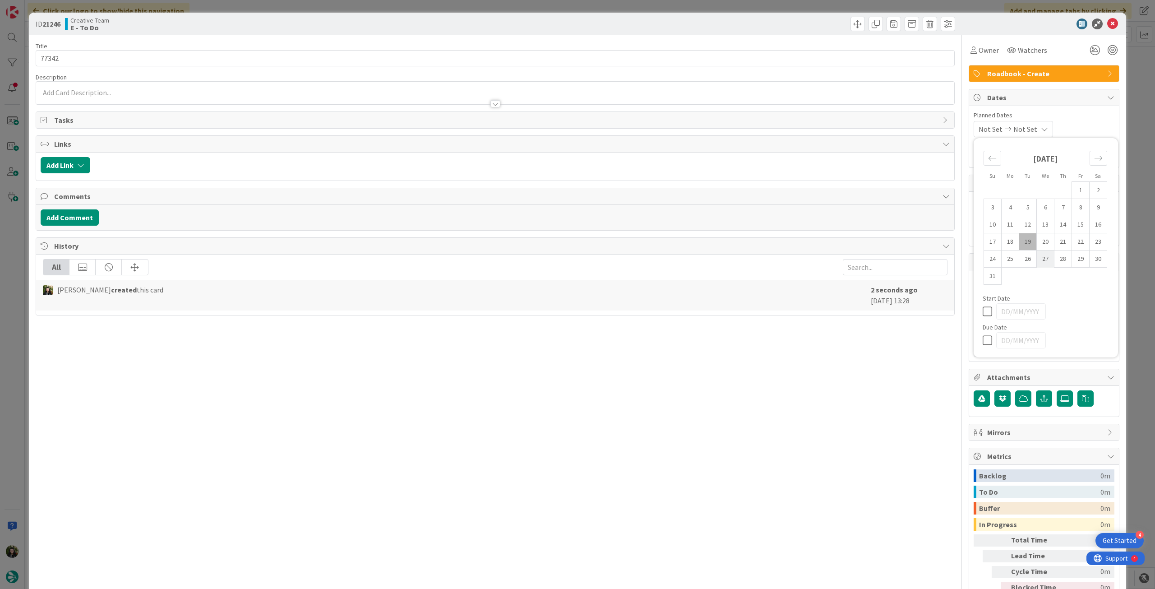
type textarea "x"
click at [983, 335] on icon at bounding box center [990, 340] width 14 height 11
type input "[DATE]"
click at [1108, 22] on icon at bounding box center [1113, 24] width 11 height 11
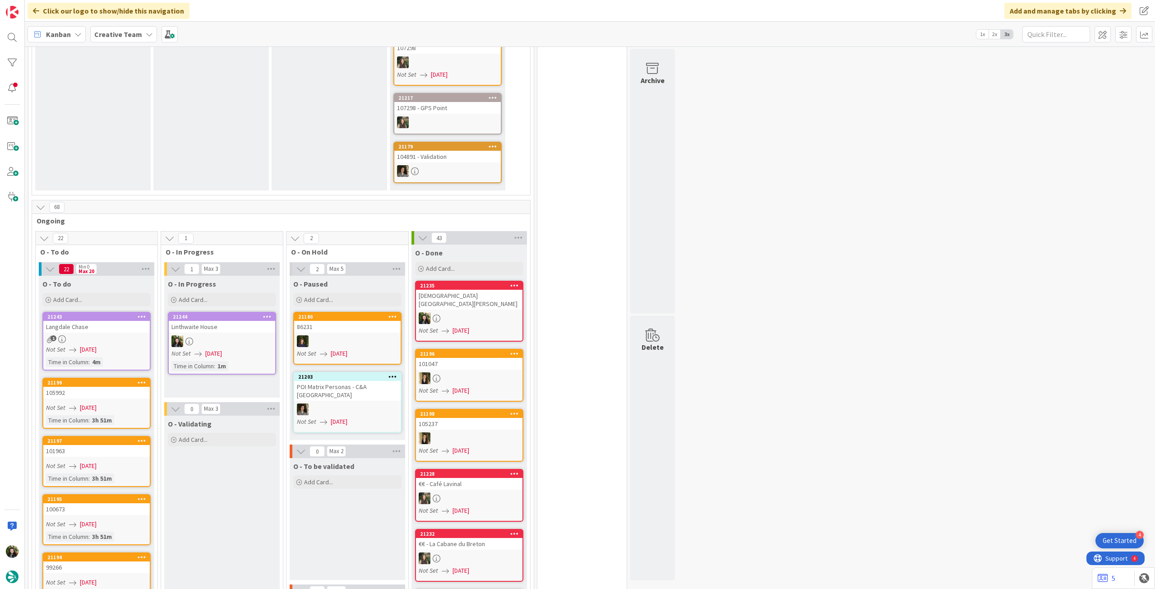
scroll to position [421, 0]
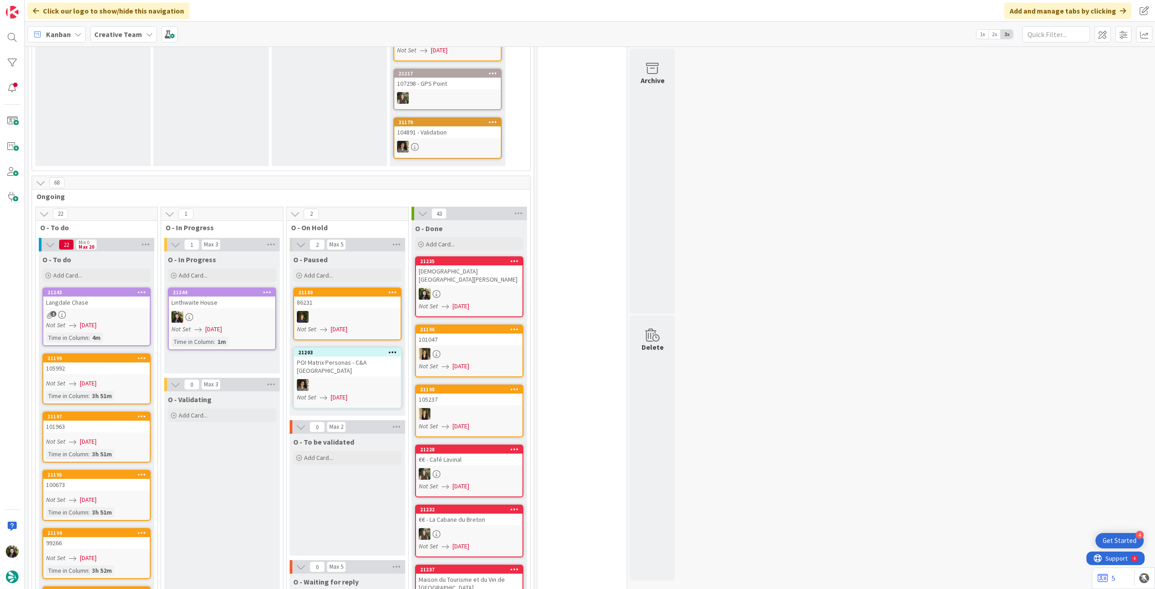
click at [127, 33] on b "Creative Team" at bounding box center [118, 34] width 48 height 9
click at [135, 128] on h4 "Creative Team - Análise" at bounding box center [162, 129] width 123 height 9
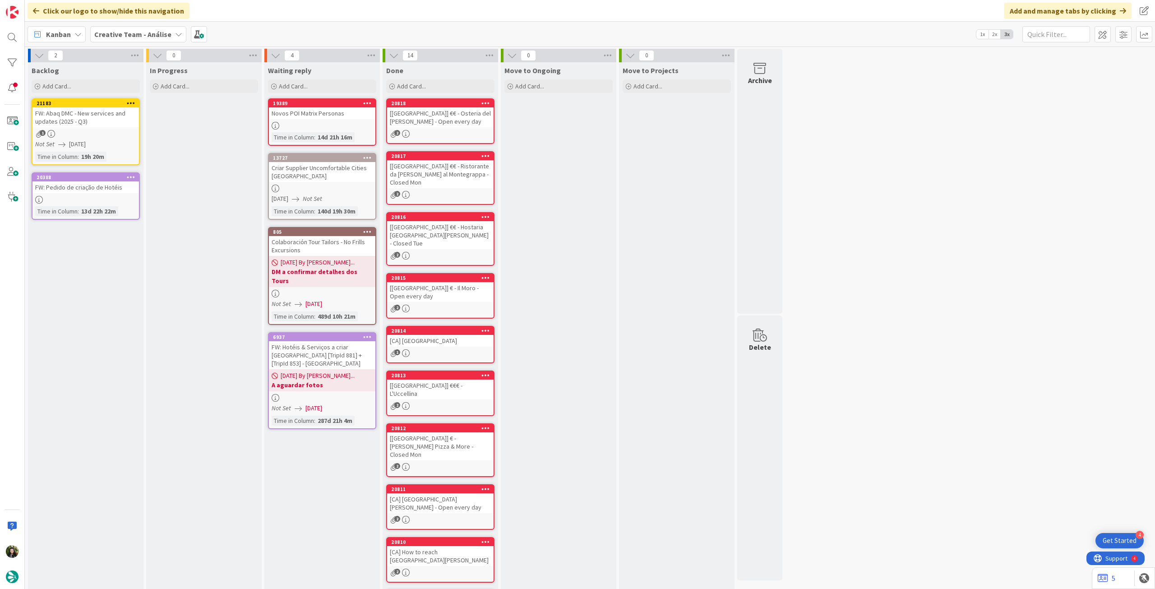
click at [127, 37] on b "Creative Team - Análise" at bounding box center [132, 34] width 77 height 9
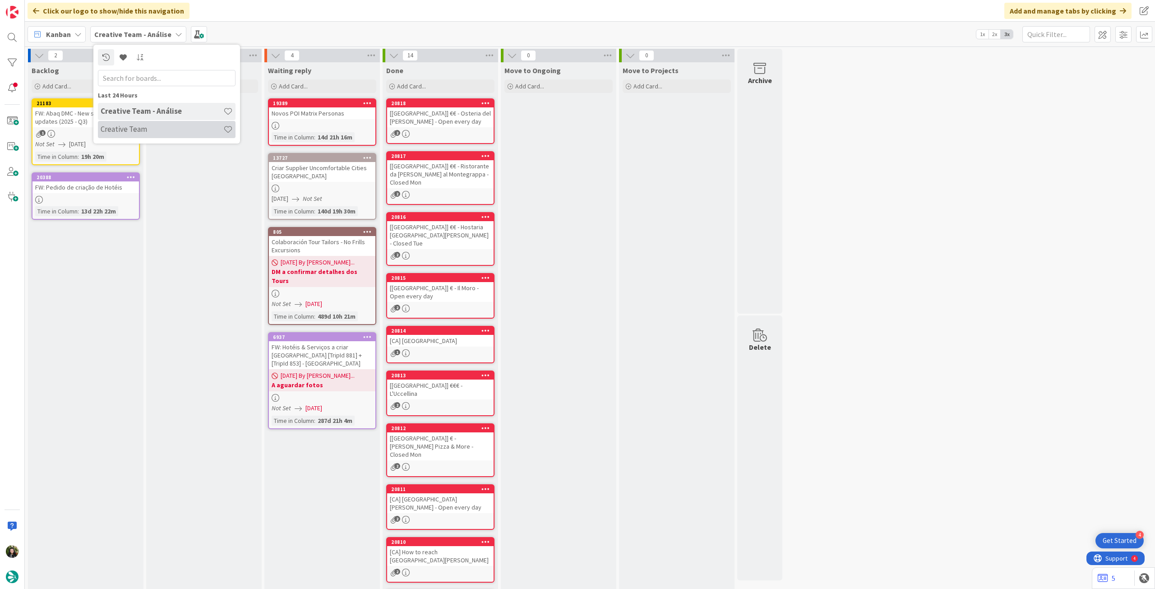
click at [129, 122] on div "Creative Team" at bounding box center [167, 129] width 138 height 17
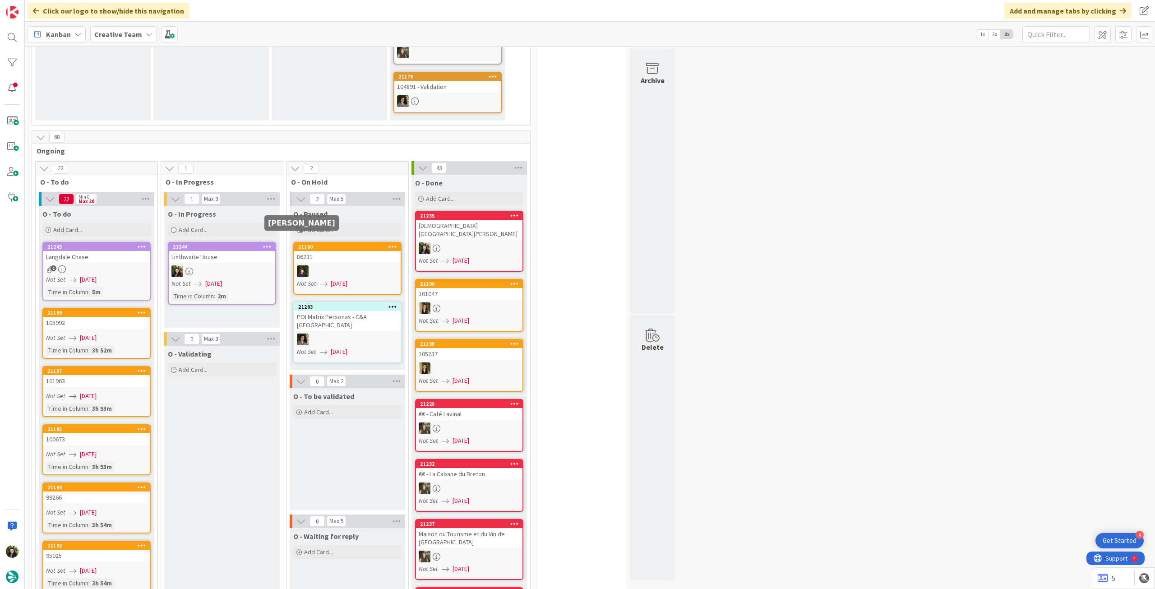
scroll to position [481, 0]
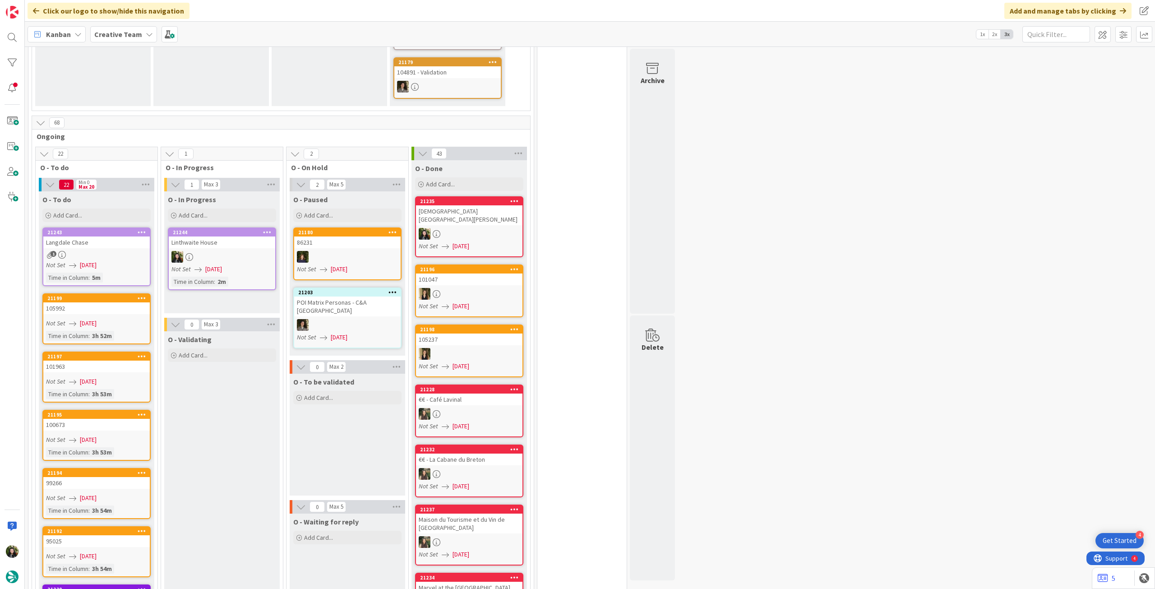
click at [201, 246] on link "21244 [GEOGRAPHIC_DATA] Not Set [DATE] Time in [GEOGRAPHIC_DATA] : 2m" at bounding box center [222, 258] width 108 height 63
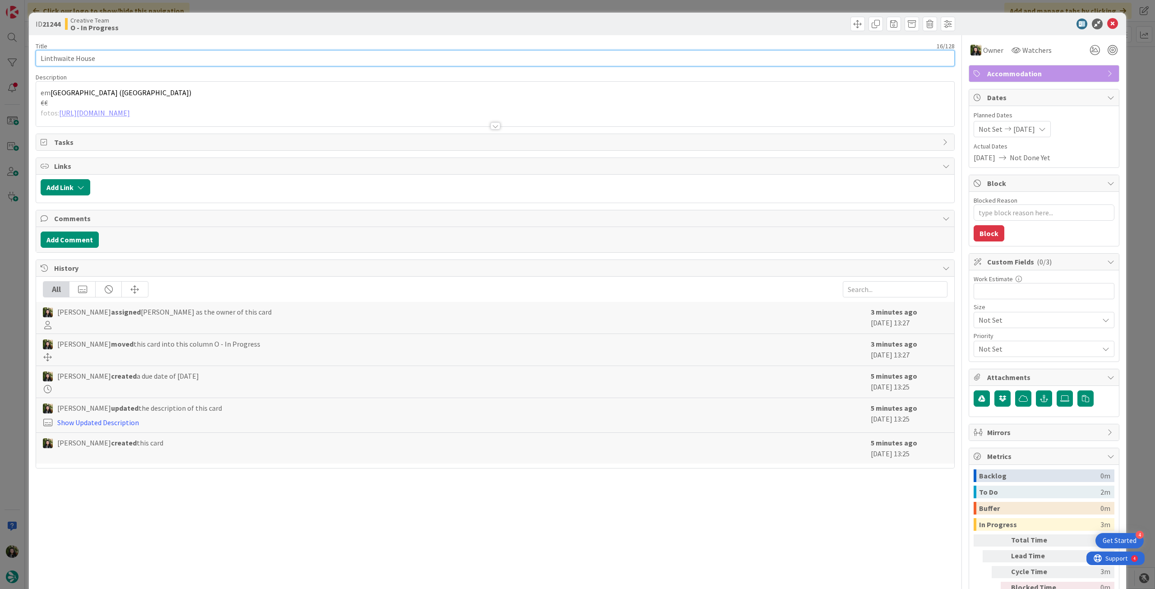
drag, startPoint x: 55, startPoint y: 51, endPoint x: 9, endPoint y: 50, distance: 45.6
click at [10, 50] on div "ID 21244 Creative Team O - In Progress Title 16 / 128 Linthwaite House Descript…" at bounding box center [577, 294] width 1155 height 589
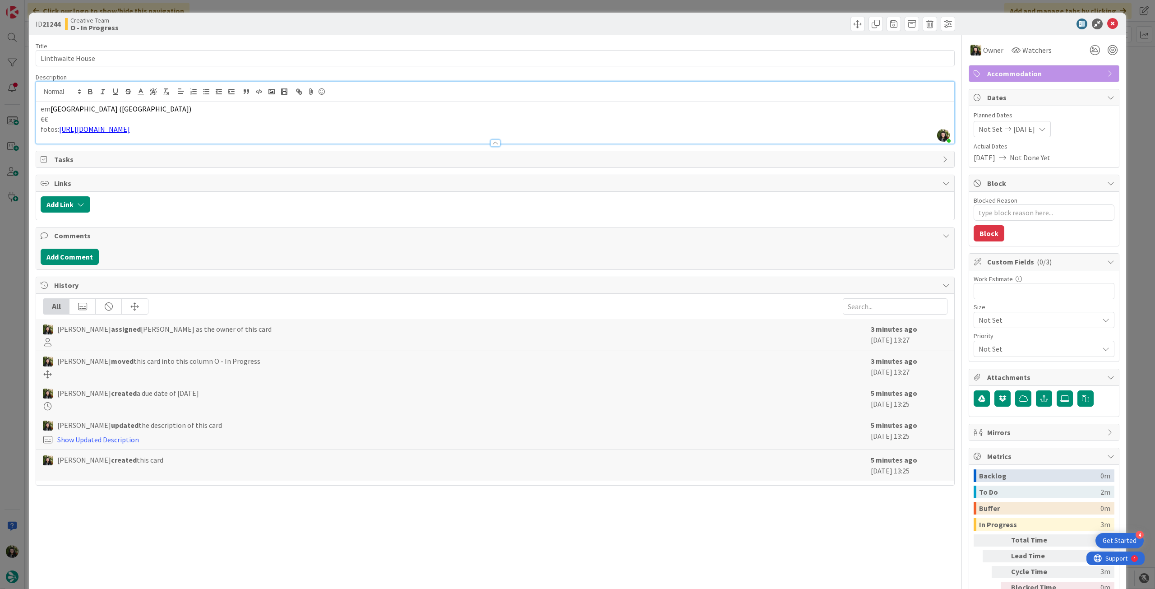
click at [116, 95] on div "[PERSON_NAME] just joined em [GEOGRAPHIC_DATA] ([GEOGRAPHIC_DATA]) €€ fotos: [U…" at bounding box center [495, 113] width 919 height 62
click at [102, 130] on link "[URL][DOMAIN_NAME]" at bounding box center [94, 129] width 71 height 9
click at [107, 148] on link "[URL][DOMAIN_NAME]" at bounding box center [98, 147] width 62 height 12
drag, startPoint x: 138, startPoint y: 62, endPoint x: 0, endPoint y: 52, distance: 138.5
click at [0, 52] on div "ID 21244 Creative Team O - In Progress Title 16 / 128 Linthwaite House Descript…" at bounding box center [577, 294] width 1155 height 589
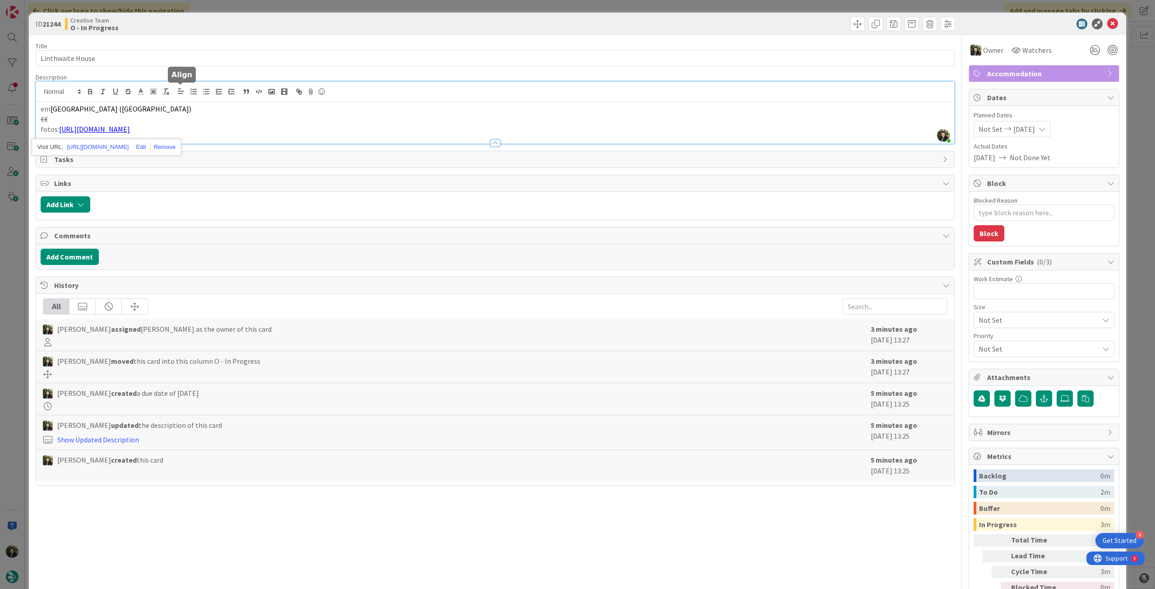
click at [236, 121] on p "€€" at bounding box center [495, 119] width 909 height 10
click at [1108, 22] on icon at bounding box center [1113, 24] width 11 height 11
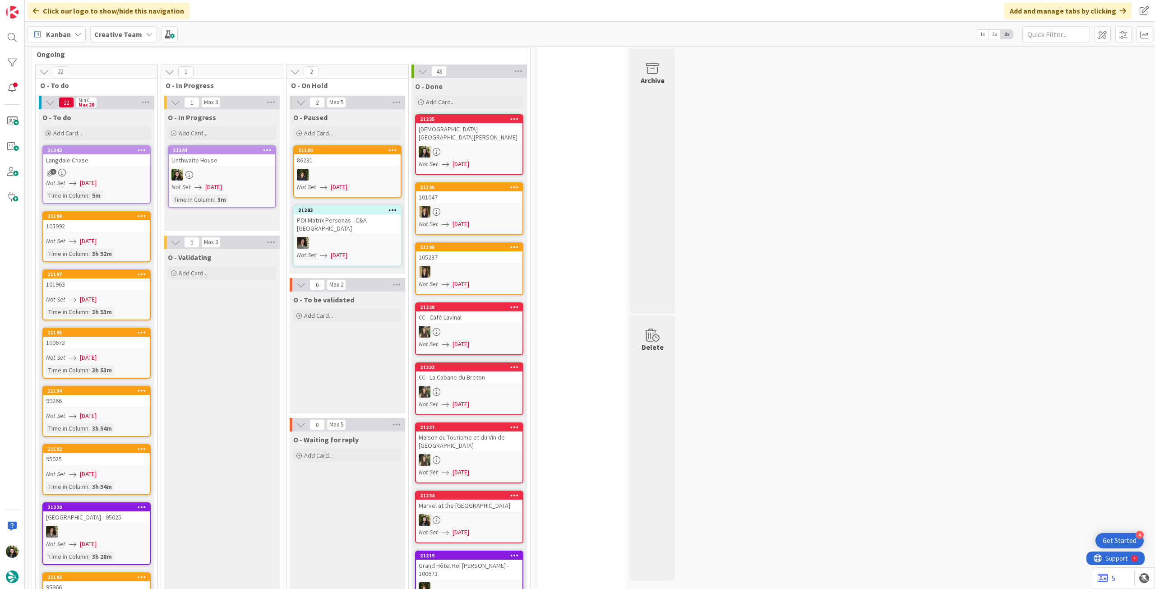
scroll to position [542, 0]
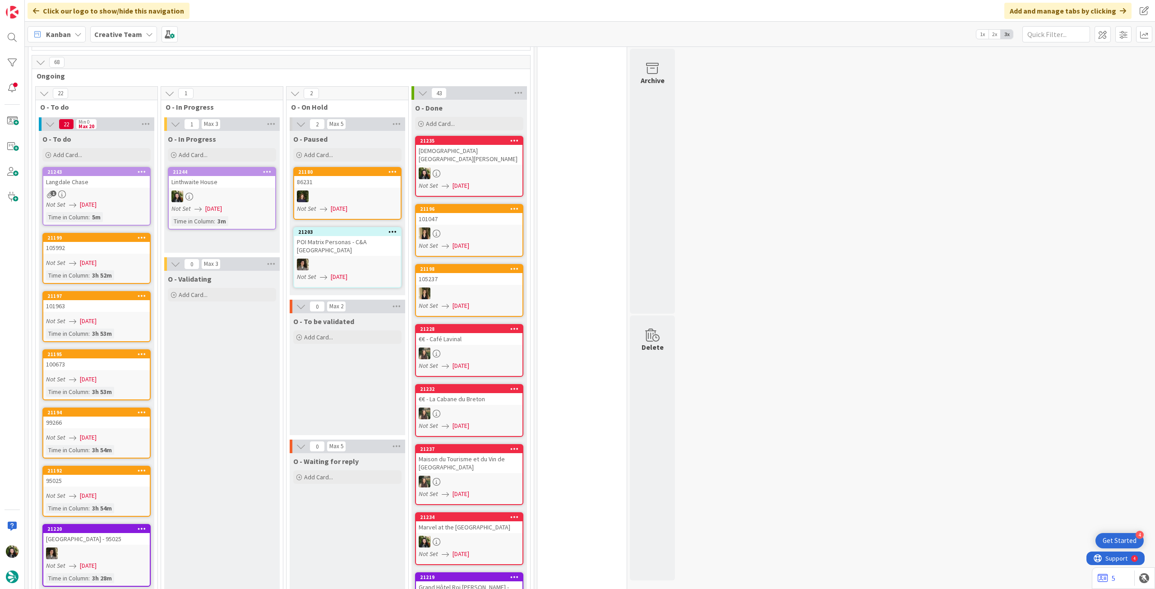
click at [243, 204] on div "Not Set [DATE]" at bounding box center [224, 208] width 104 height 9
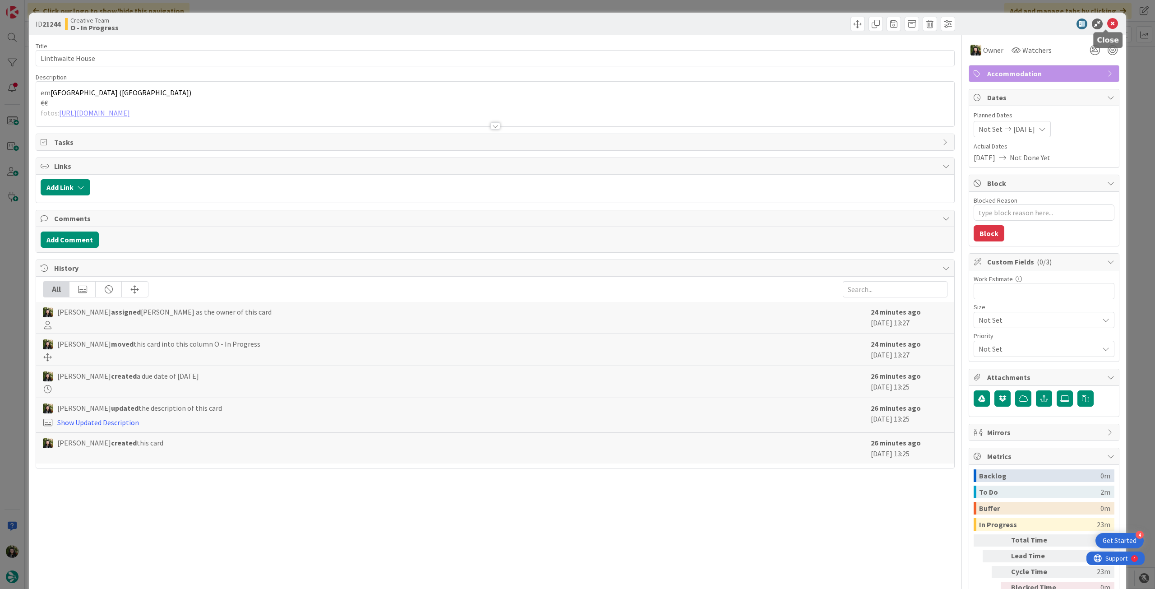
click at [1109, 24] on icon at bounding box center [1113, 24] width 11 height 11
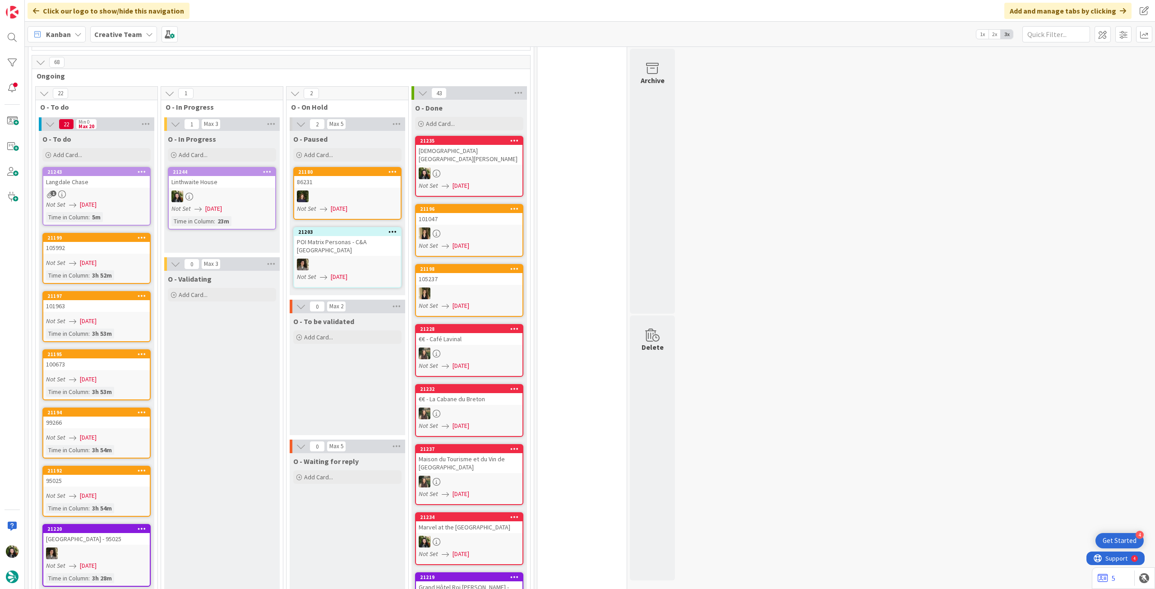
click at [269, 190] on div at bounding box center [222, 196] width 107 height 12
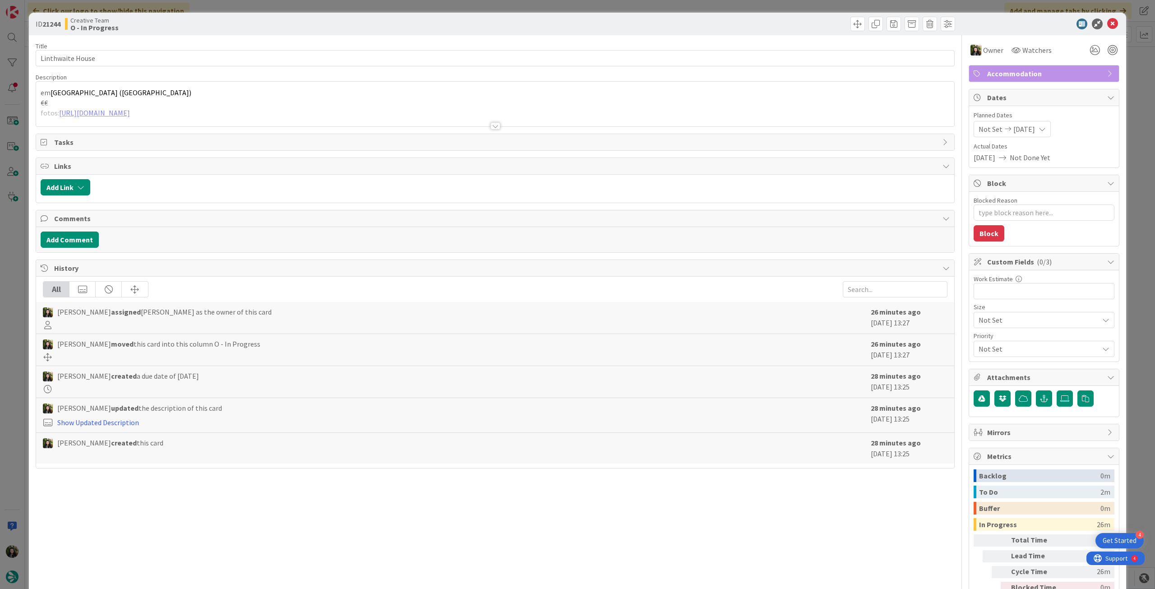
click at [1108, 21] on icon at bounding box center [1113, 24] width 11 height 11
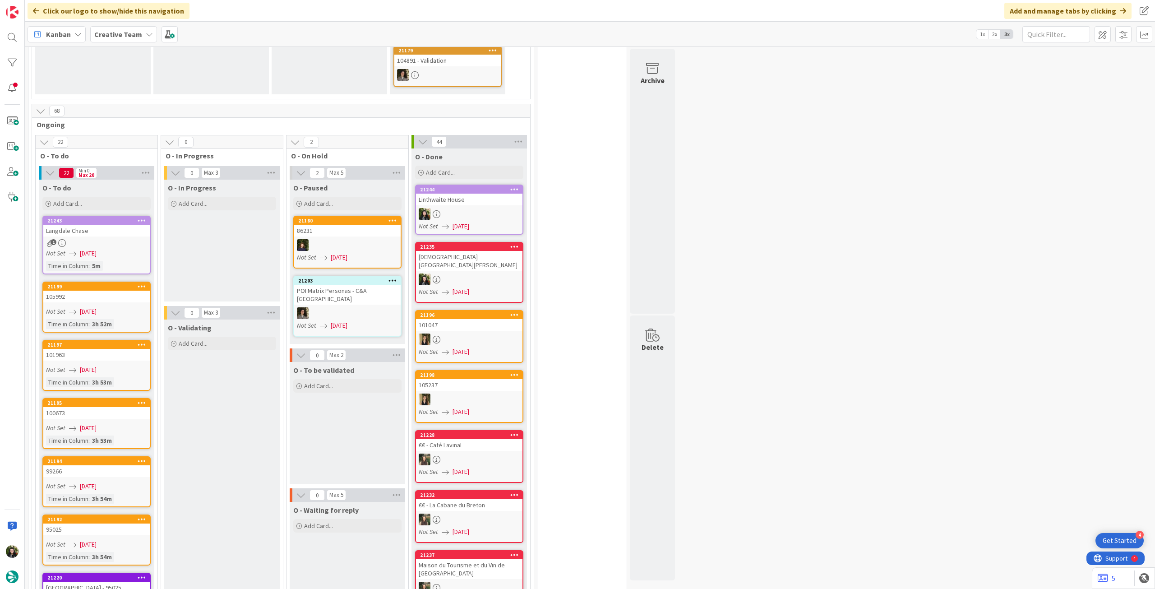
click at [126, 222] on link "21243 Langdale Chase 1 Not Set [DATE] Time in [GEOGRAPHIC_DATA] : 5m" at bounding box center [96, 245] width 108 height 59
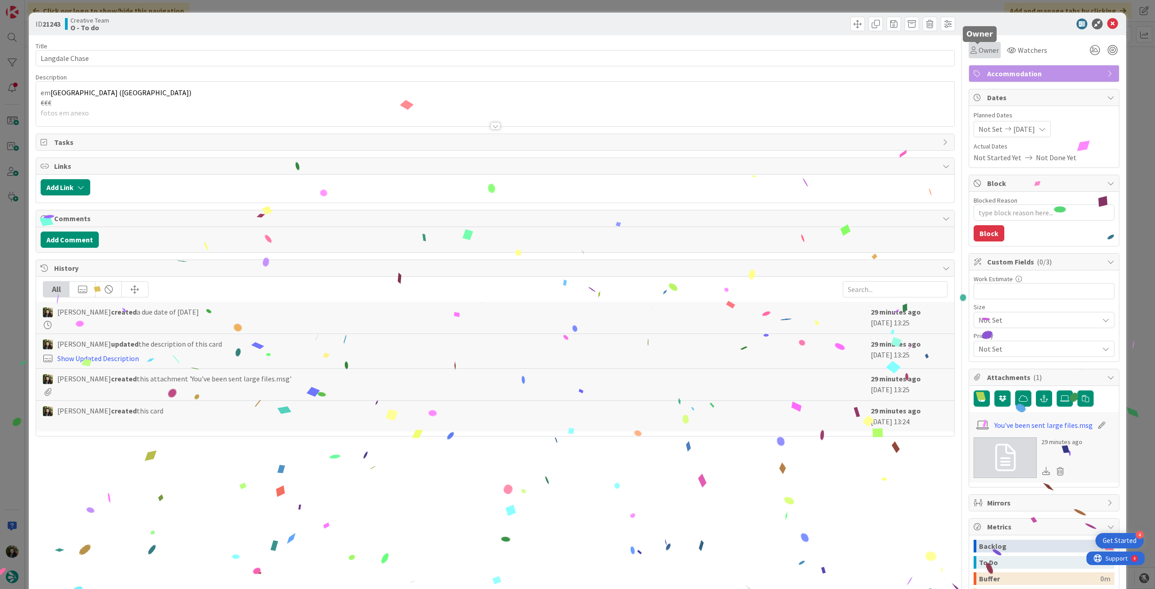
click at [979, 54] on span "Owner" at bounding box center [989, 50] width 20 height 11
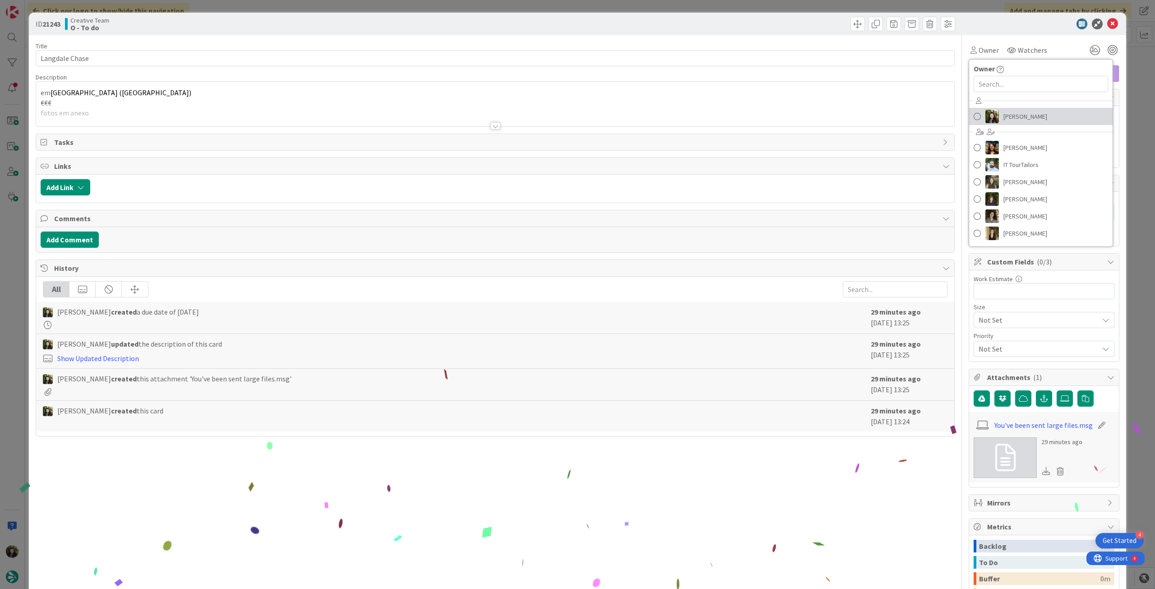
click at [989, 114] on img at bounding box center [993, 117] width 14 height 14
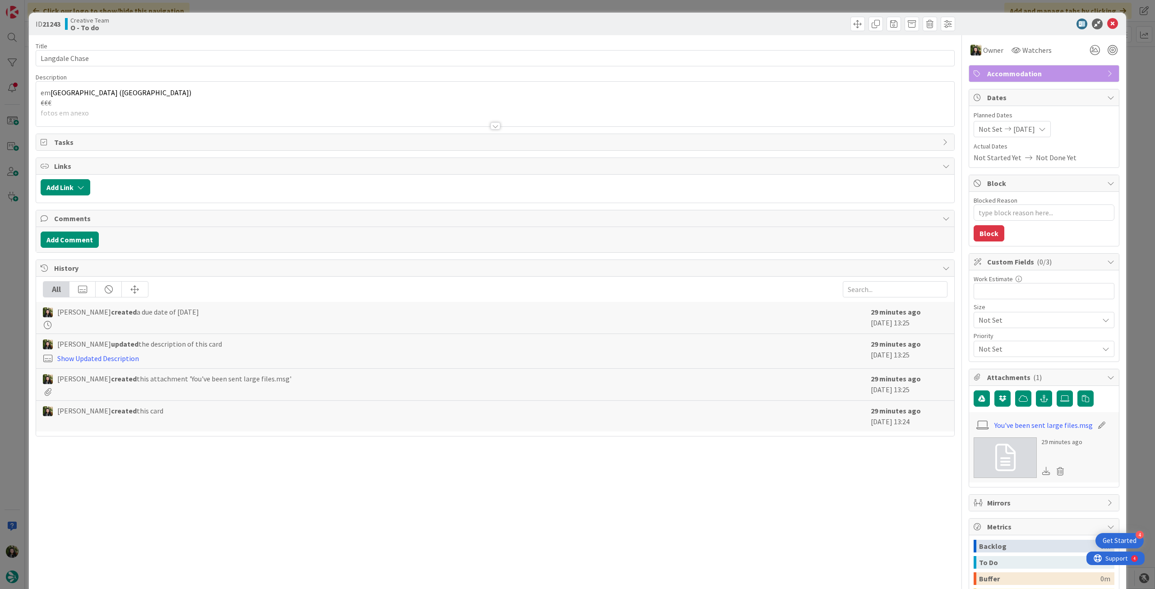
click at [1108, 28] on icon at bounding box center [1113, 24] width 11 height 11
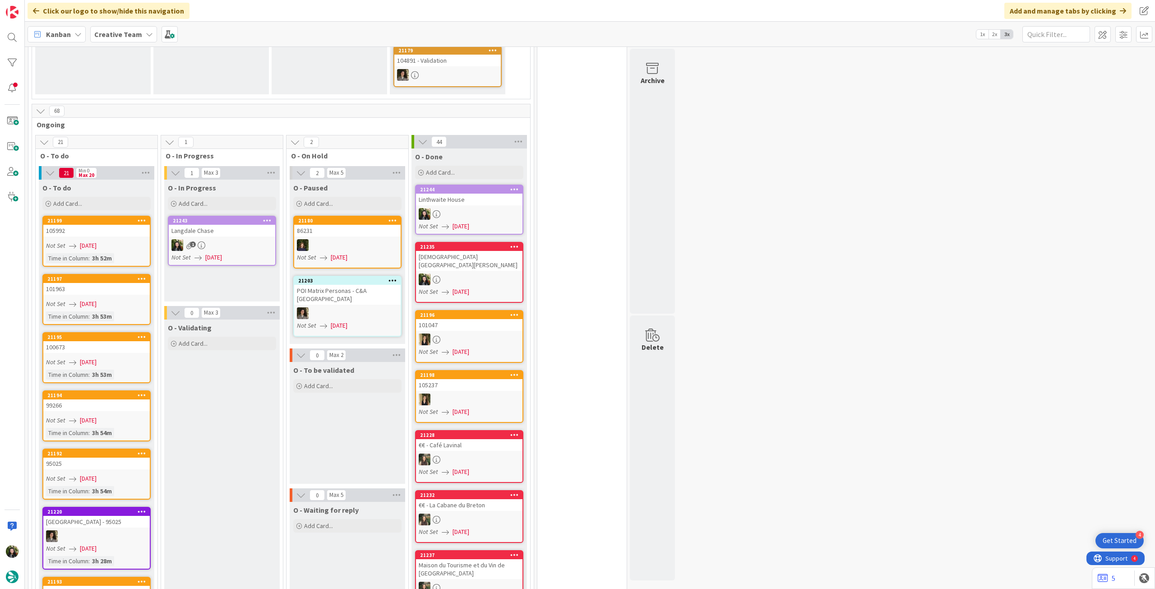
click at [242, 239] on div "1" at bounding box center [222, 245] width 107 height 12
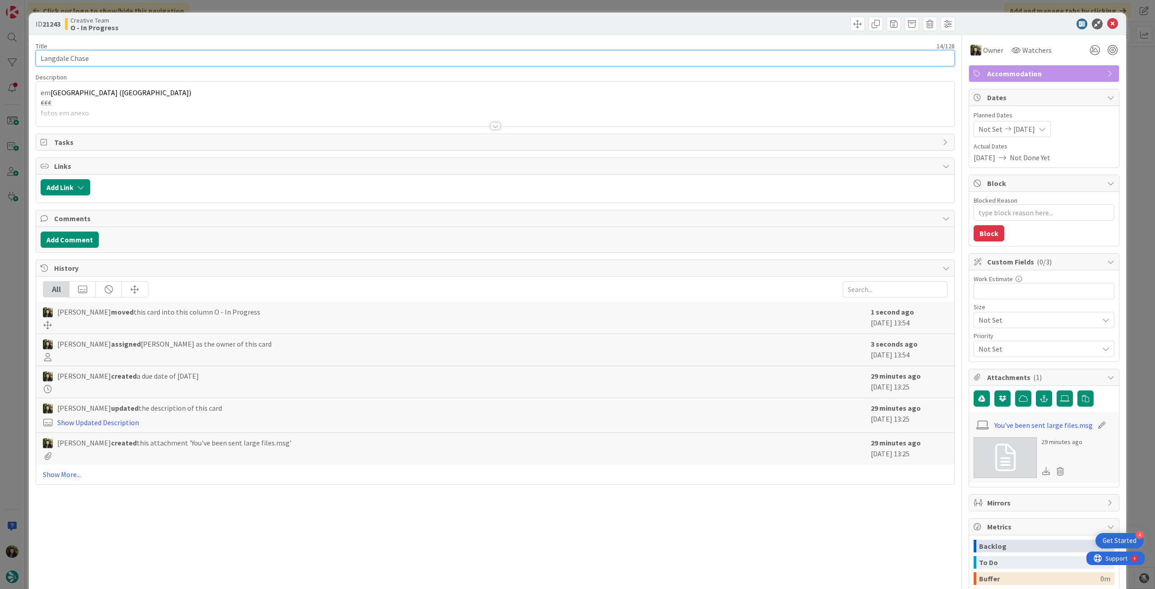
drag, startPoint x: 112, startPoint y: 58, endPoint x: 24, endPoint y: 36, distance: 90.9
click at [0, 46] on div "ID 21243 Creative Team O - In Progress Title 14 / 128 [GEOGRAPHIC_DATA] Descrip…" at bounding box center [577, 294] width 1155 height 589
click at [1108, 25] on icon at bounding box center [1113, 24] width 11 height 11
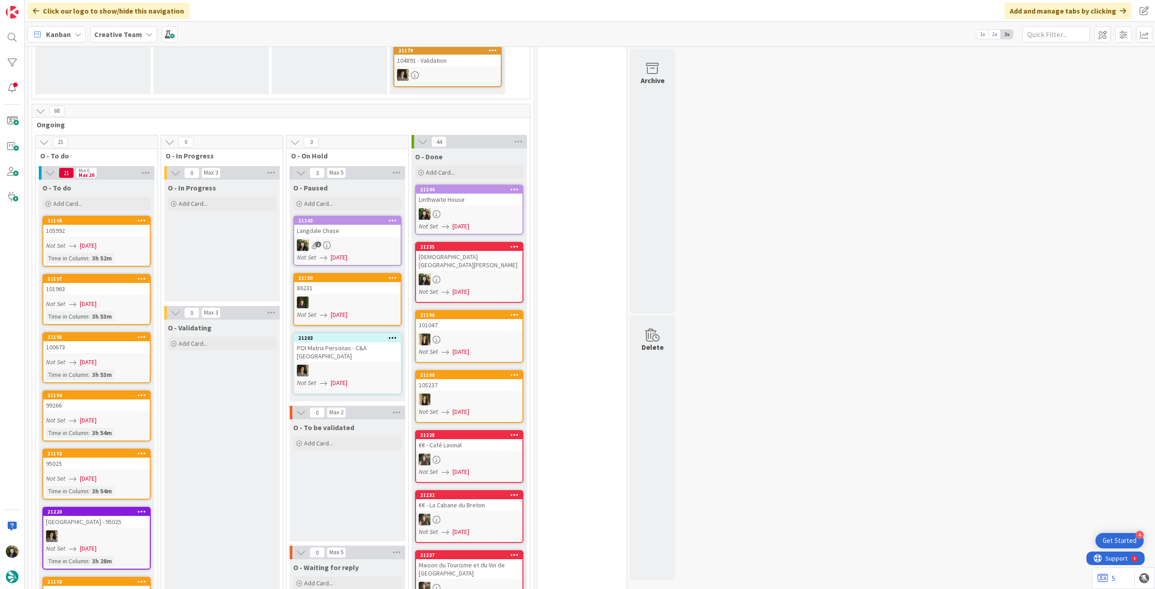
click at [125, 20] on div "Click our logo to show/hide this navigation Add and manage tabs by clicking" at bounding box center [590, 11] width 1131 height 22
click at [122, 32] on b "Creative Team" at bounding box center [118, 34] width 48 height 9
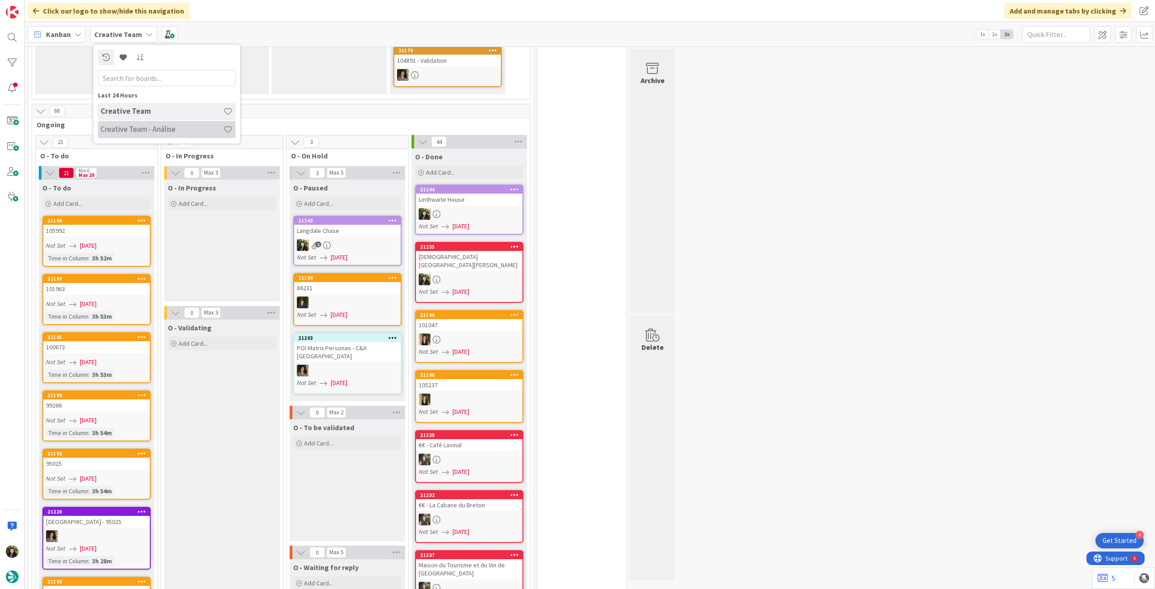
click at [155, 137] on div "Creative Team - Análise" at bounding box center [167, 129] width 138 height 17
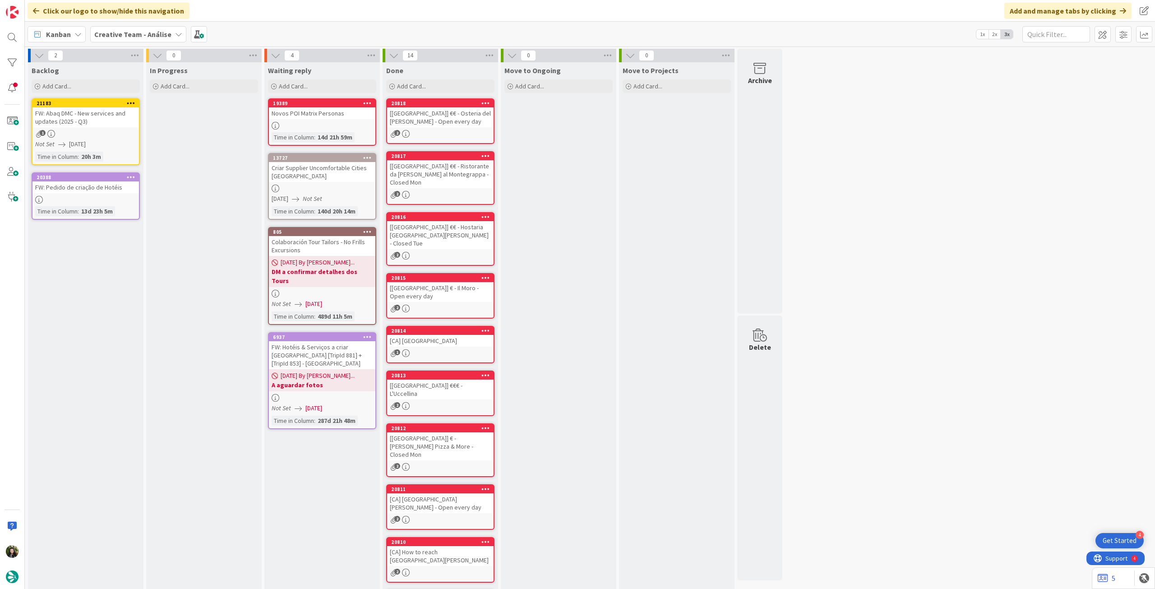
click at [130, 38] on span "Creative Team - Análise" at bounding box center [132, 34] width 77 height 11
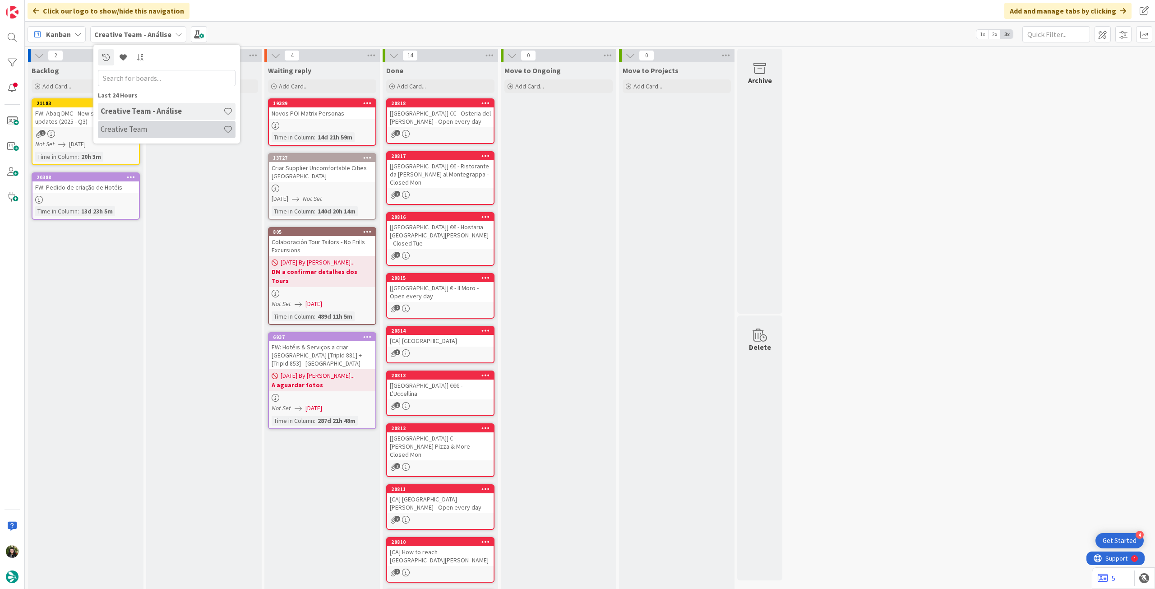
click at [139, 127] on h4 "Creative Team" at bounding box center [162, 129] width 123 height 9
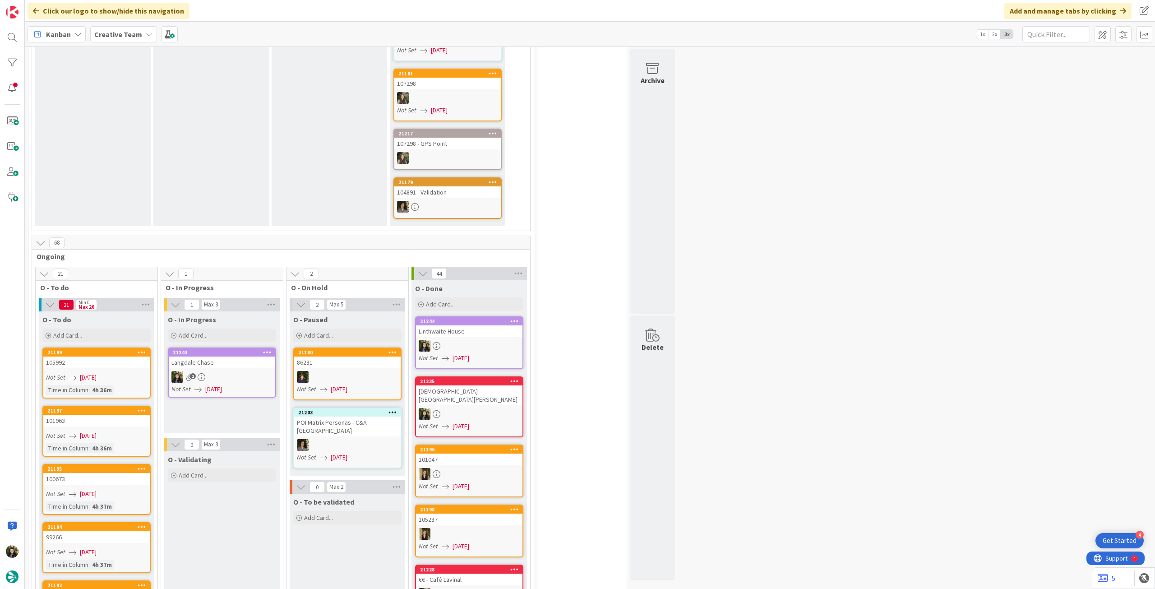
click at [214, 385] on span "[DATE]" at bounding box center [213, 389] width 17 height 9
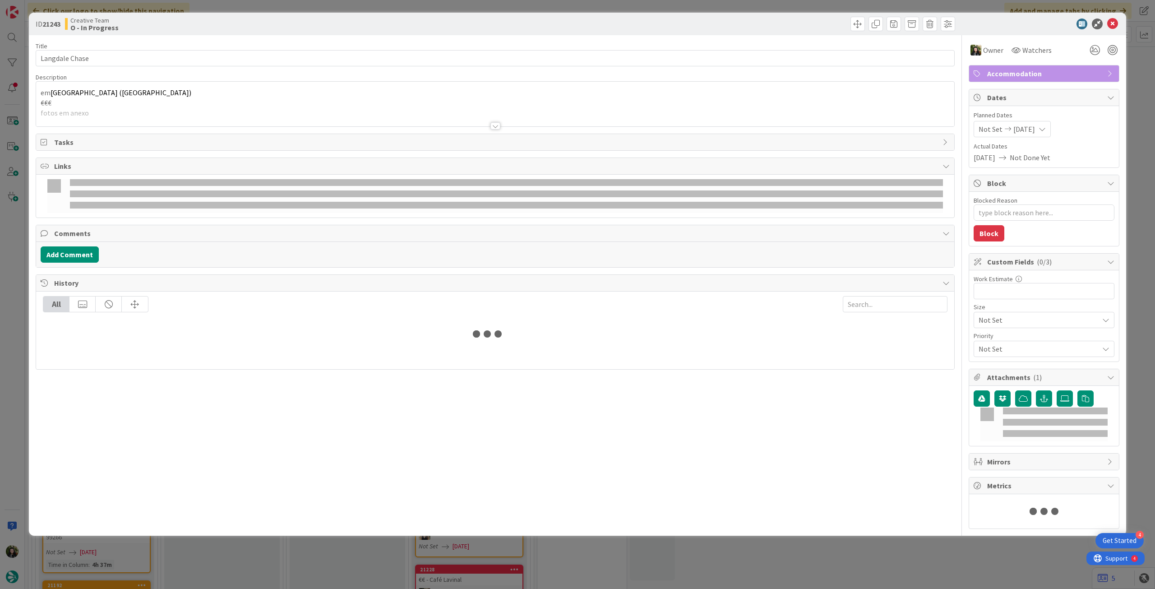
click at [137, 93] on p "em [GEOGRAPHIC_DATA] ([GEOGRAPHIC_DATA])" at bounding box center [495, 93] width 909 height 10
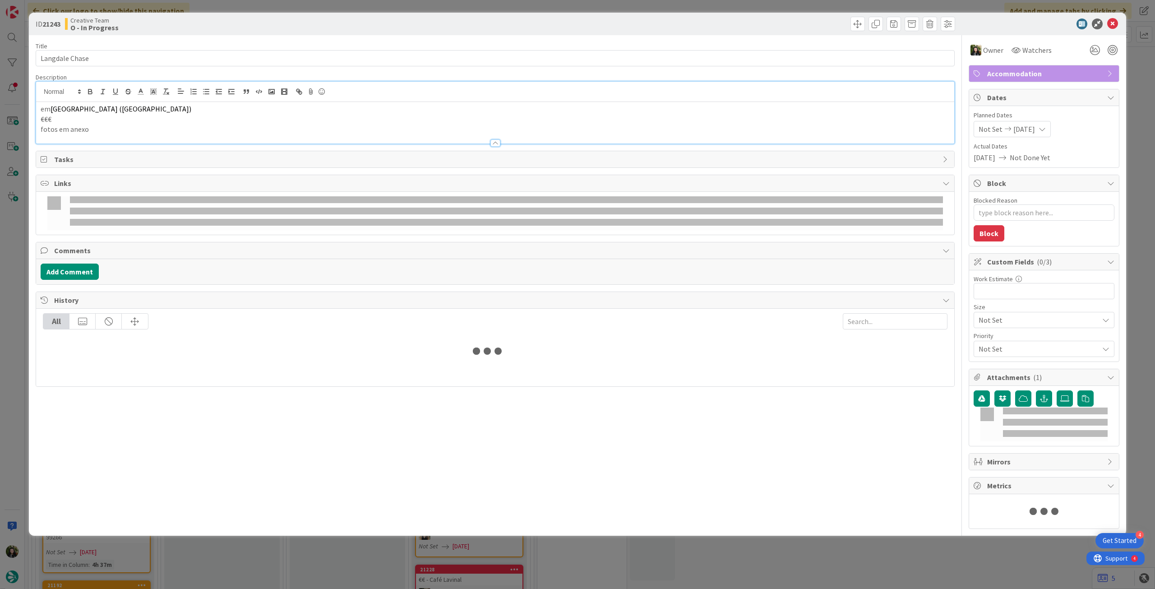
type textarea "x"
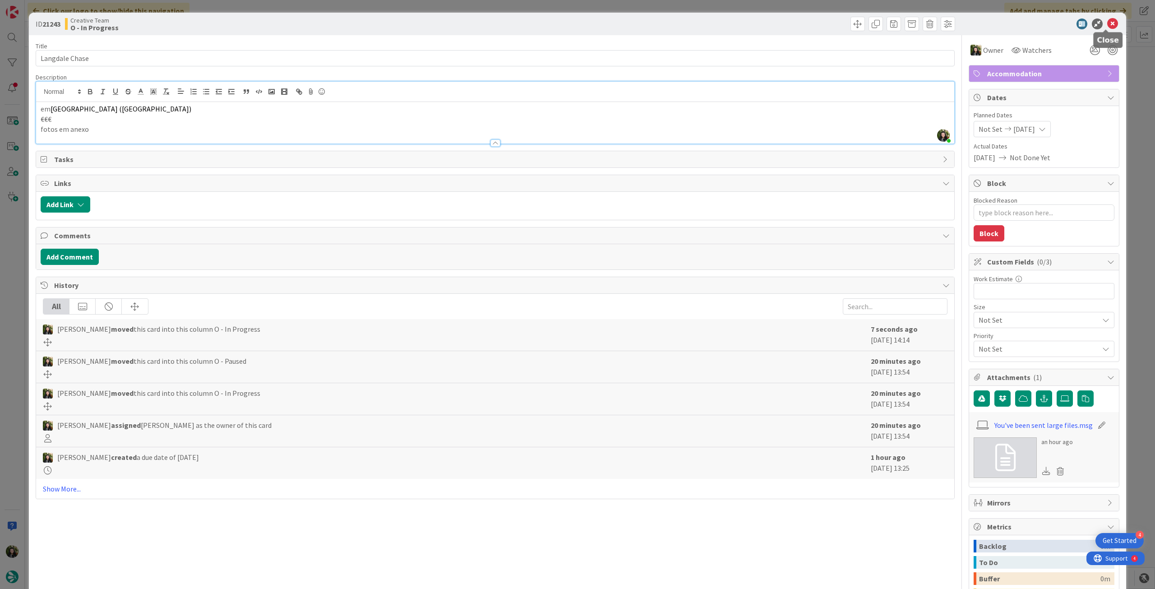
click at [1108, 24] on icon at bounding box center [1113, 24] width 11 height 11
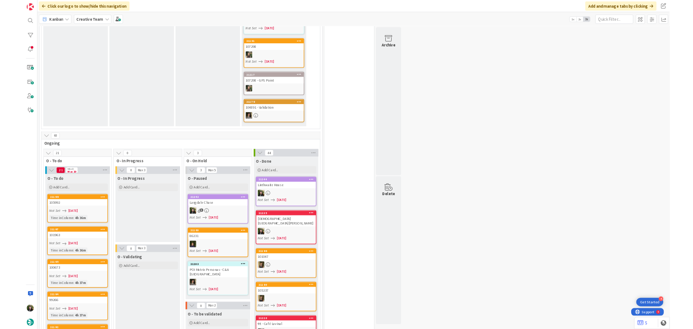
scroll to position [361, 0]
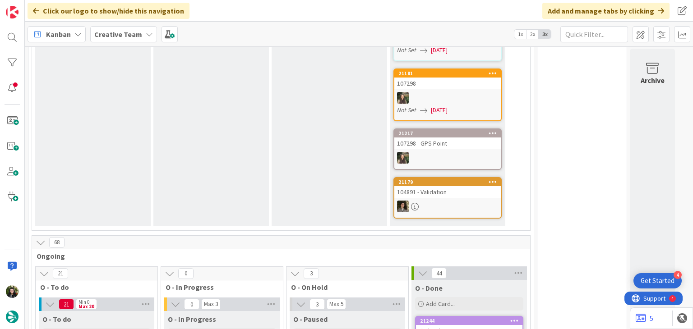
click at [117, 35] on b "Creative Team" at bounding box center [118, 34] width 48 height 9
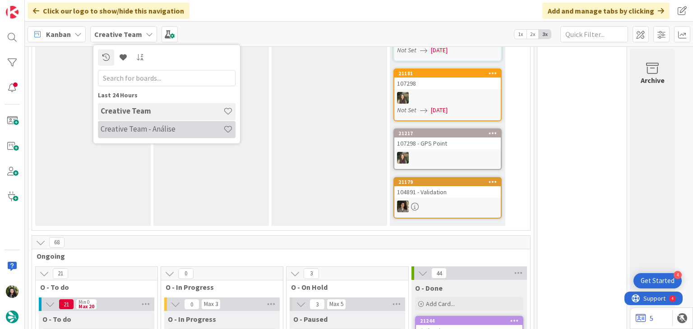
click at [132, 128] on h4 "Creative Team - Análise" at bounding box center [162, 129] width 123 height 9
